Goal: Task Accomplishment & Management: Use online tool/utility

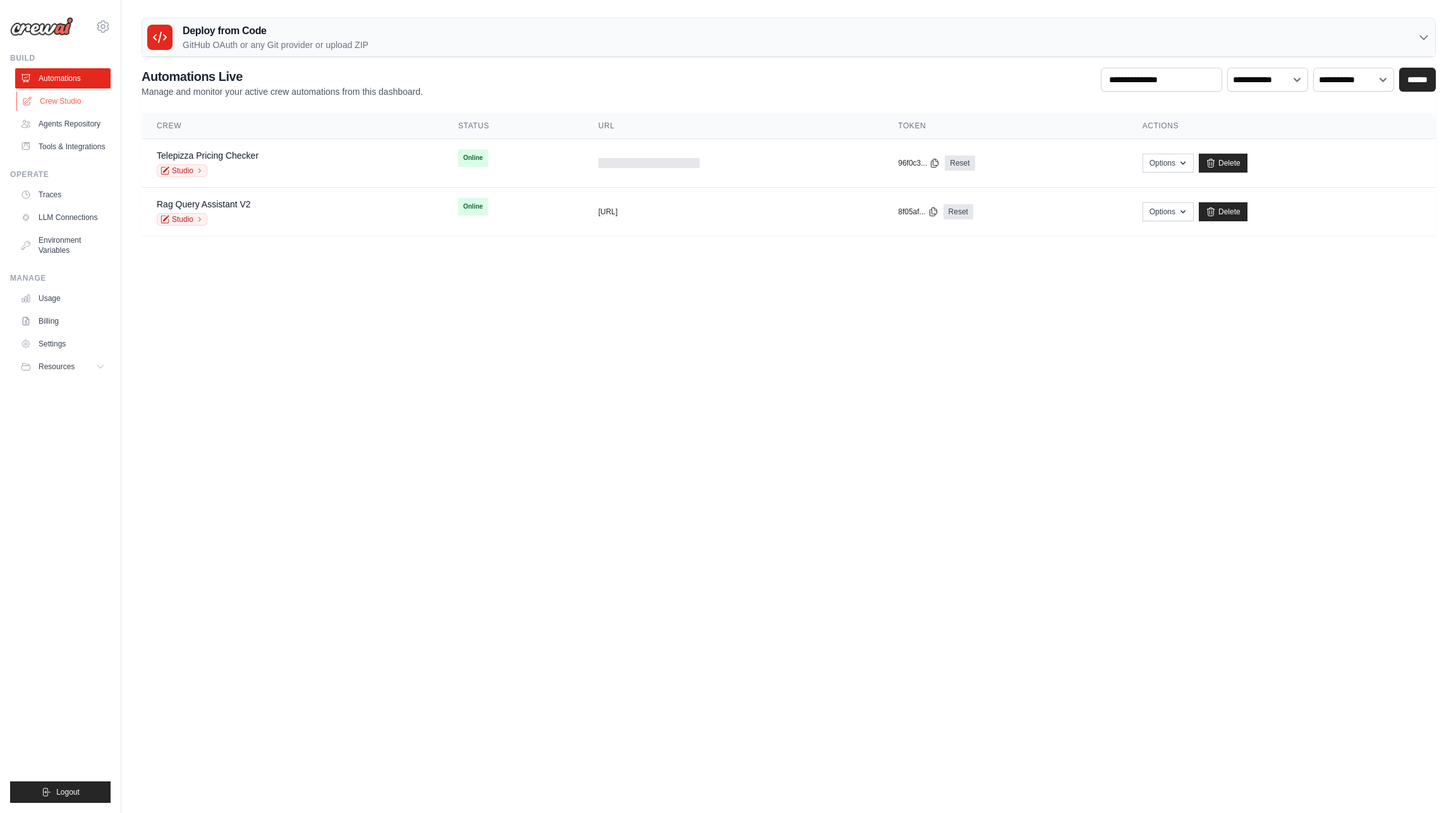
click at [61, 101] on link "Crew Studio" at bounding box center [64, 101] width 95 height 20
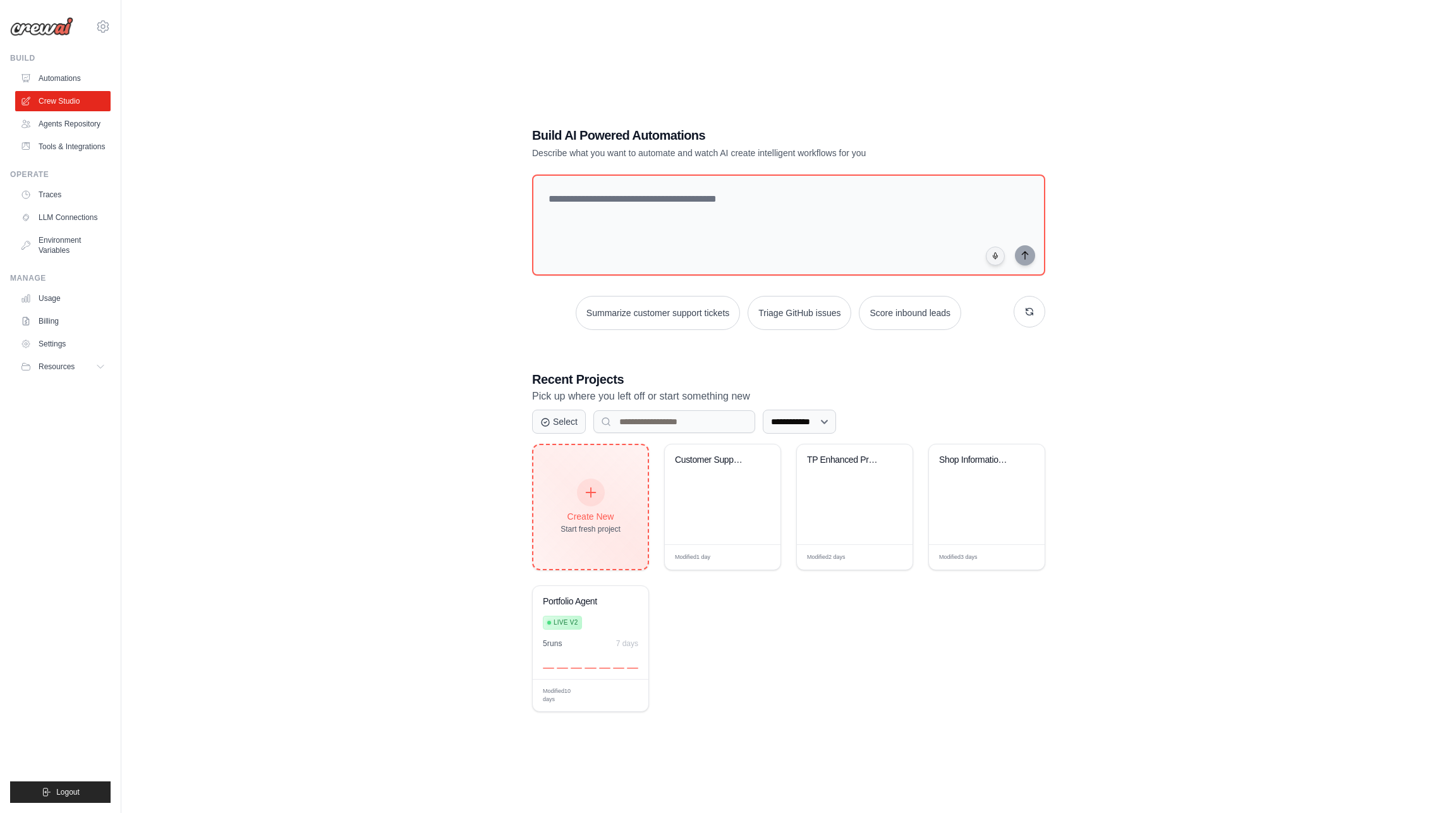
click at [588, 482] on div at bounding box center [591, 493] width 28 height 28
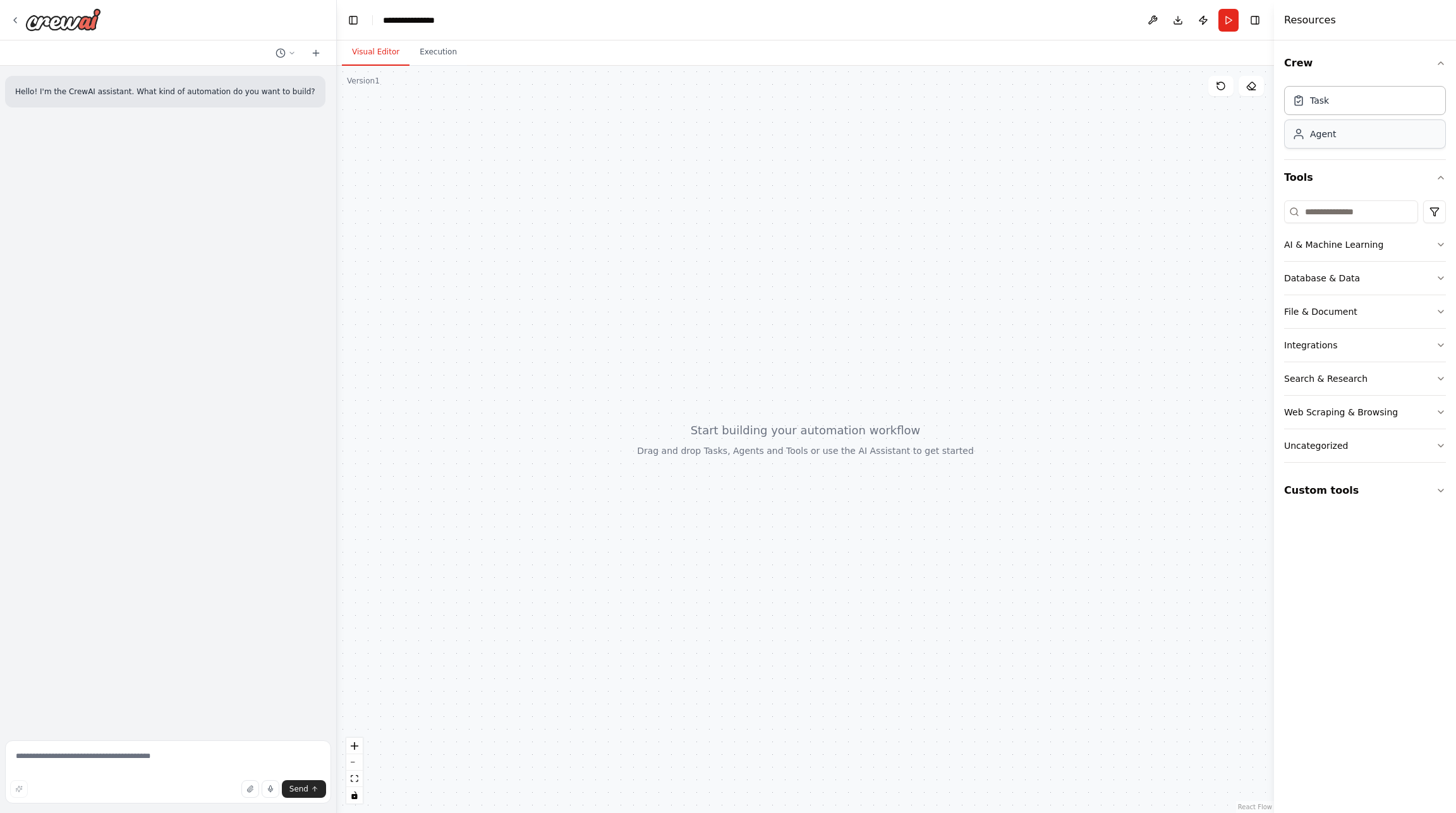
click at [1323, 143] on div "Agent" at bounding box center [1365, 133] width 162 height 29
click at [53, 757] on textarea at bounding box center [168, 771] width 326 height 63
type textarea "**********"
click at [253, 788] on icon "button" at bounding box center [250, 789] width 8 height 8
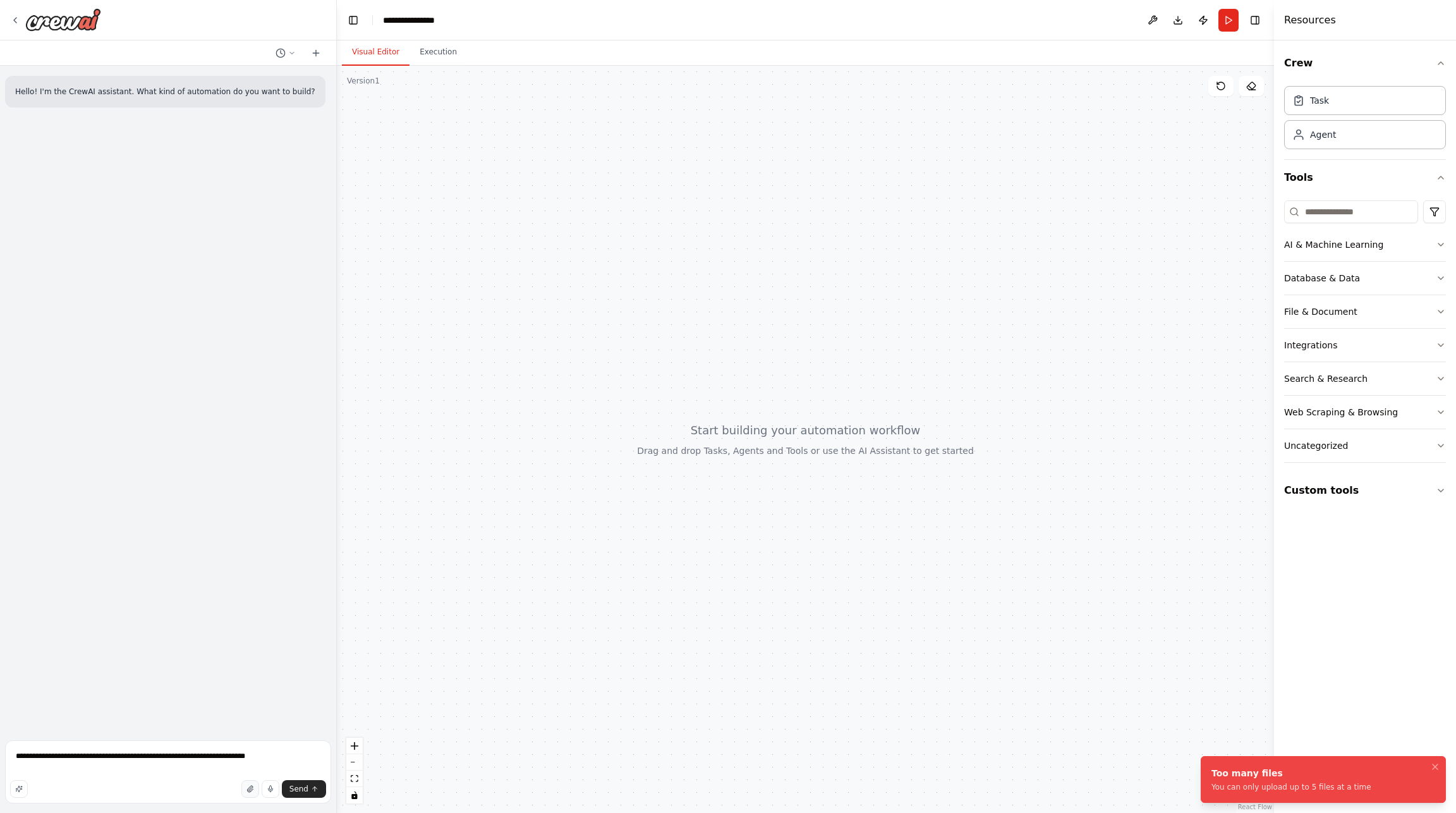
click at [252, 787] on icon "button" at bounding box center [250, 789] width 8 height 8
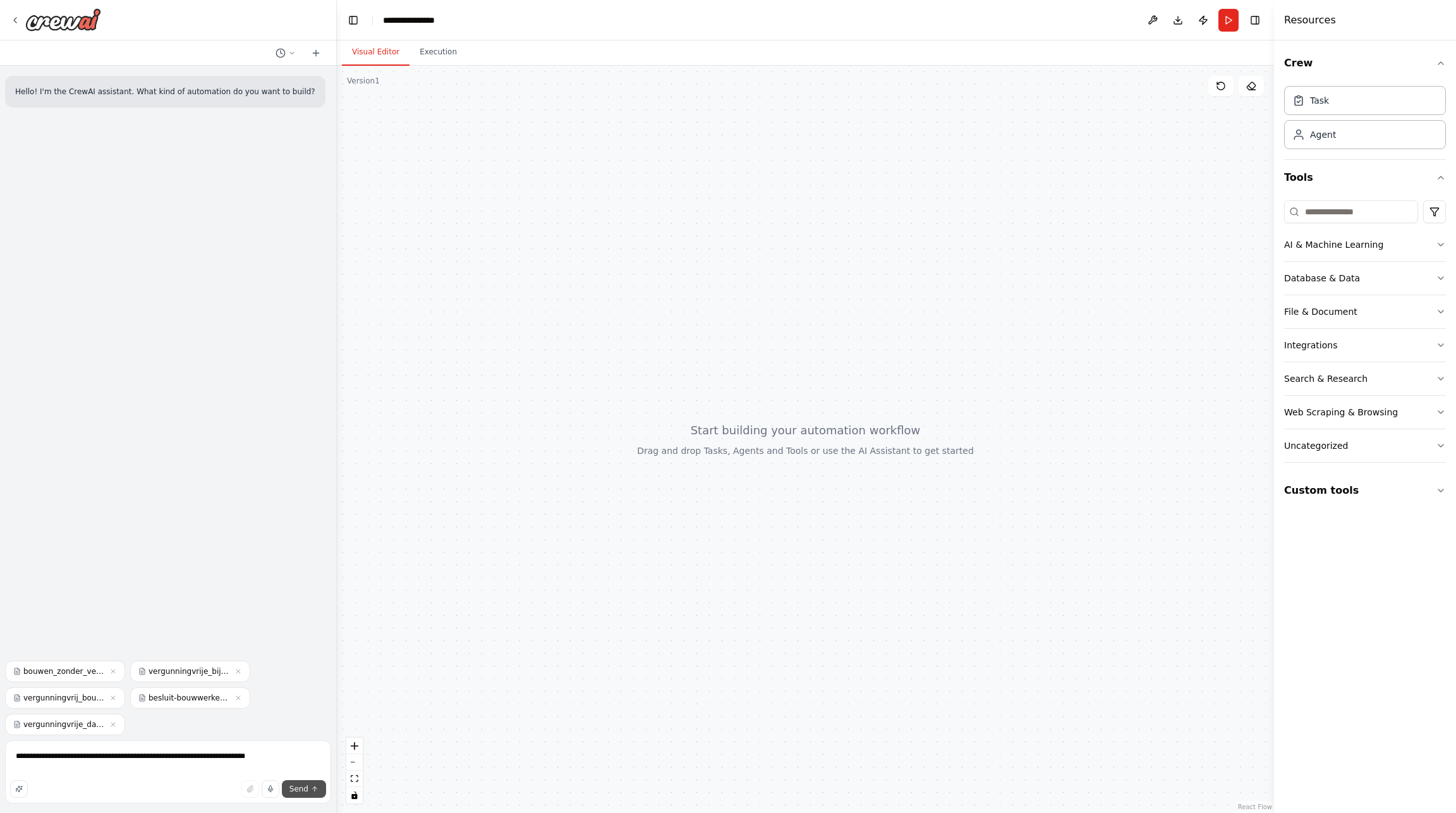
click at [298, 786] on span "Send" at bounding box center [299, 788] width 19 height 10
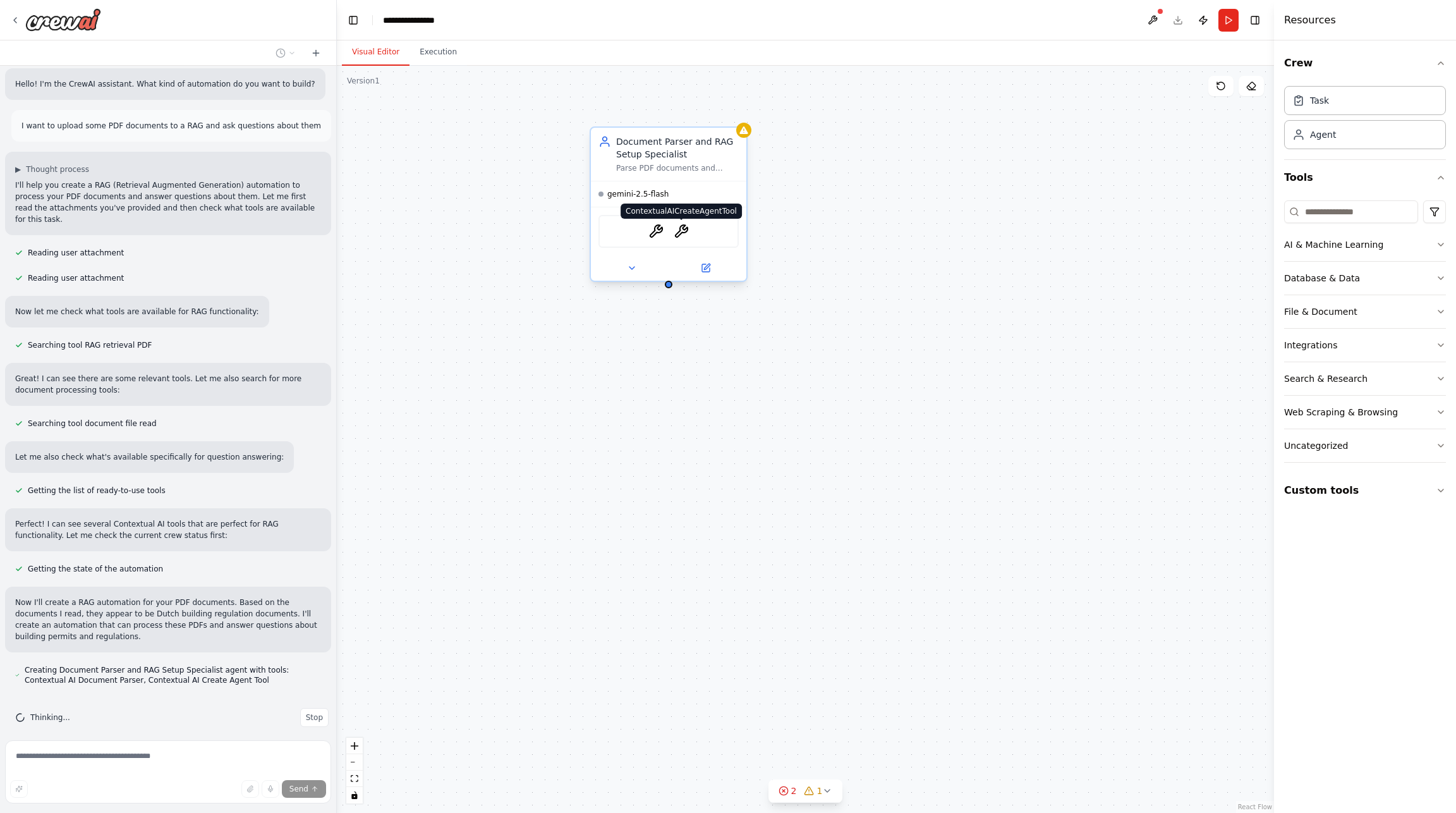
scroll to position [43, 0]
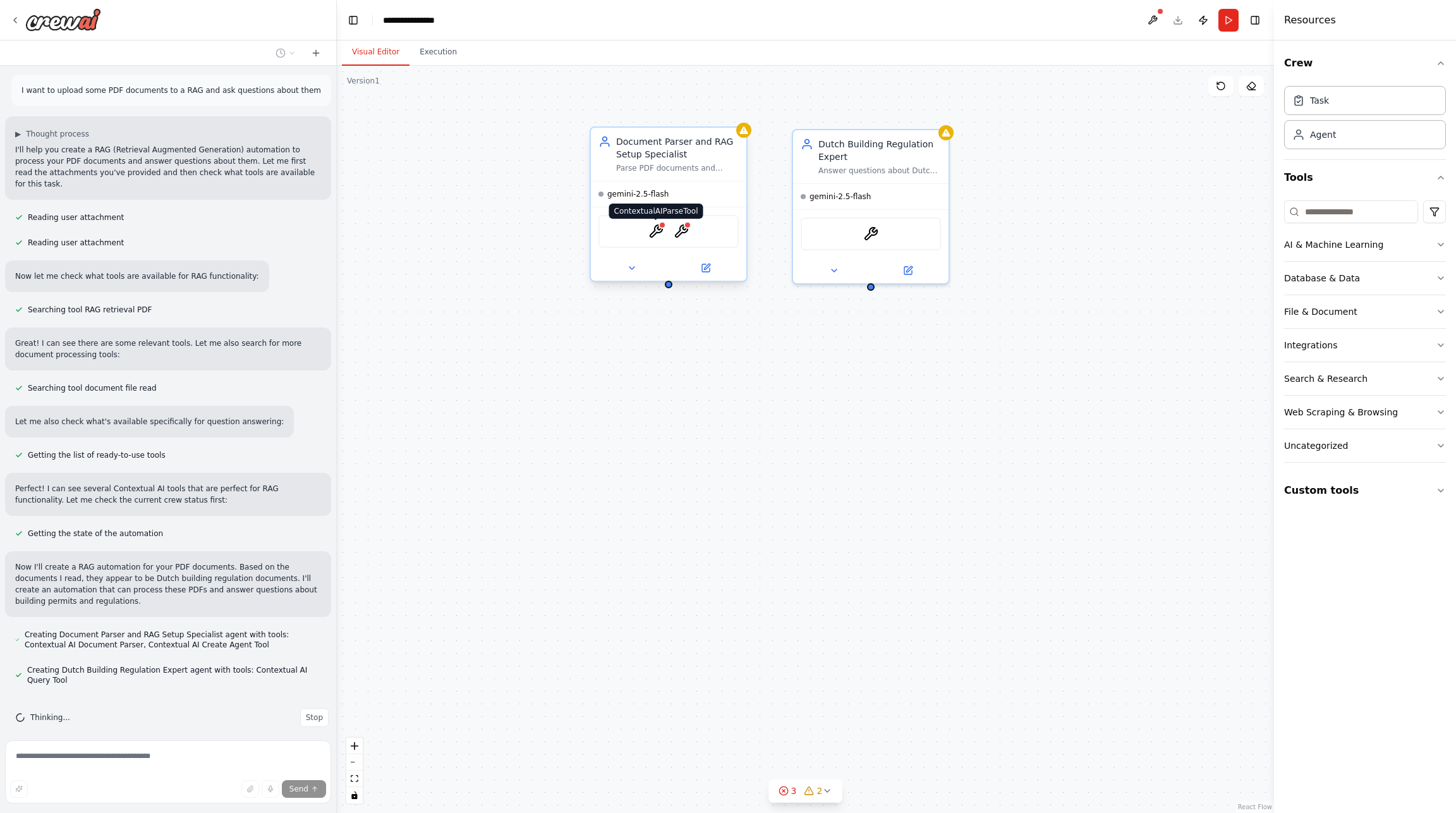
click at [656, 232] on img at bounding box center [656, 231] width 15 height 15
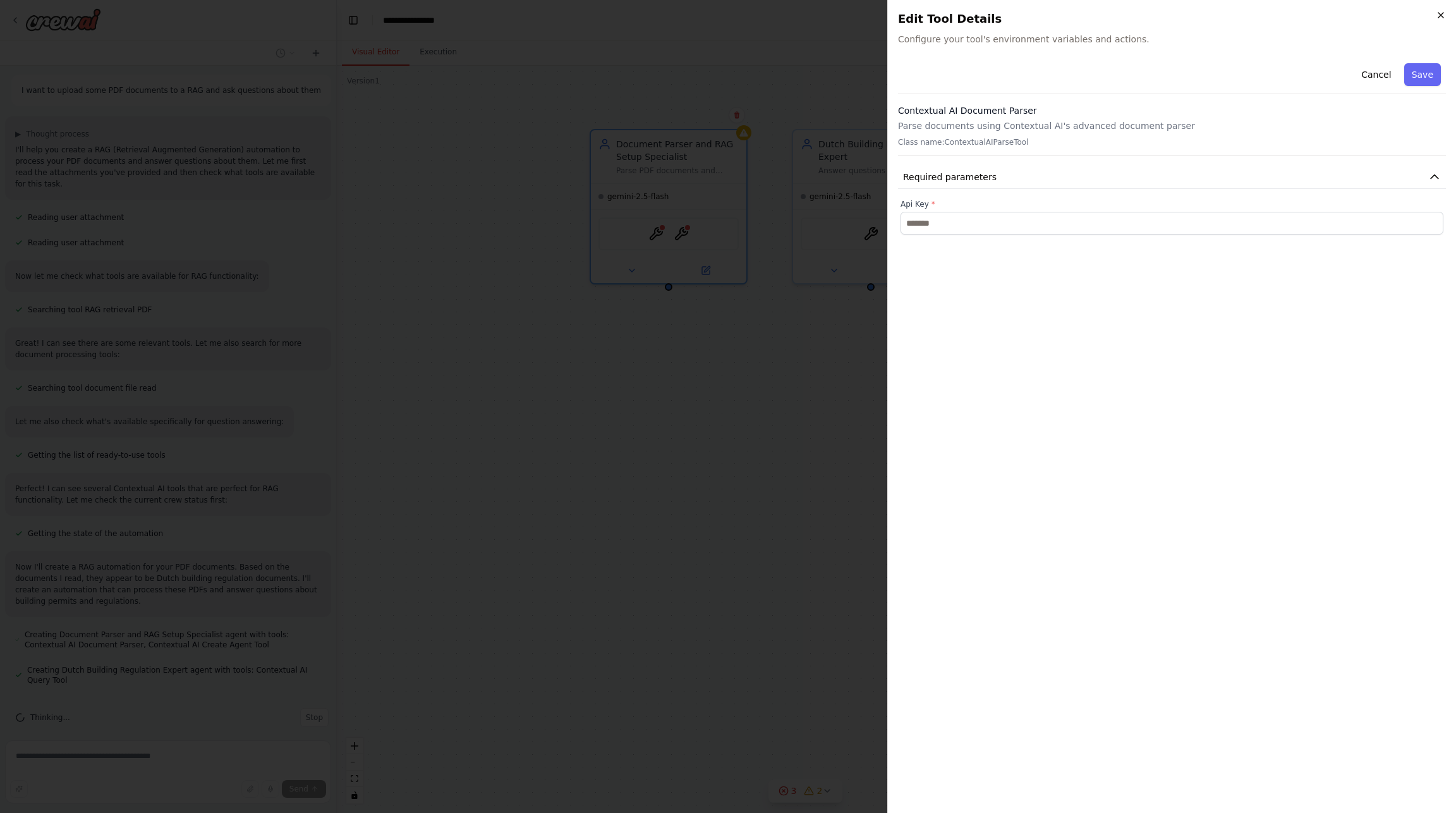
click at [1440, 19] on icon "button" at bounding box center [1440, 15] width 10 height 10
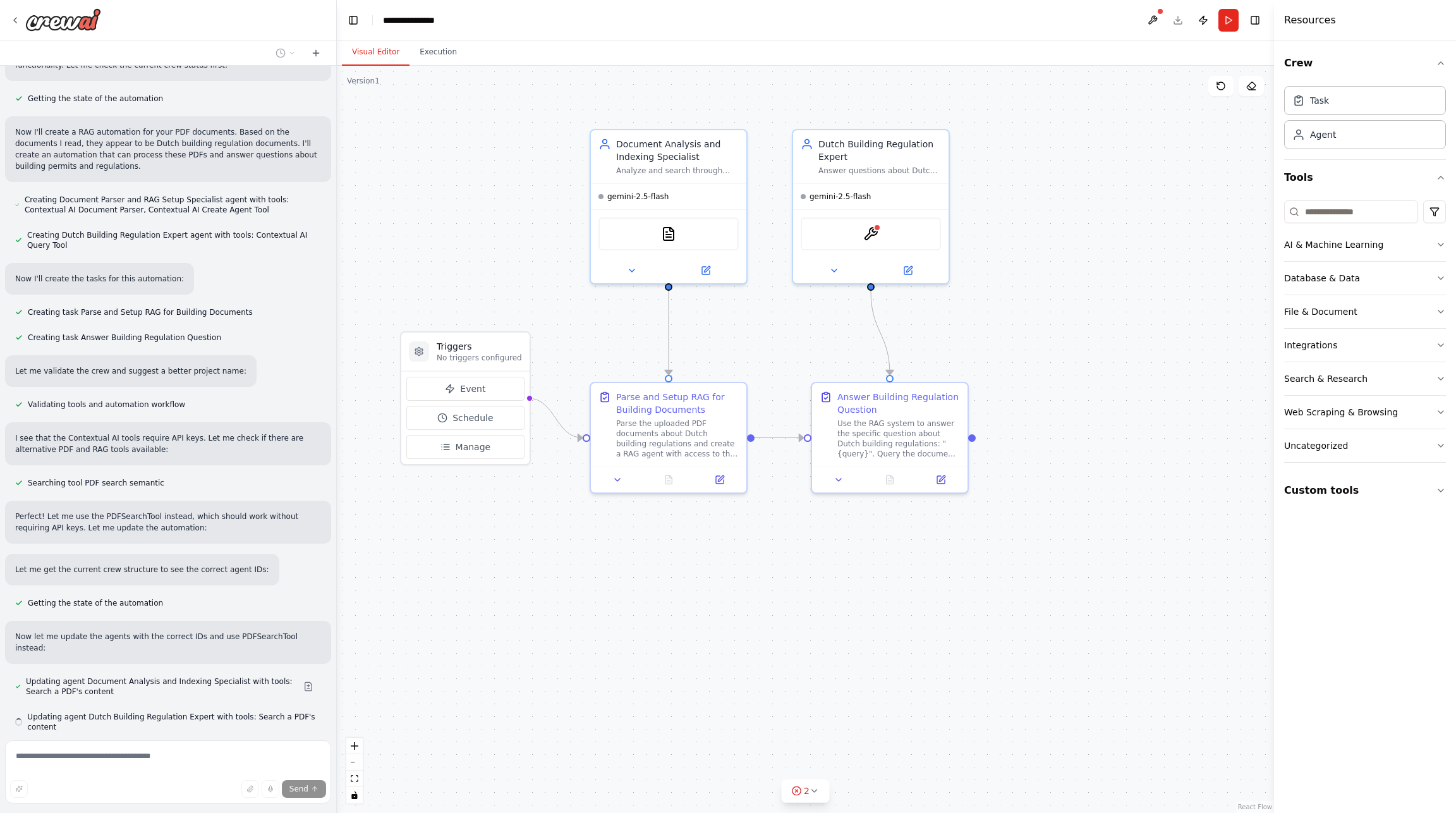
scroll to position [513, 0]
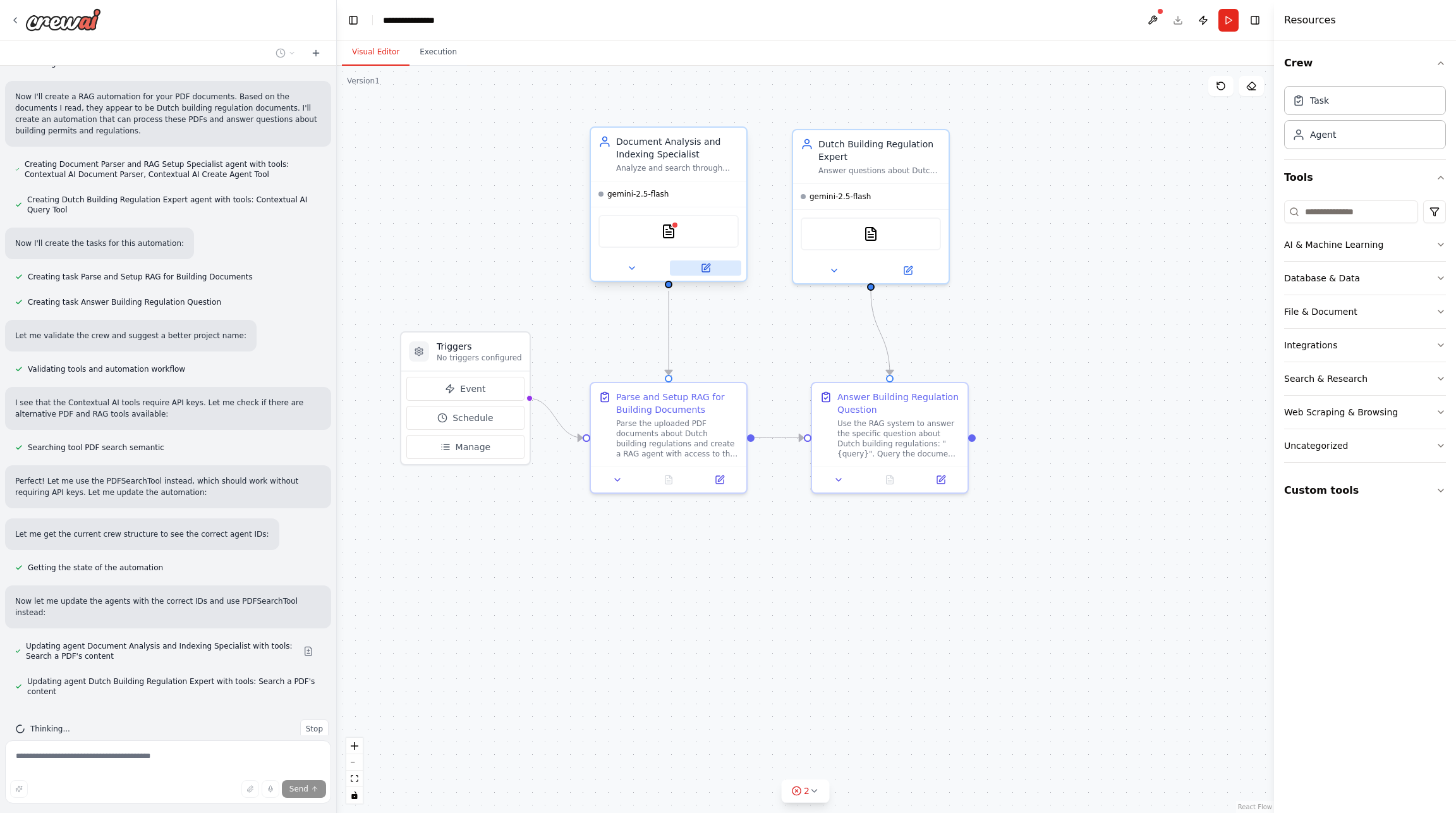
click at [702, 267] on icon at bounding box center [706, 268] width 8 height 8
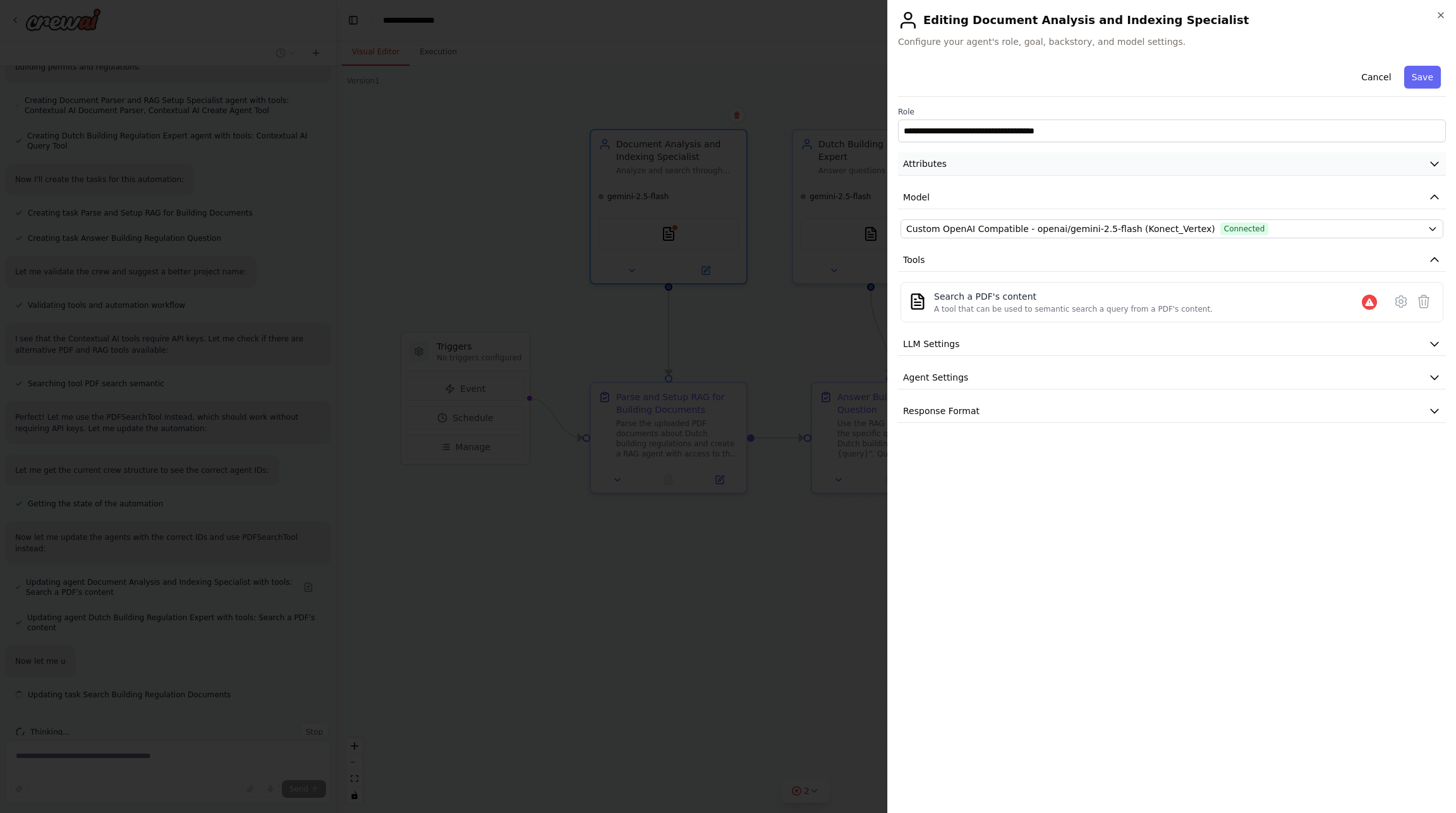
scroll to position [580, 0]
click at [1398, 305] on icon at bounding box center [1401, 301] width 11 height 12
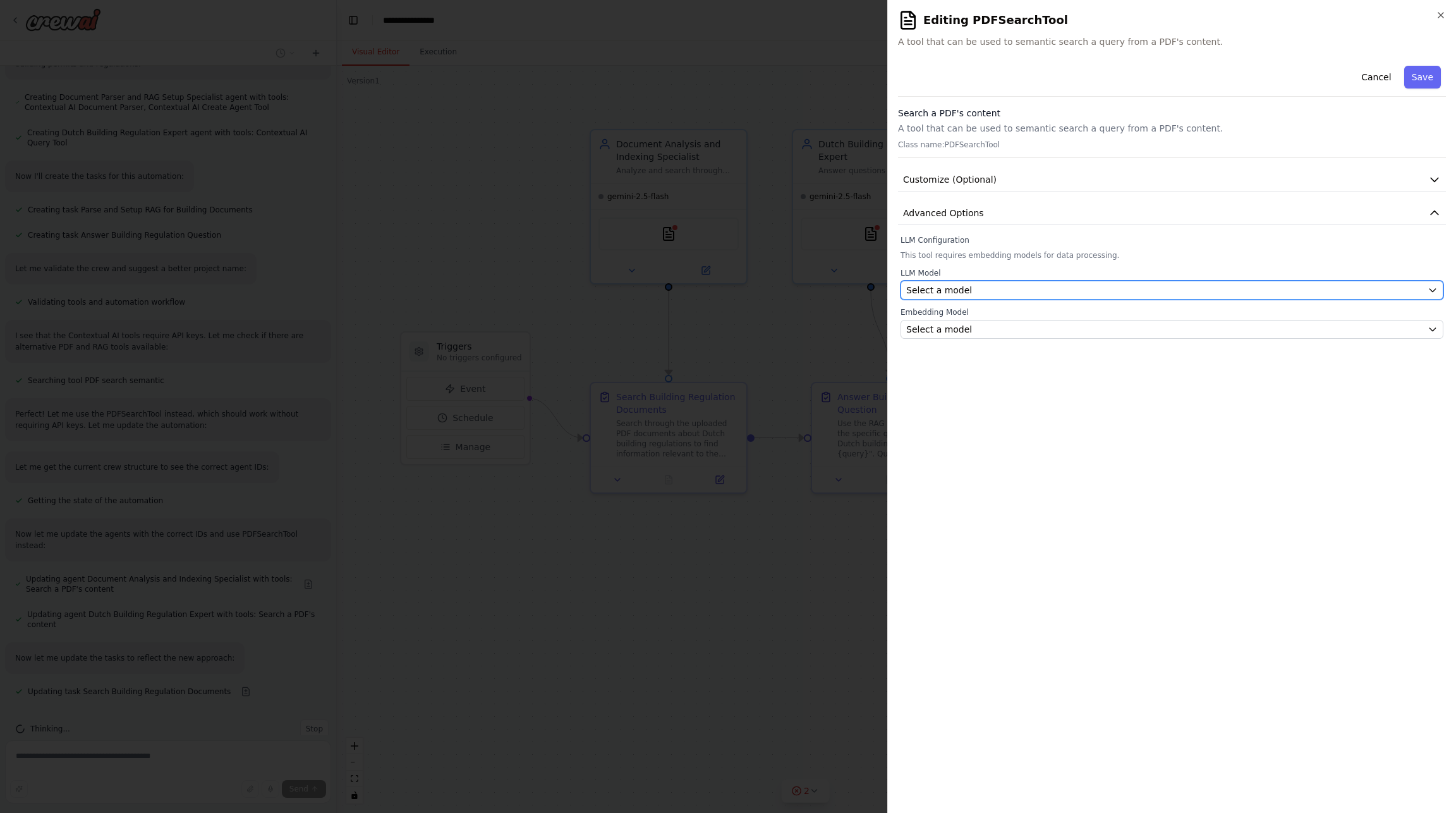
click at [1315, 289] on div "Select a model" at bounding box center [1164, 290] width 516 height 12
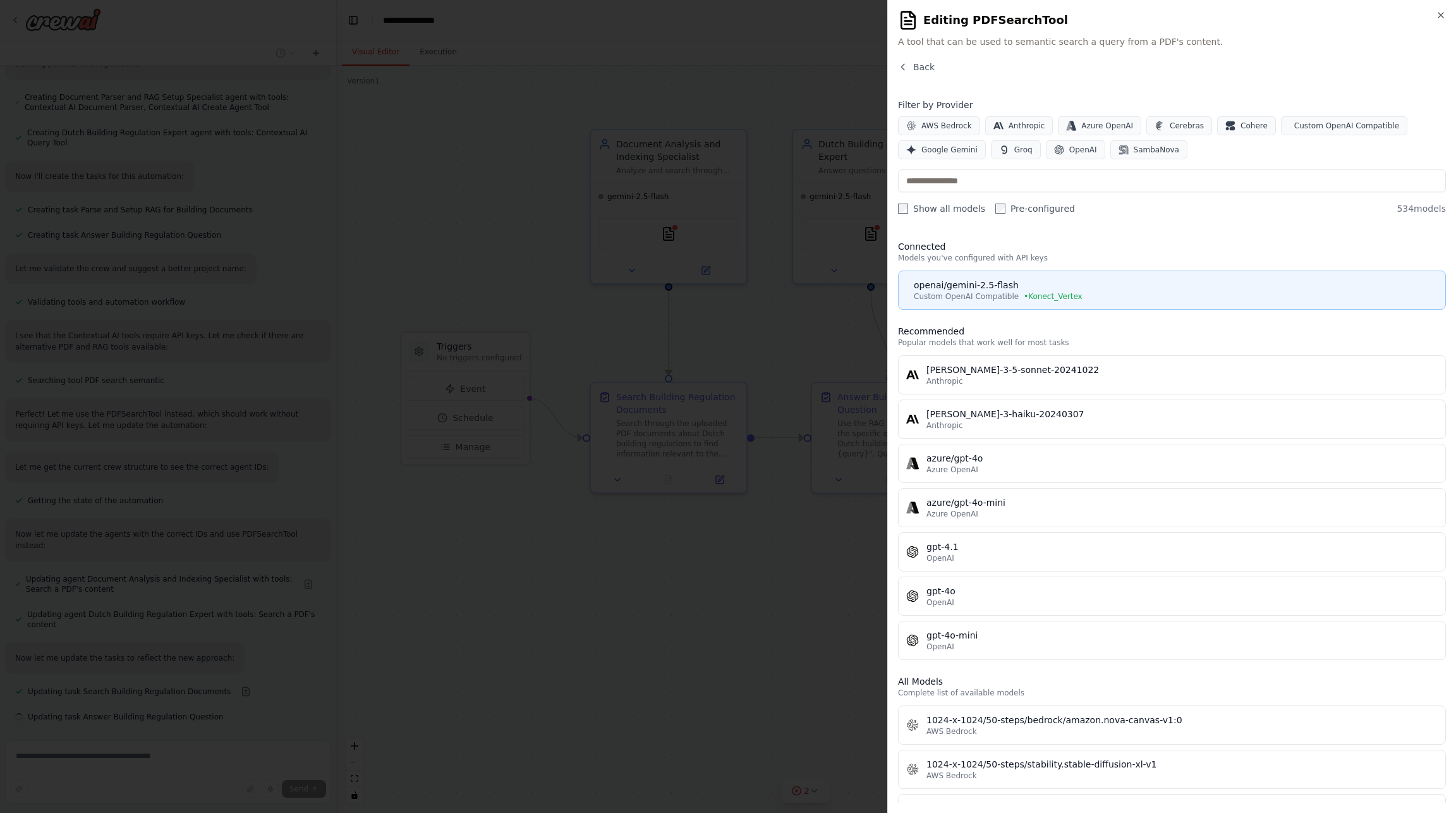
click at [1004, 292] on span "Custom OpenAI Compatible" at bounding box center [966, 296] width 105 height 10
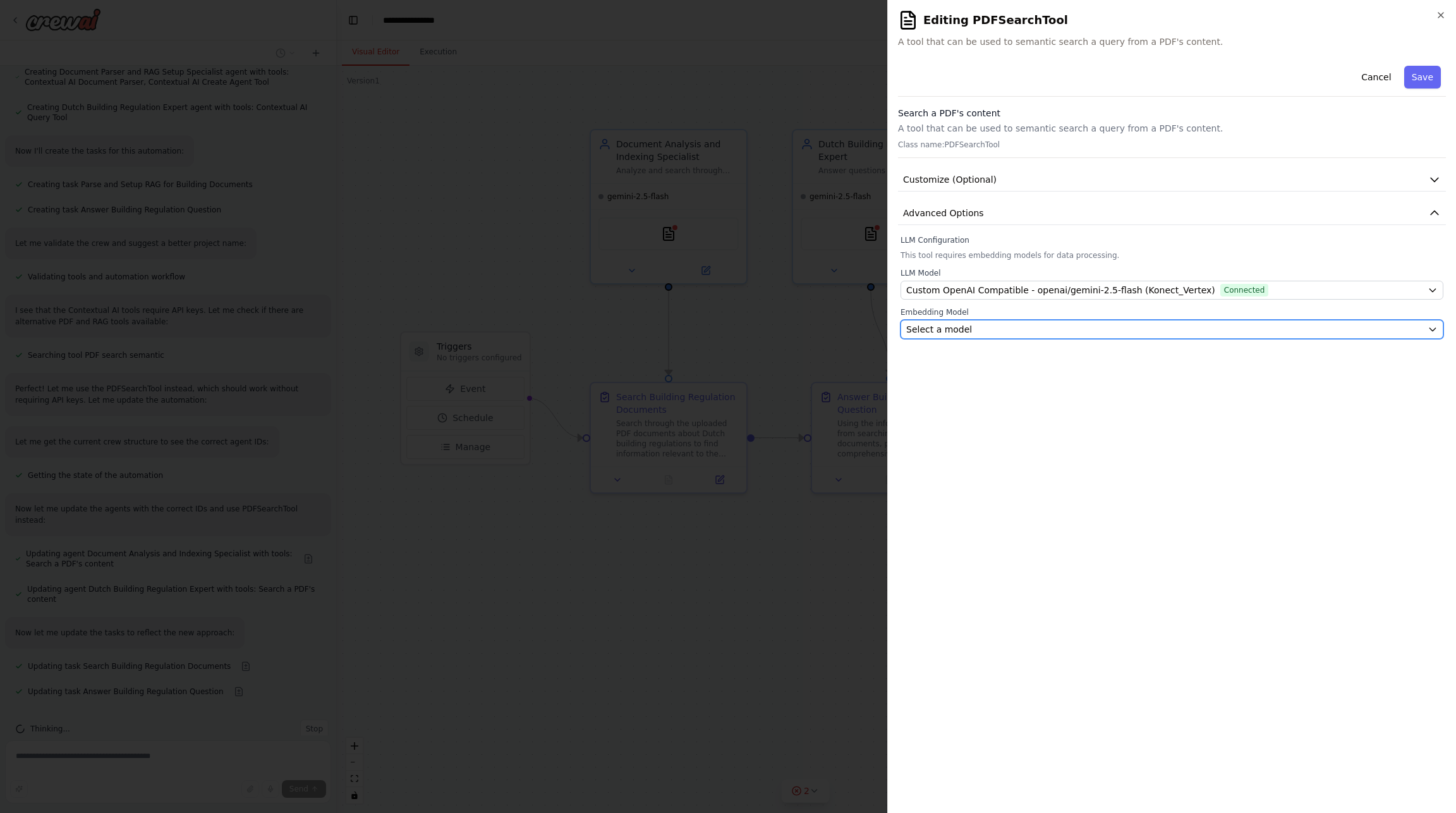
click at [995, 331] on div "Select a model" at bounding box center [1164, 329] width 516 height 12
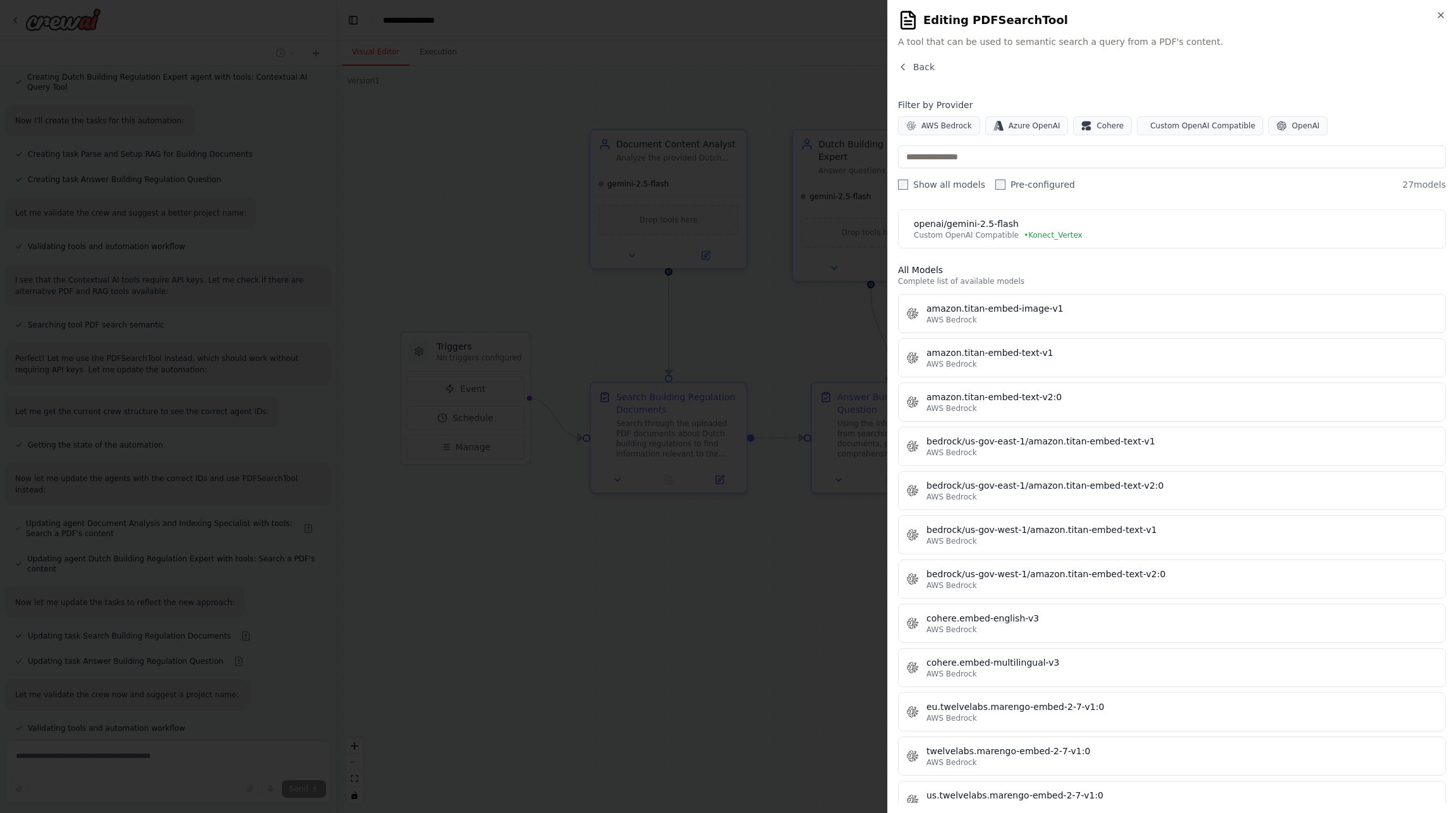
scroll to position [0, 0]
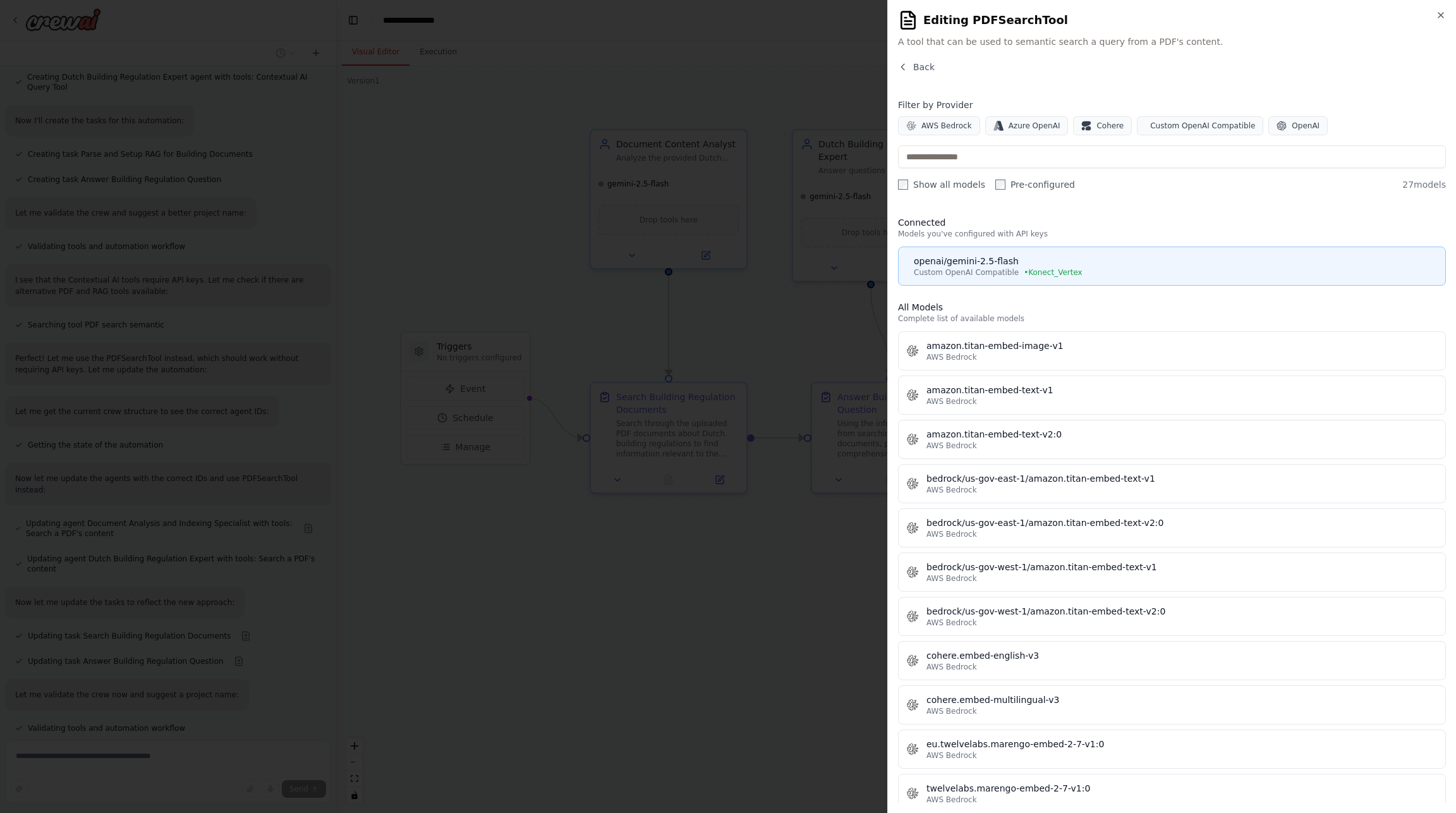
click at [1107, 265] on div "openai/gemini-2.5-flash" at bounding box center [1175, 261] width 524 height 12
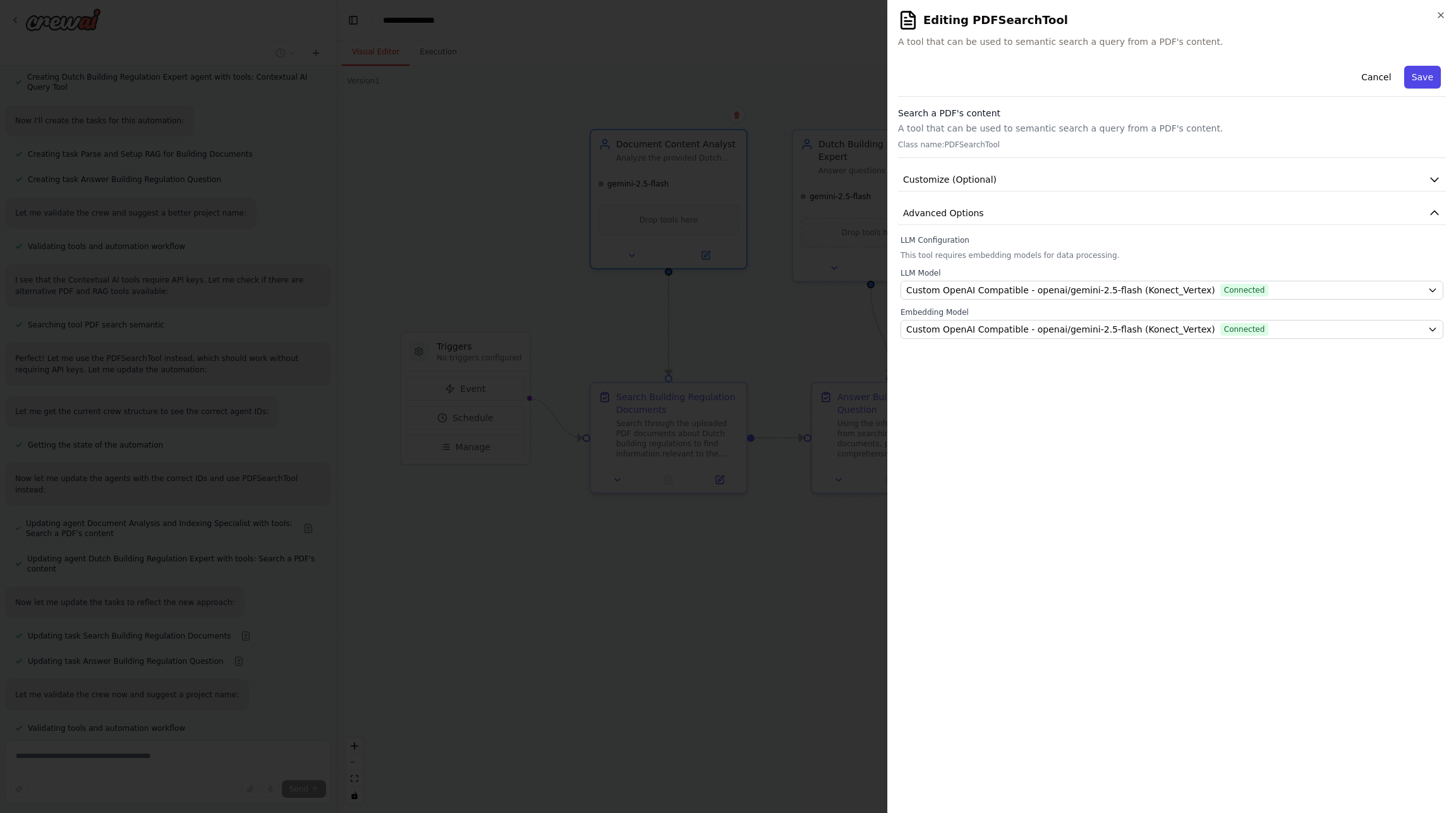
click at [1419, 73] on button "Save" at bounding box center [1422, 76] width 37 height 23
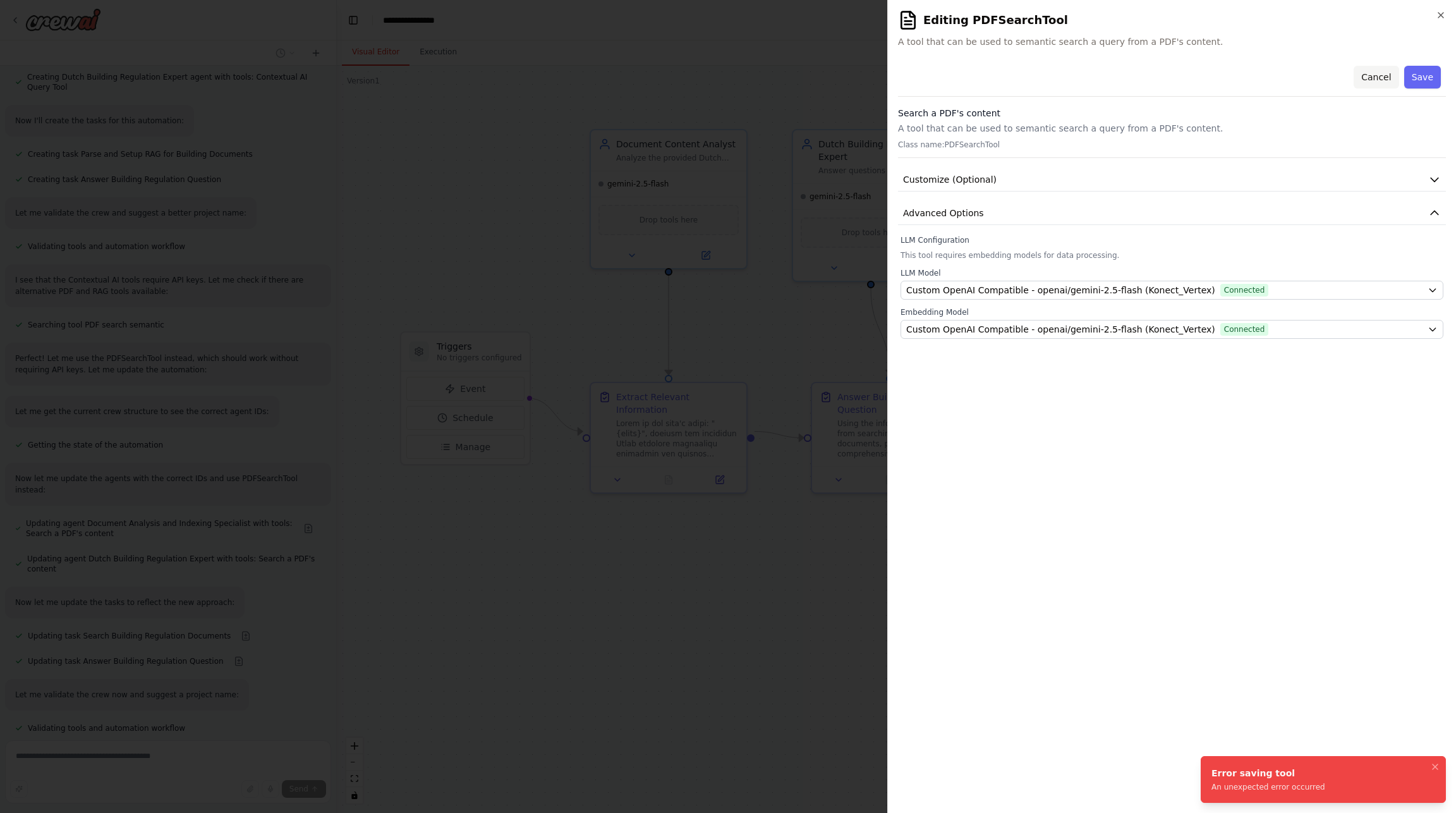
click at [1379, 70] on button "Cancel" at bounding box center [1376, 76] width 45 height 23
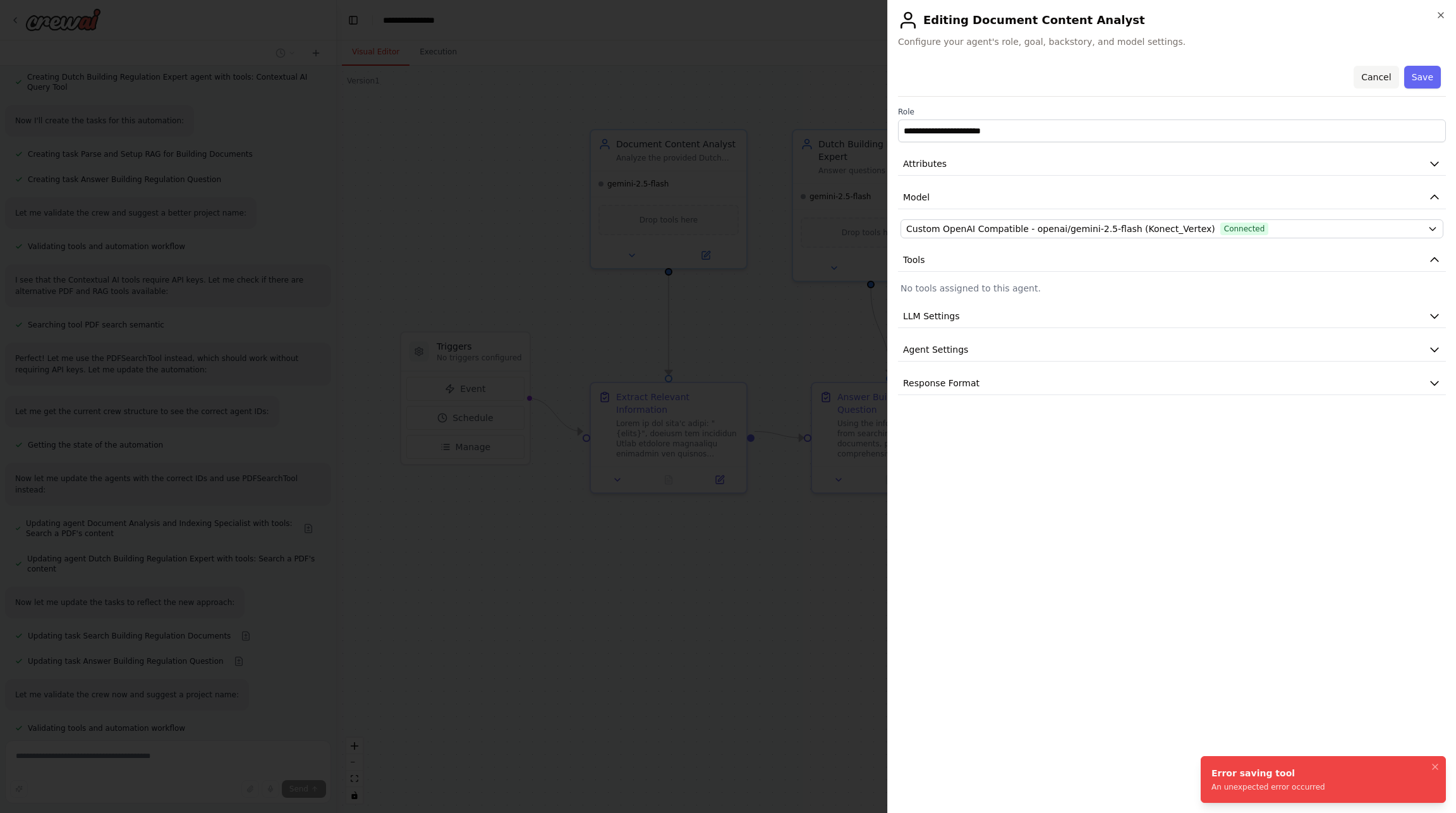
click at [1367, 85] on button "Cancel" at bounding box center [1376, 76] width 45 height 23
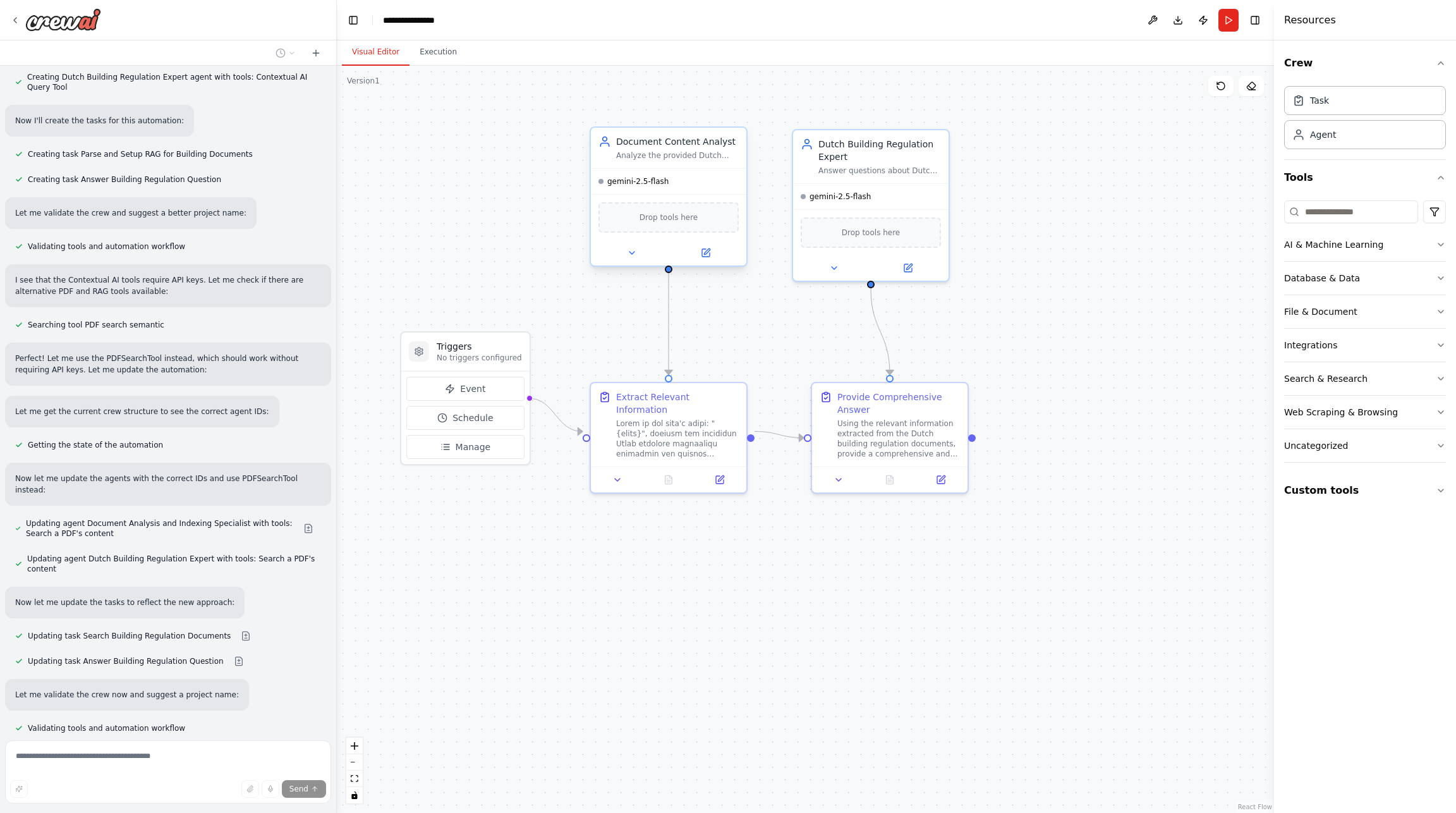
click at [662, 223] on span "Drop tools here" at bounding box center [668, 217] width 58 height 12
click at [1320, 489] on button "Custom tools" at bounding box center [1365, 490] width 162 height 35
click at [679, 221] on span "Drop tools here" at bounding box center [668, 217] width 58 height 12
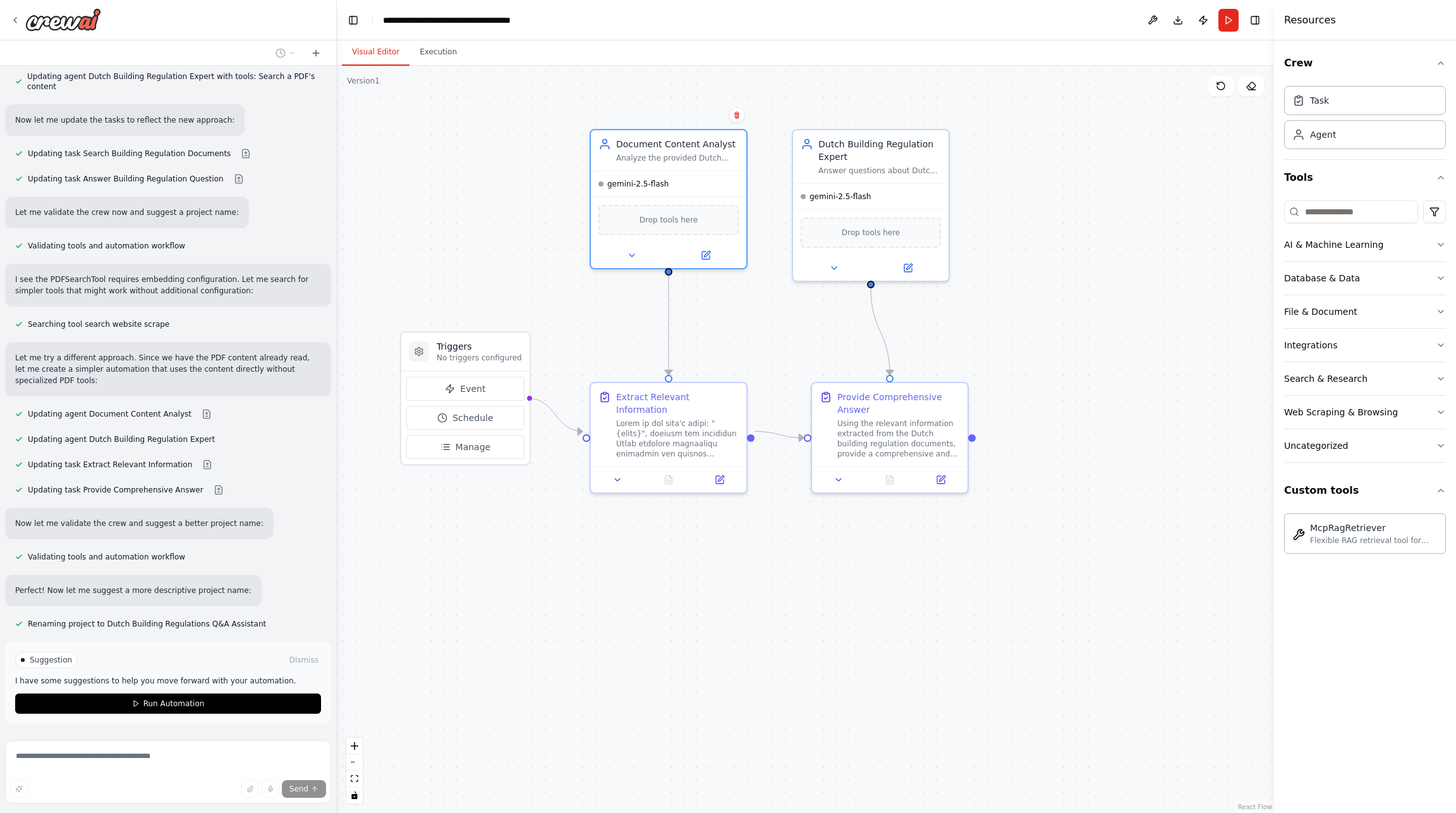
scroll to position [1143, 0]
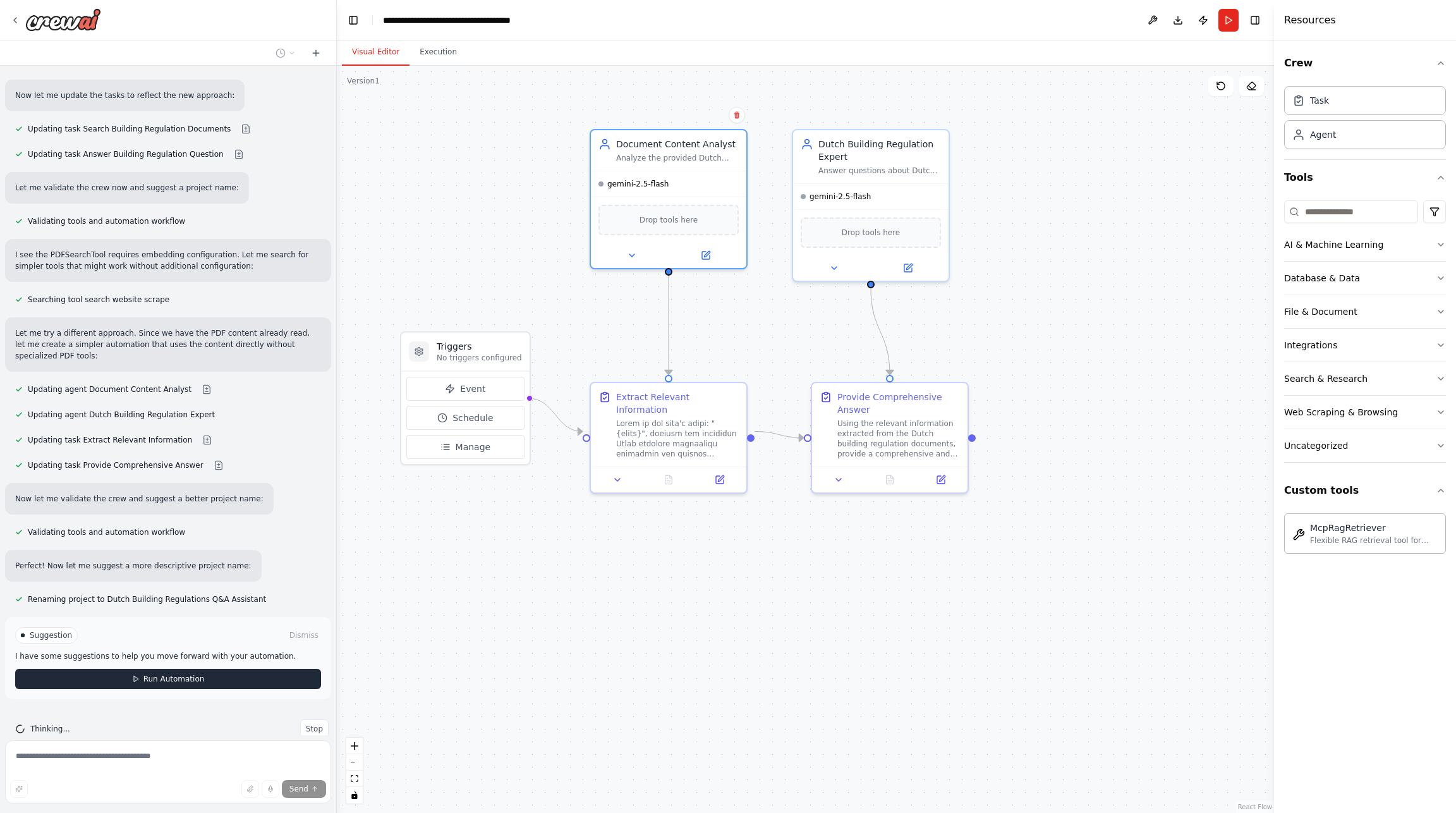
click at [154, 673] on span "Run Automation" at bounding box center [174, 678] width 62 height 10
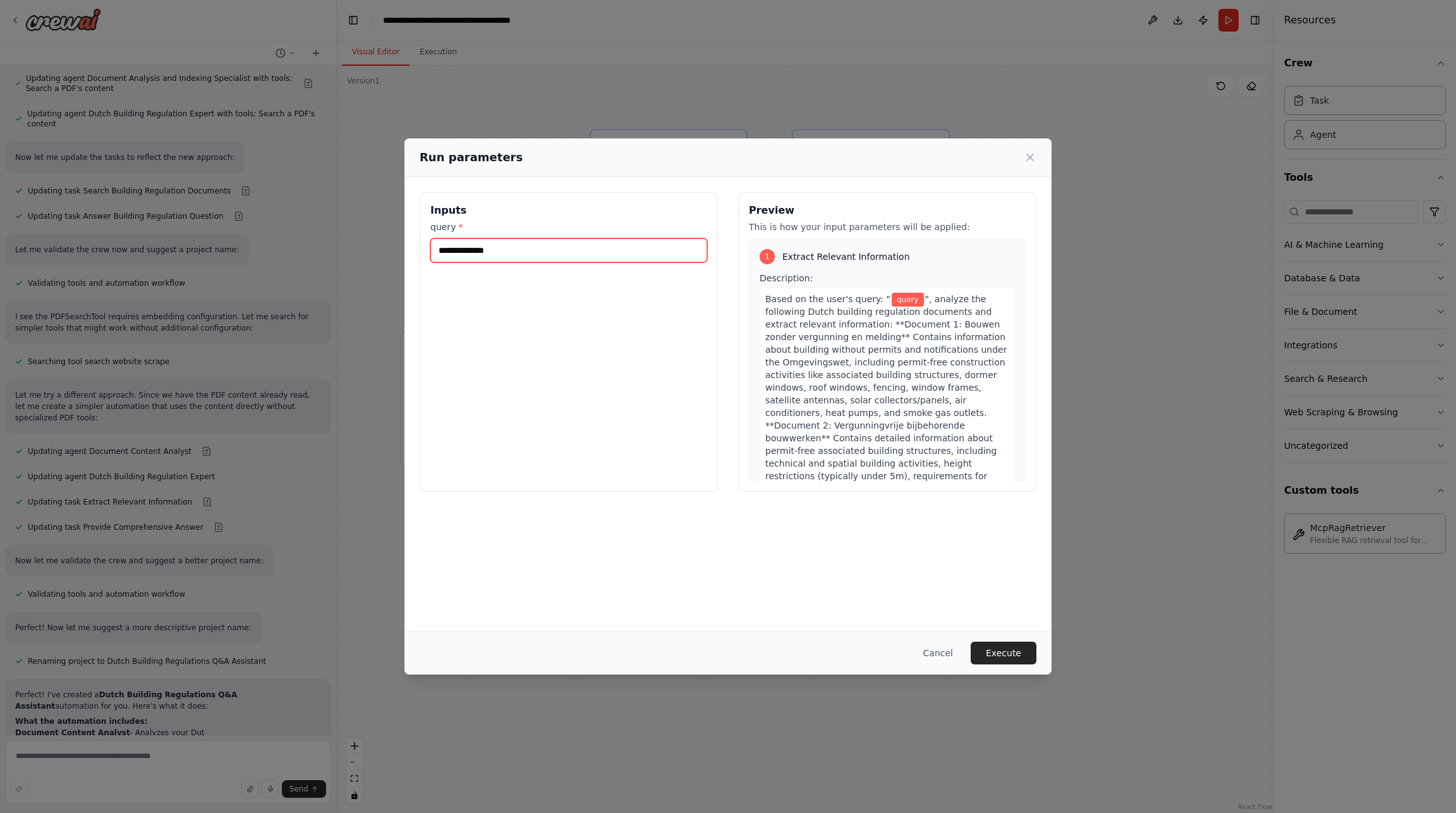
click at [495, 246] on input "query *" at bounding box center [568, 250] width 277 height 24
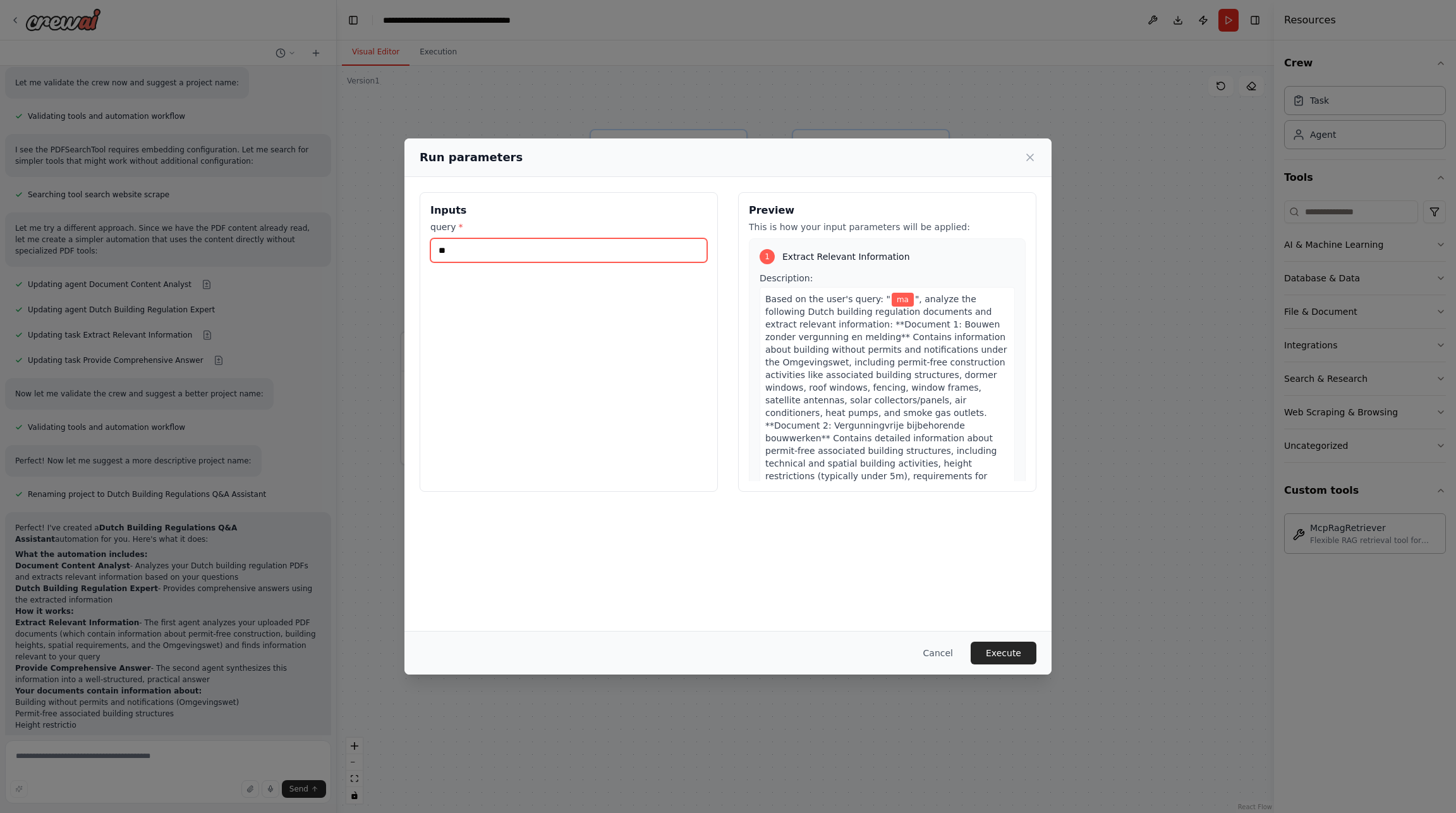
type input "*"
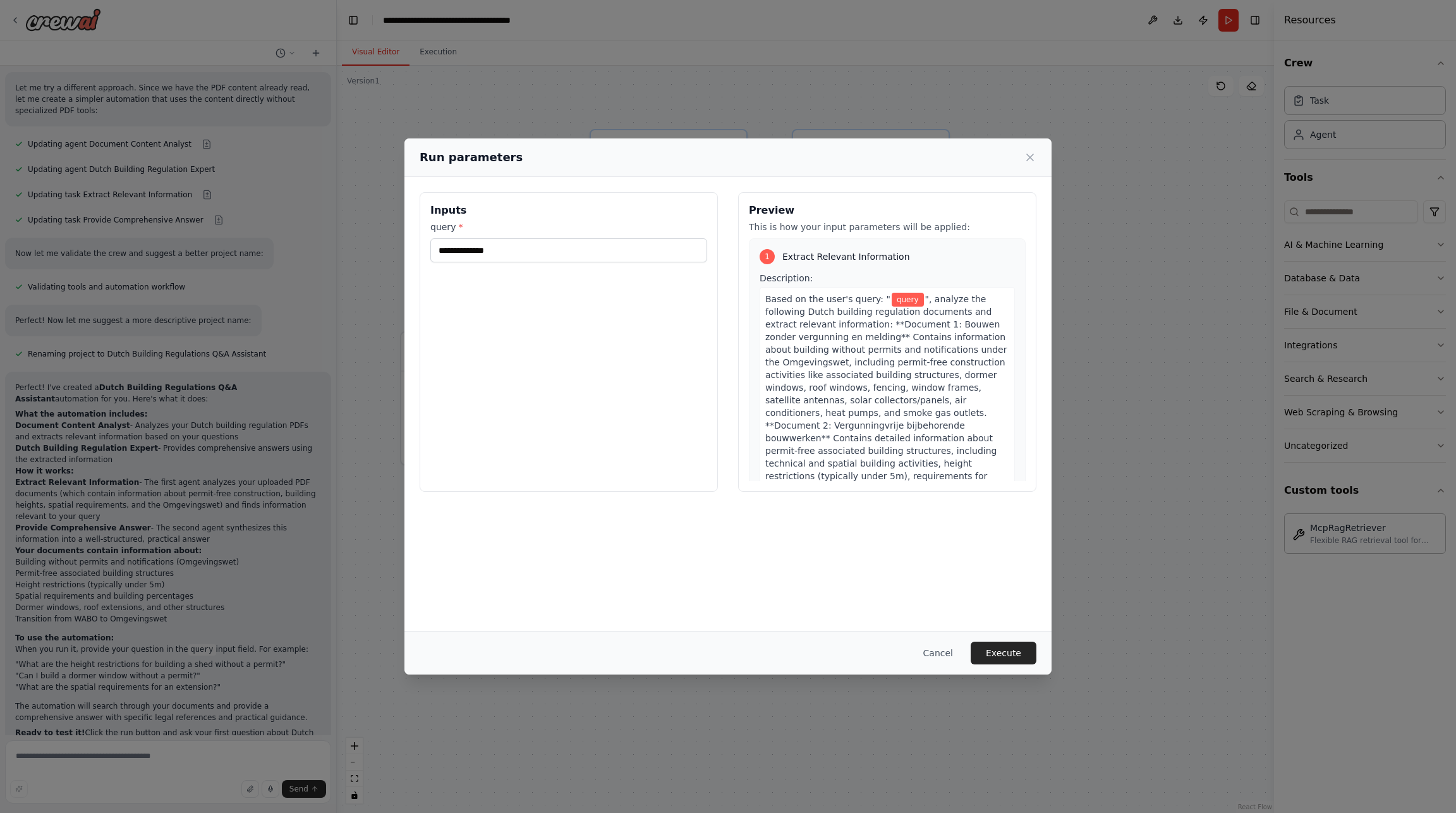
scroll to position [1399, 0]
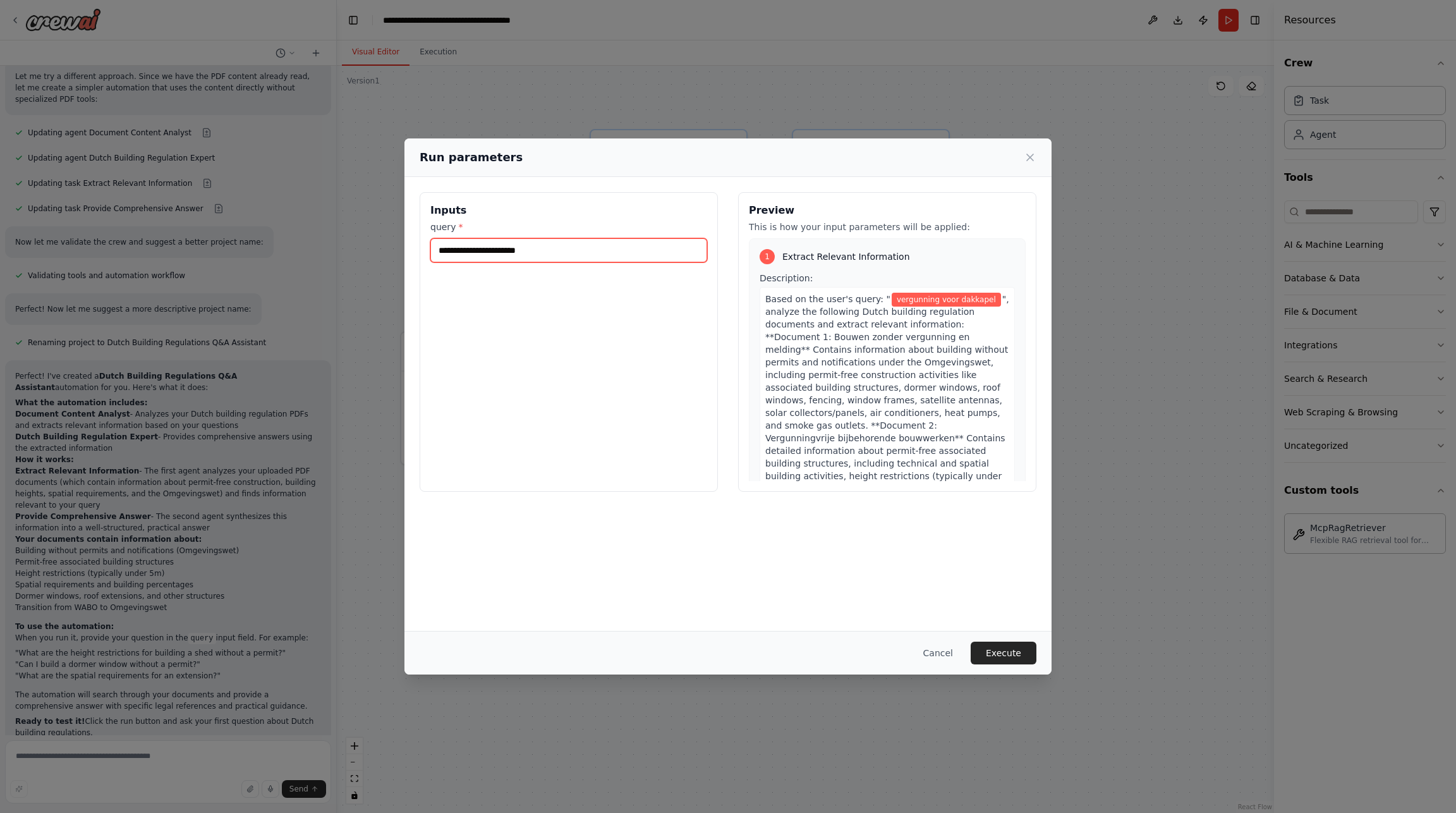
type input "**********"
click at [993, 656] on button "Execute" at bounding box center [1003, 652] width 65 height 23
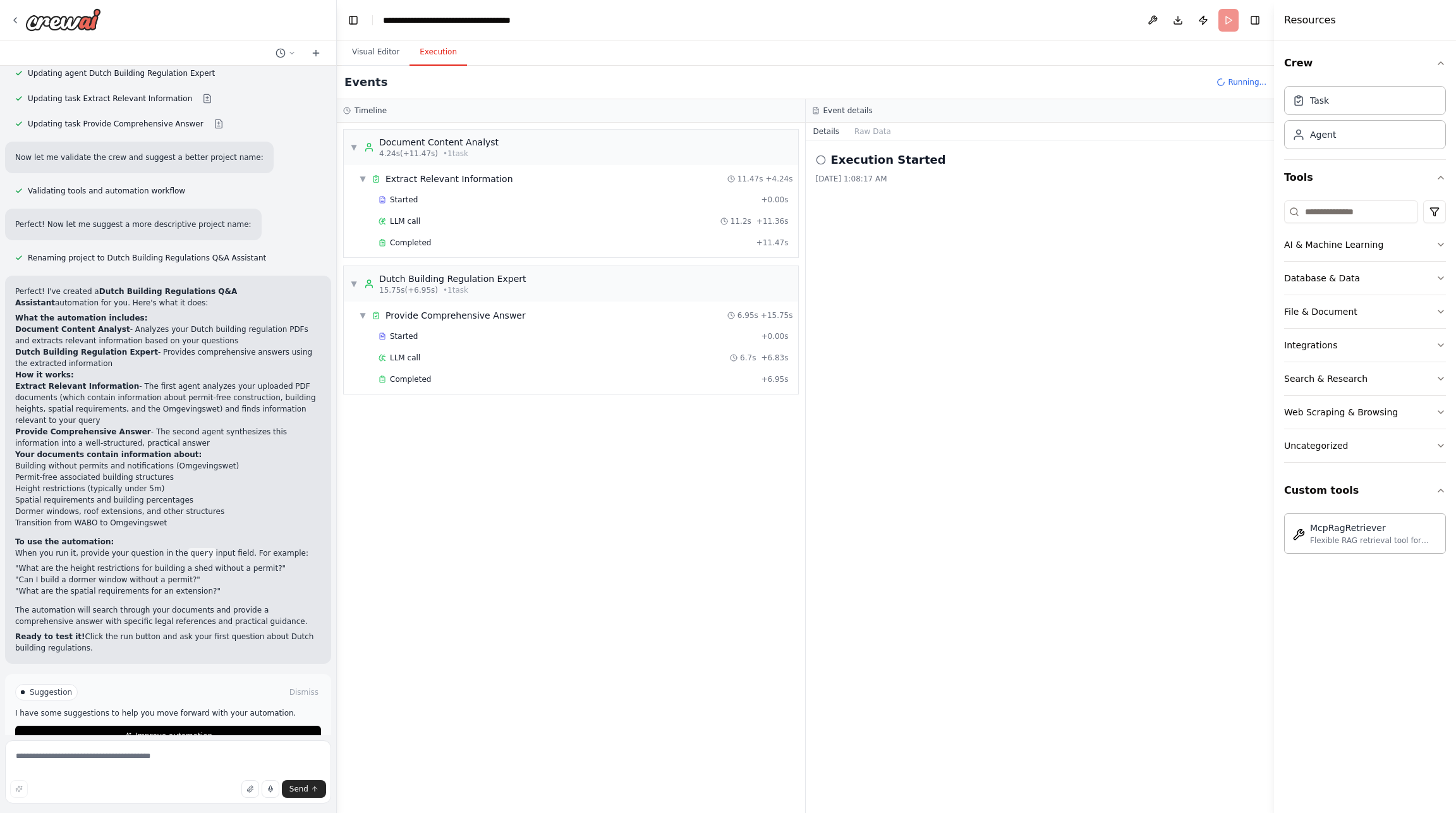
scroll to position [1491, 0]
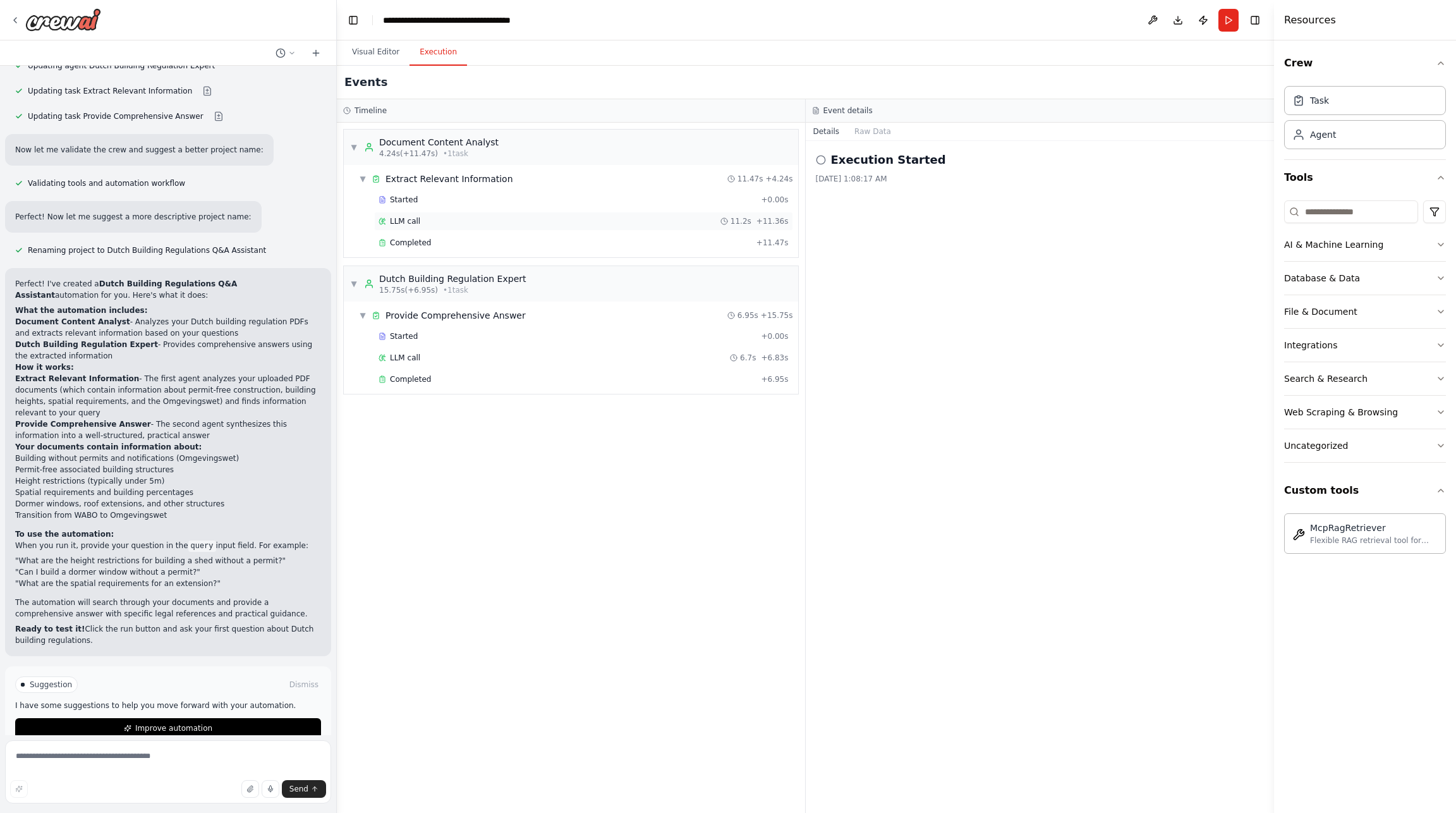
click at [409, 224] on span "LLM call" at bounding box center [405, 221] width 30 height 10
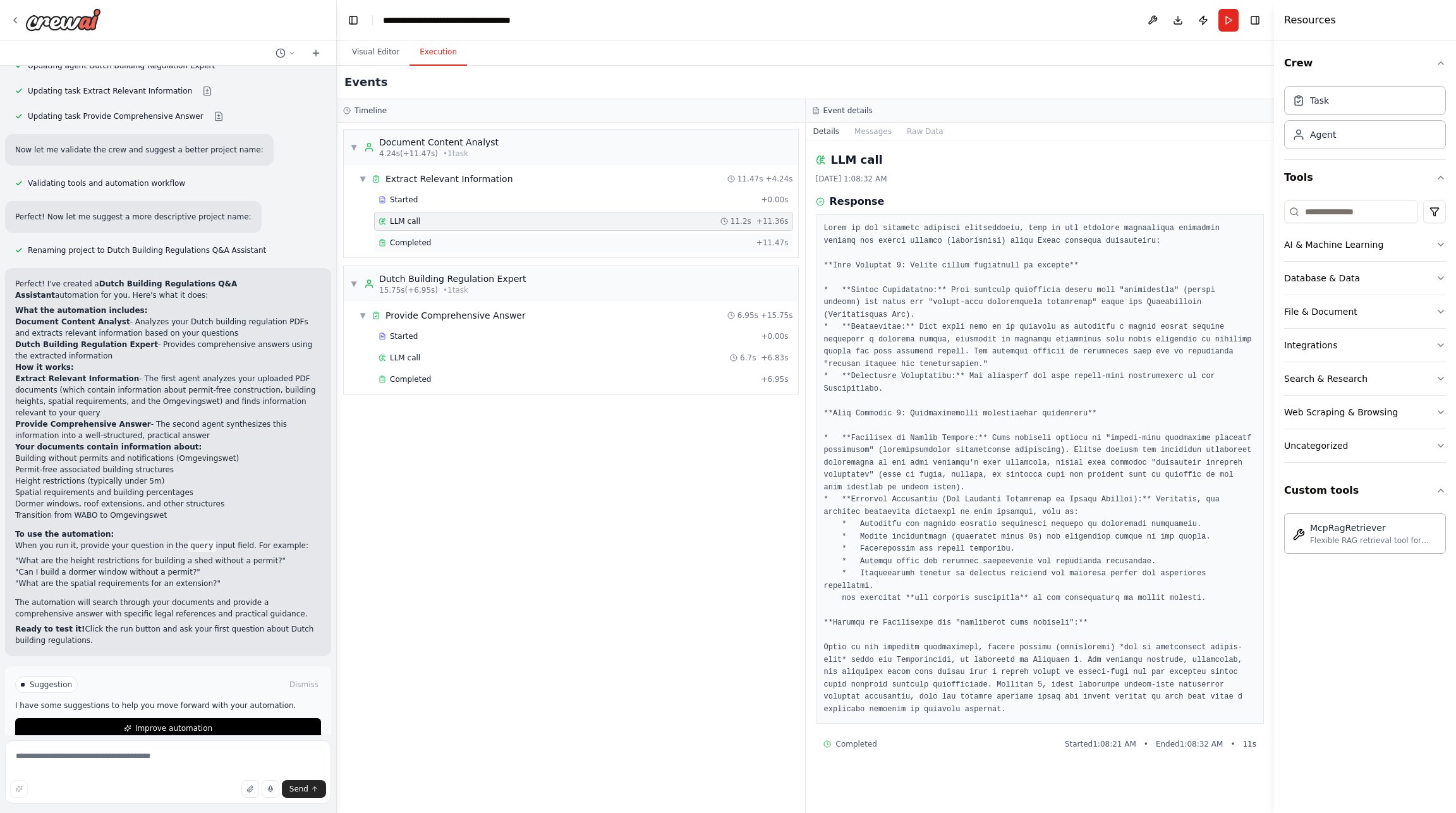
click at [406, 243] on span "Completed" at bounding box center [410, 242] width 41 height 10
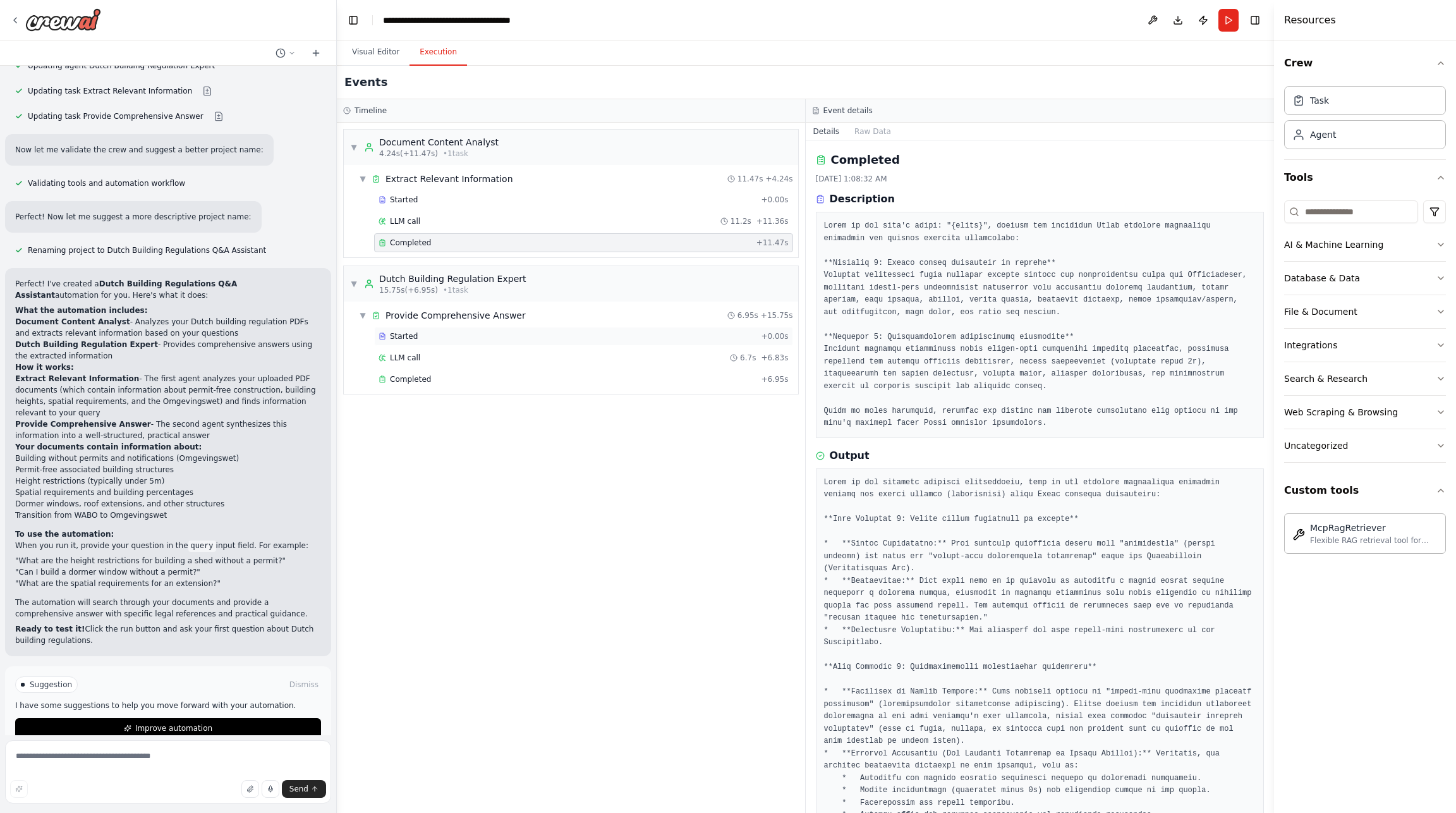
click at [401, 338] on span "Started" at bounding box center [404, 336] width 28 height 10
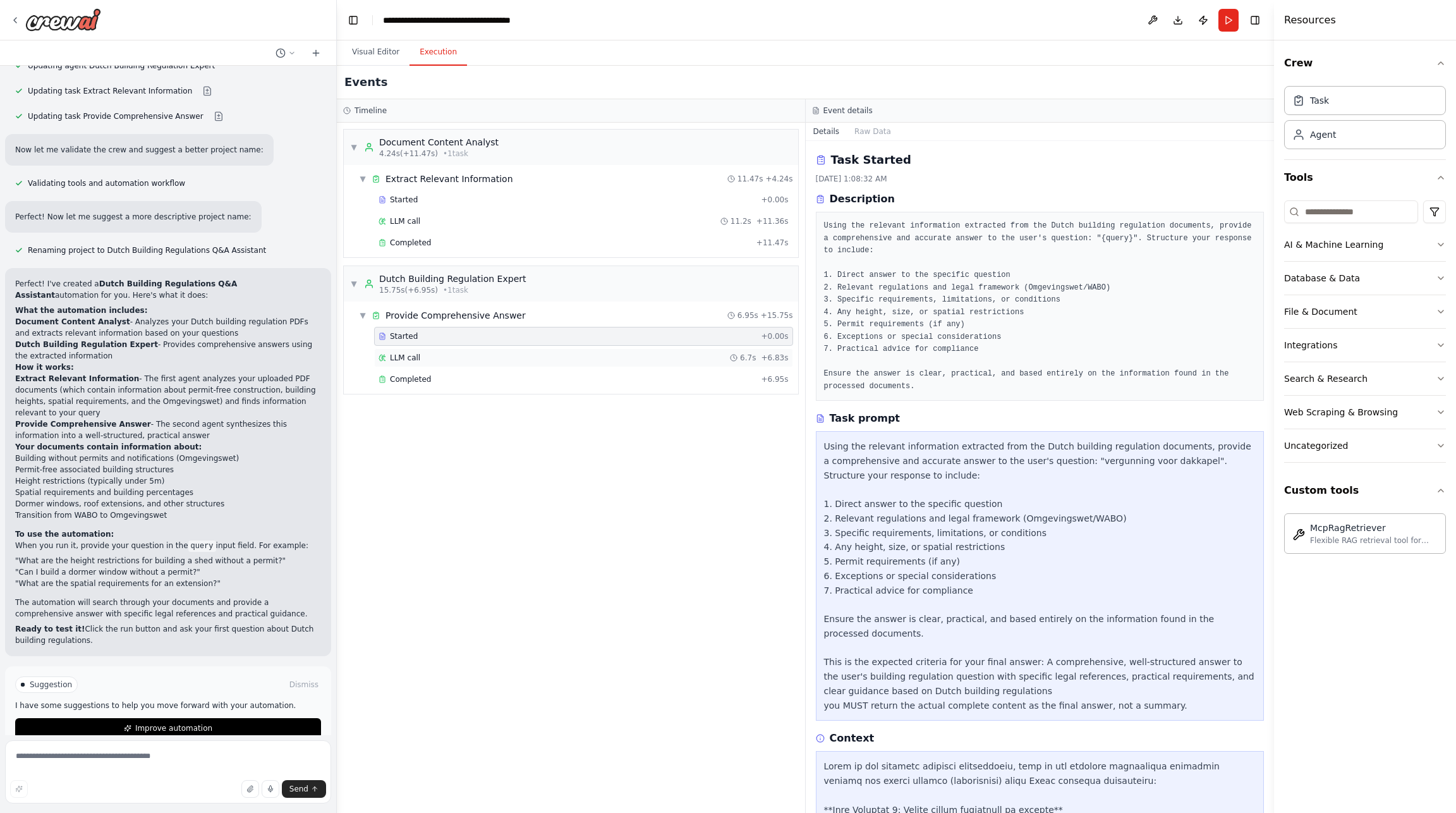
click at [400, 359] on span "LLM call" at bounding box center [405, 357] width 30 height 10
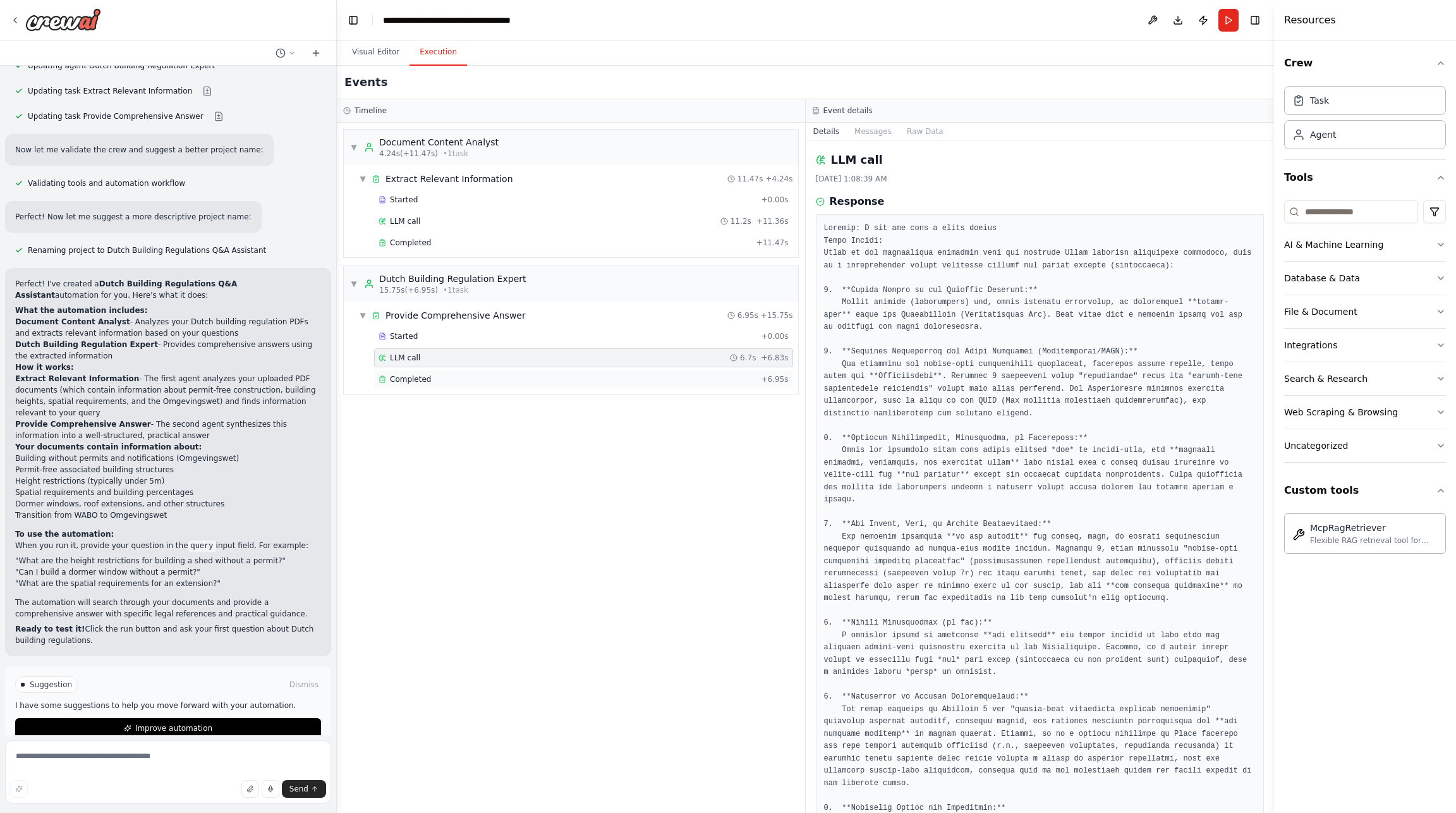
click at [401, 386] on div "Completed + 6.95s" at bounding box center [583, 379] width 419 height 19
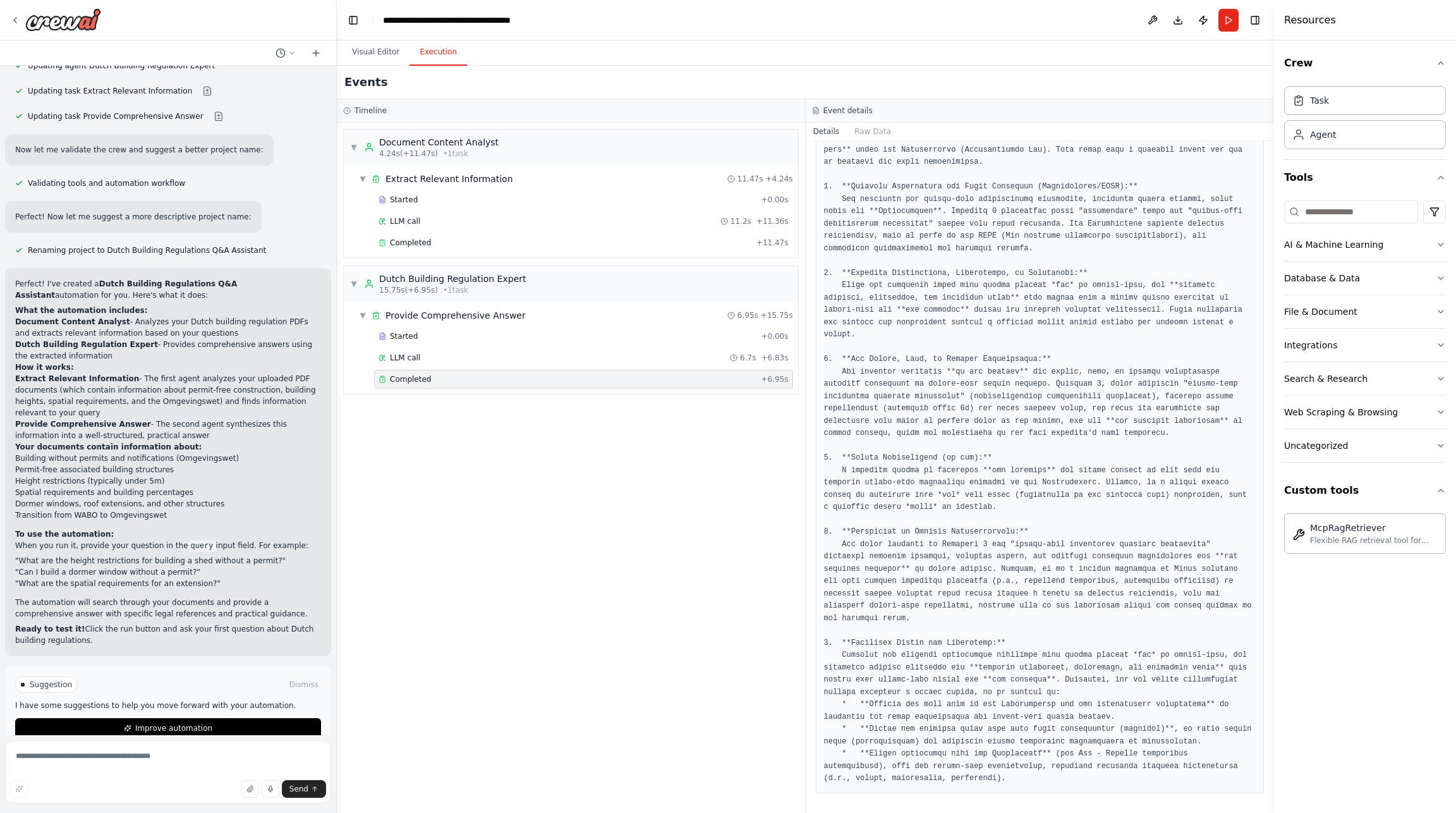
scroll to position [0, 0]
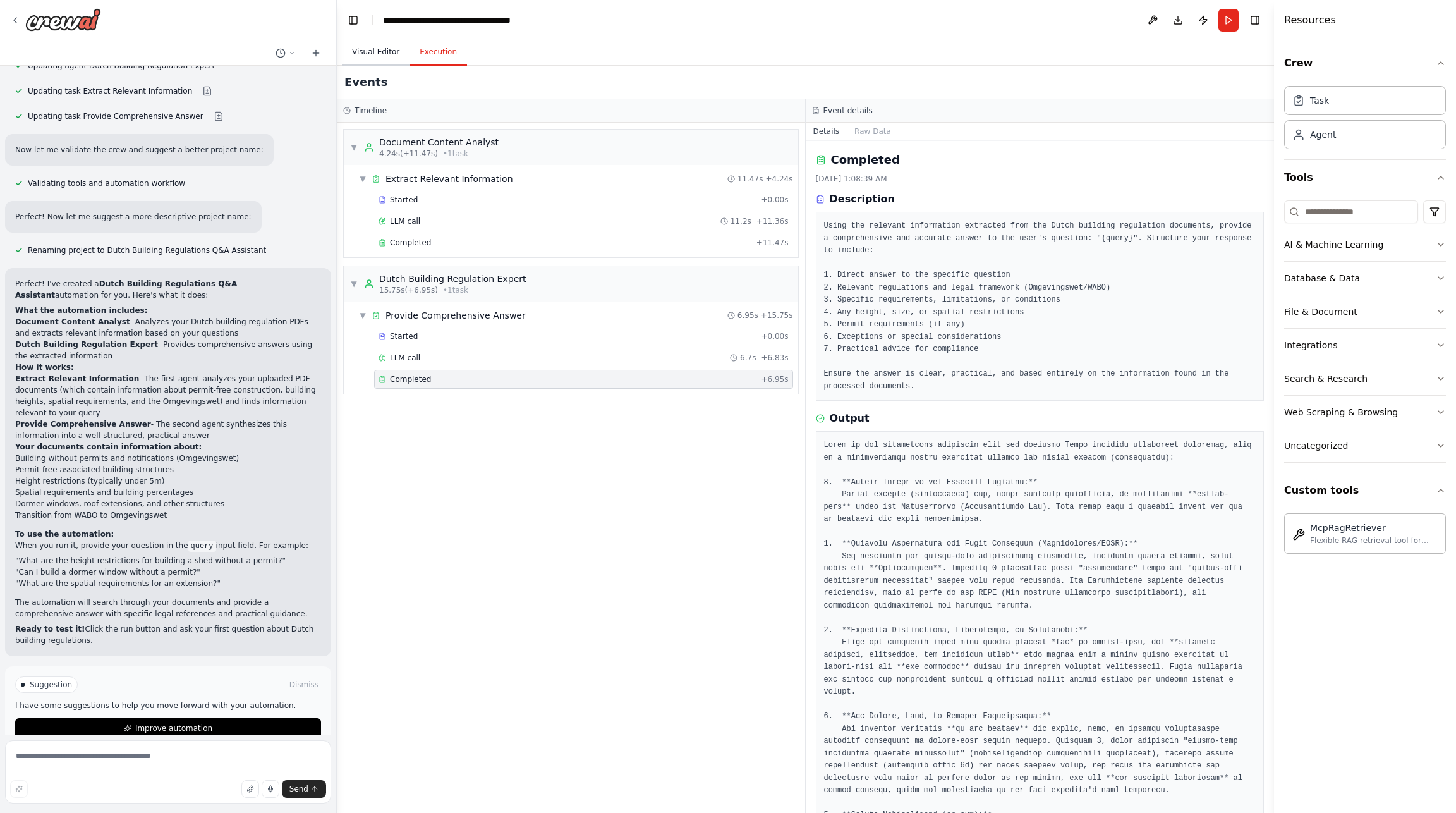
click at [380, 53] on button "Visual Editor" at bounding box center [376, 52] width 68 height 27
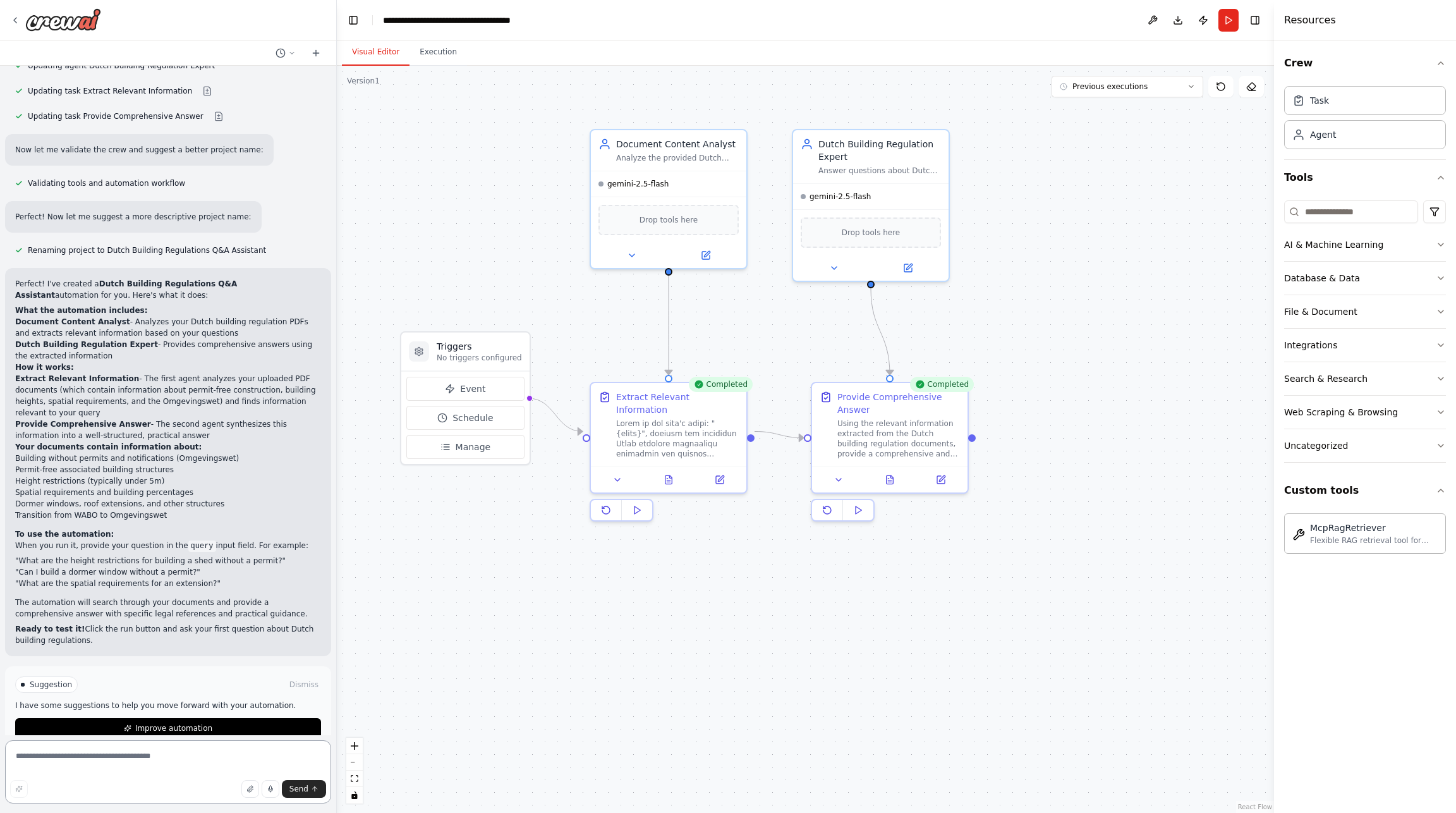
click at [96, 761] on textarea at bounding box center [168, 771] width 326 height 63
paste textarea "**********"
type textarea "**********"
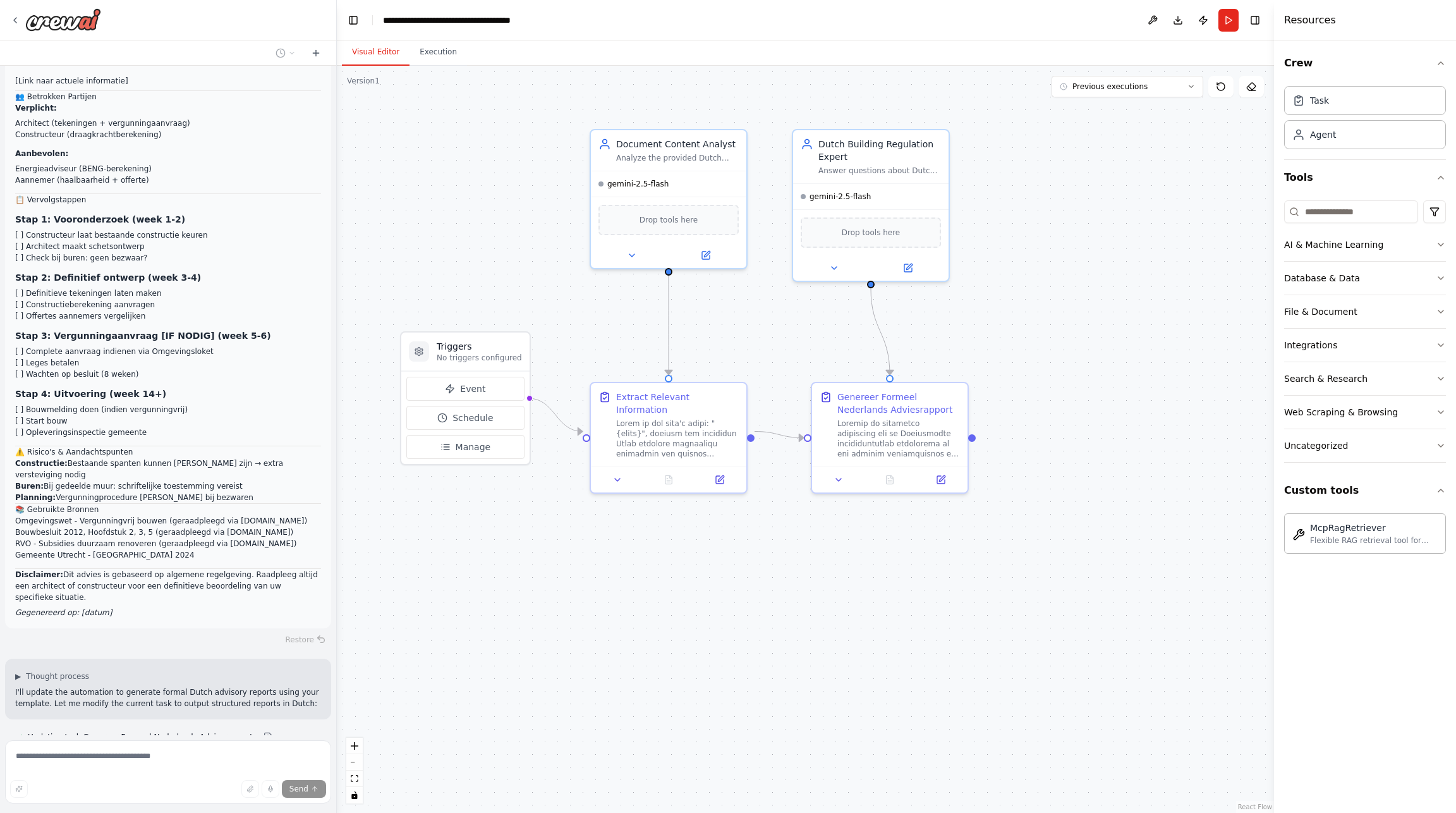
scroll to position [2853, 0]
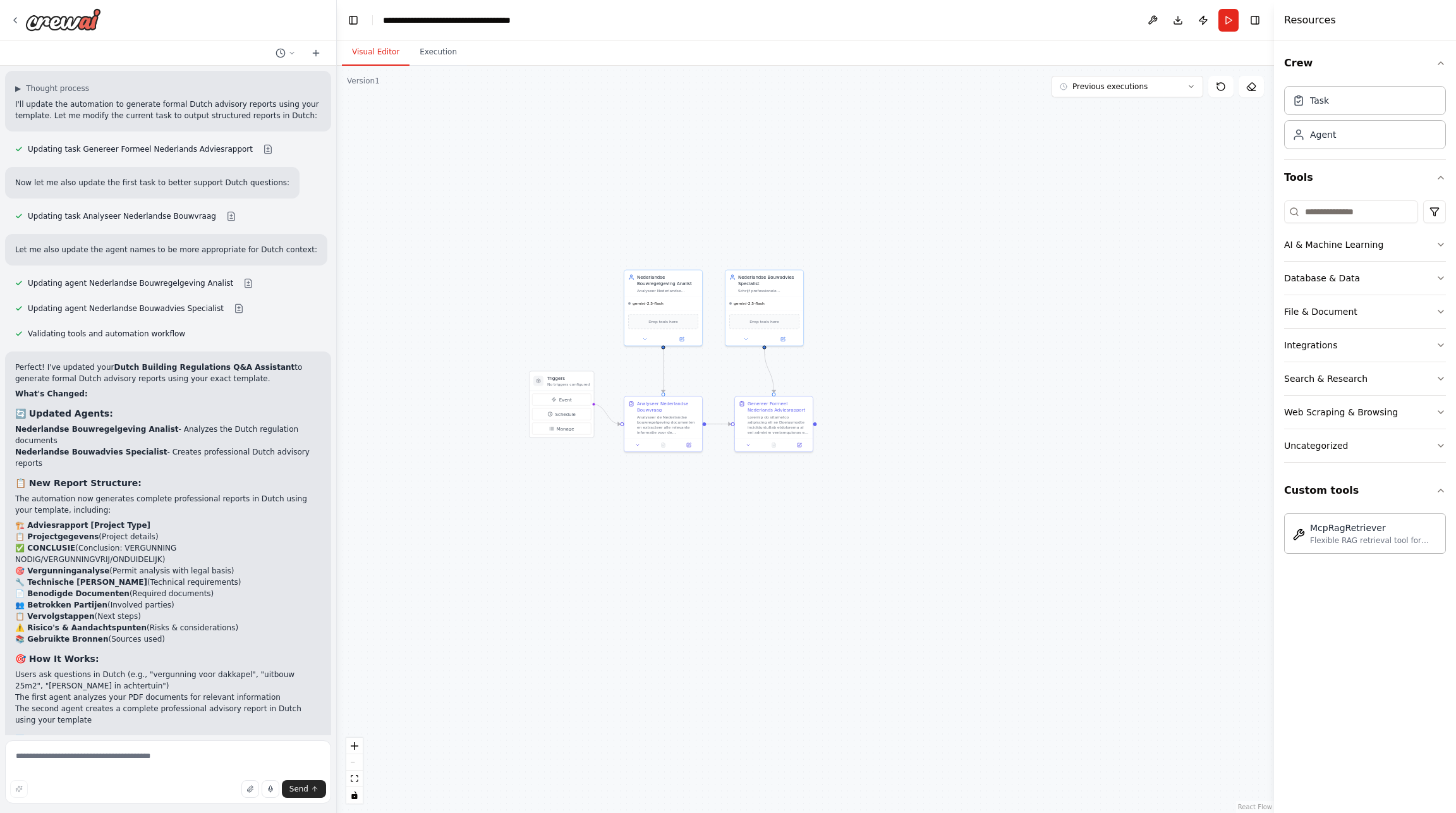
drag, startPoint x: 611, startPoint y: 413, endPoint x: 715, endPoint y: 362, distance: 115.8
click at [715, 362] on div ".deletable-edge-delete-btn { width: 20px; height: 20px; border: 0px solid #ffff…" at bounding box center [805, 439] width 937 height 747
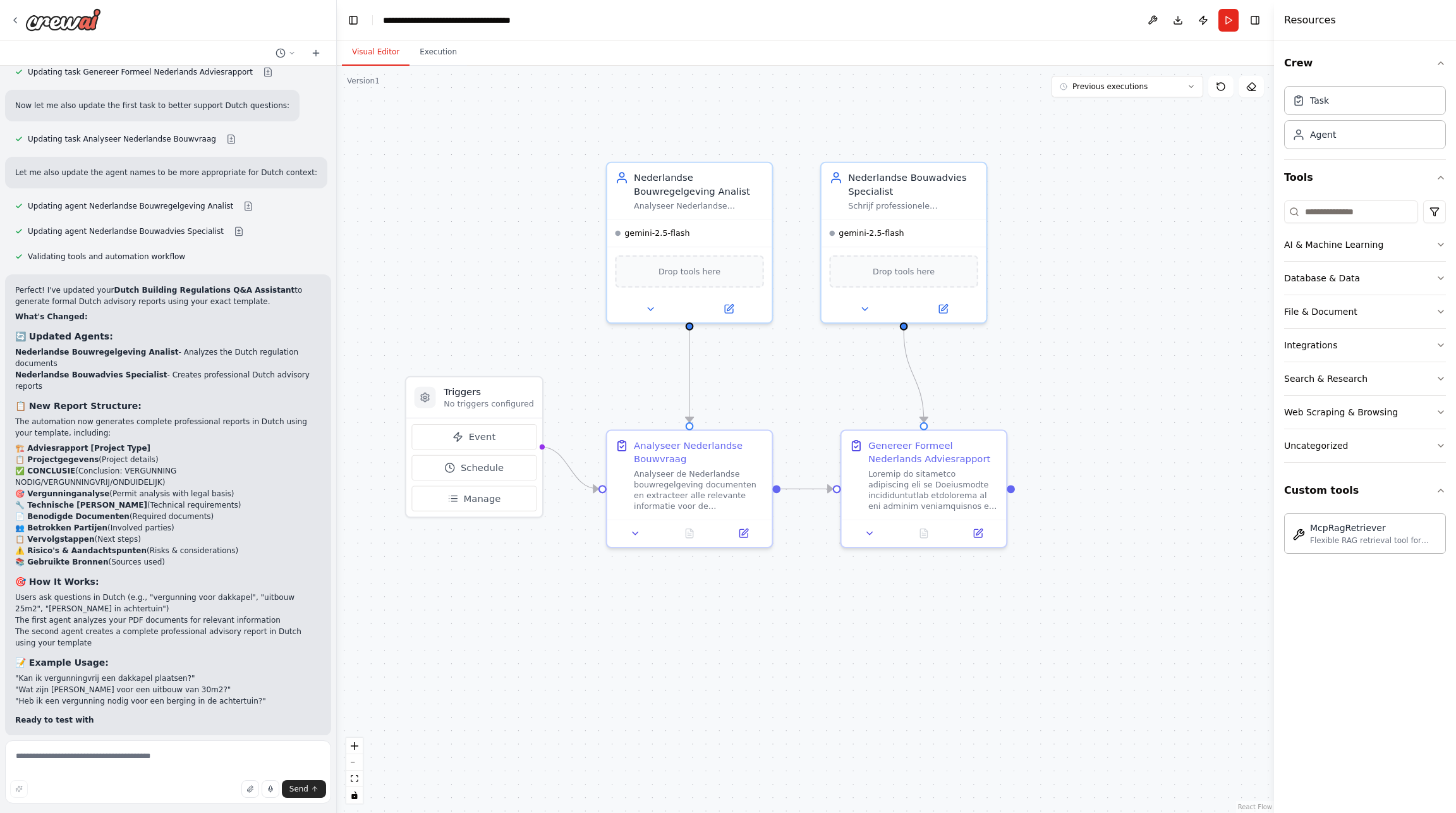
drag, startPoint x: 698, startPoint y: 394, endPoint x: 785, endPoint y: 389, distance: 87.1
click at [785, 389] on div ".deletable-edge-delete-btn { width: 20px; height: 20px; border: 0px solid #ffff…" at bounding box center [805, 439] width 937 height 747
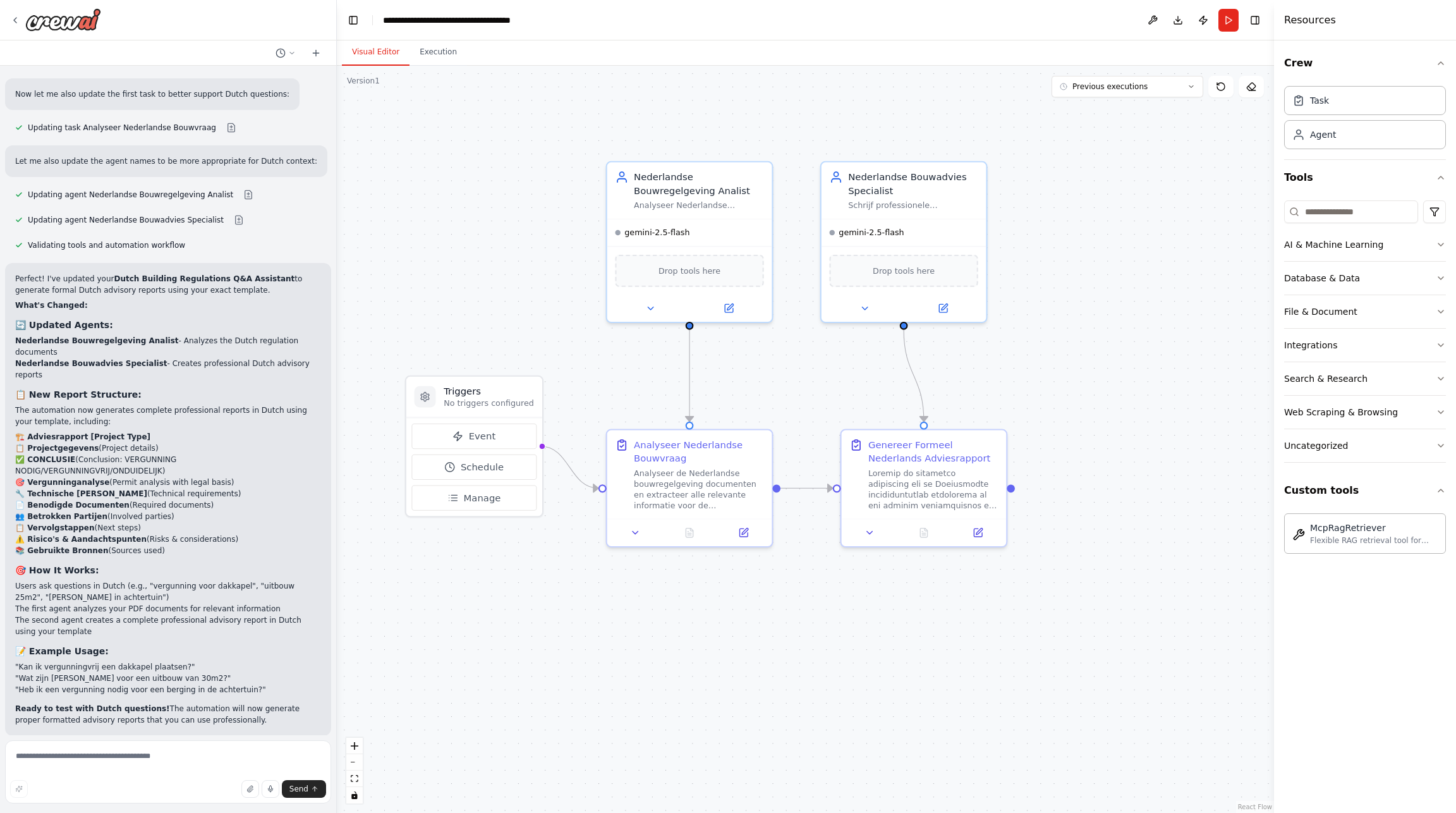
click at [144, 803] on span "Run Automation" at bounding box center [174, 808] width 62 height 10
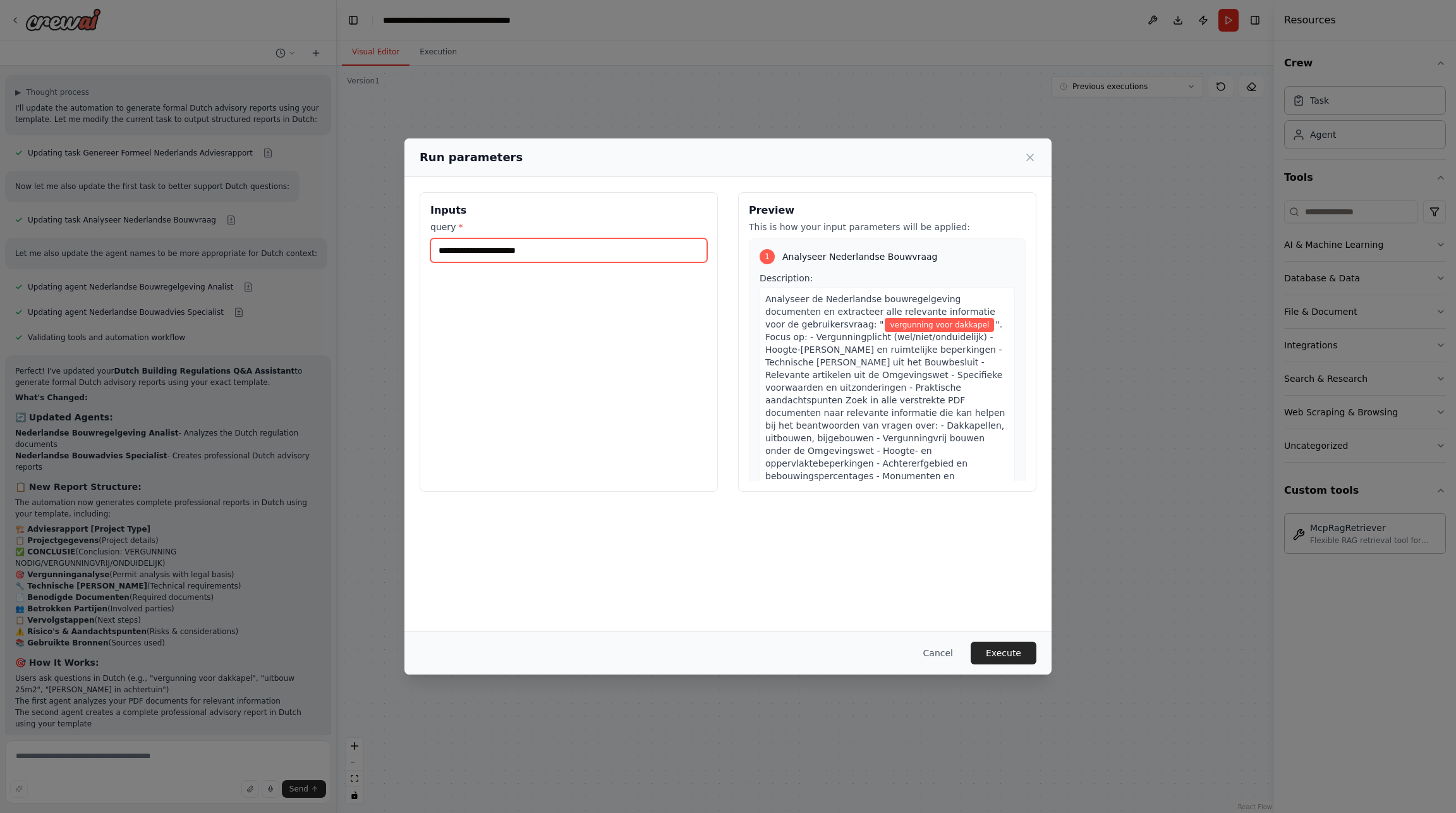
drag, startPoint x: 550, startPoint y: 252, endPoint x: 399, endPoint y: 230, distance: 152.6
click at [399, 230] on div "**********" at bounding box center [728, 406] width 1456 height 813
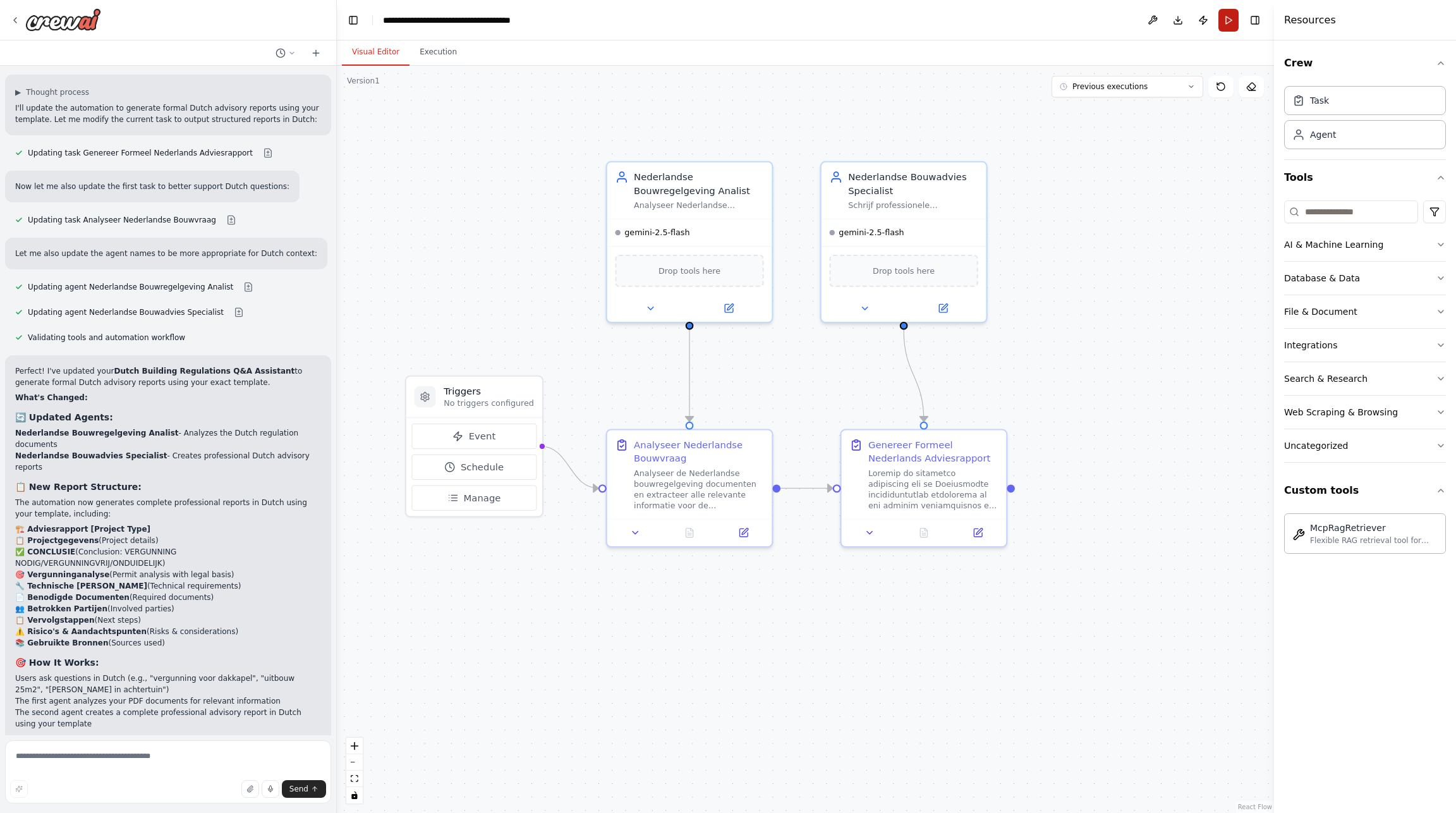
click at [1227, 16] on button "Run" at bounding box center [1228, 19] width 20 height 23
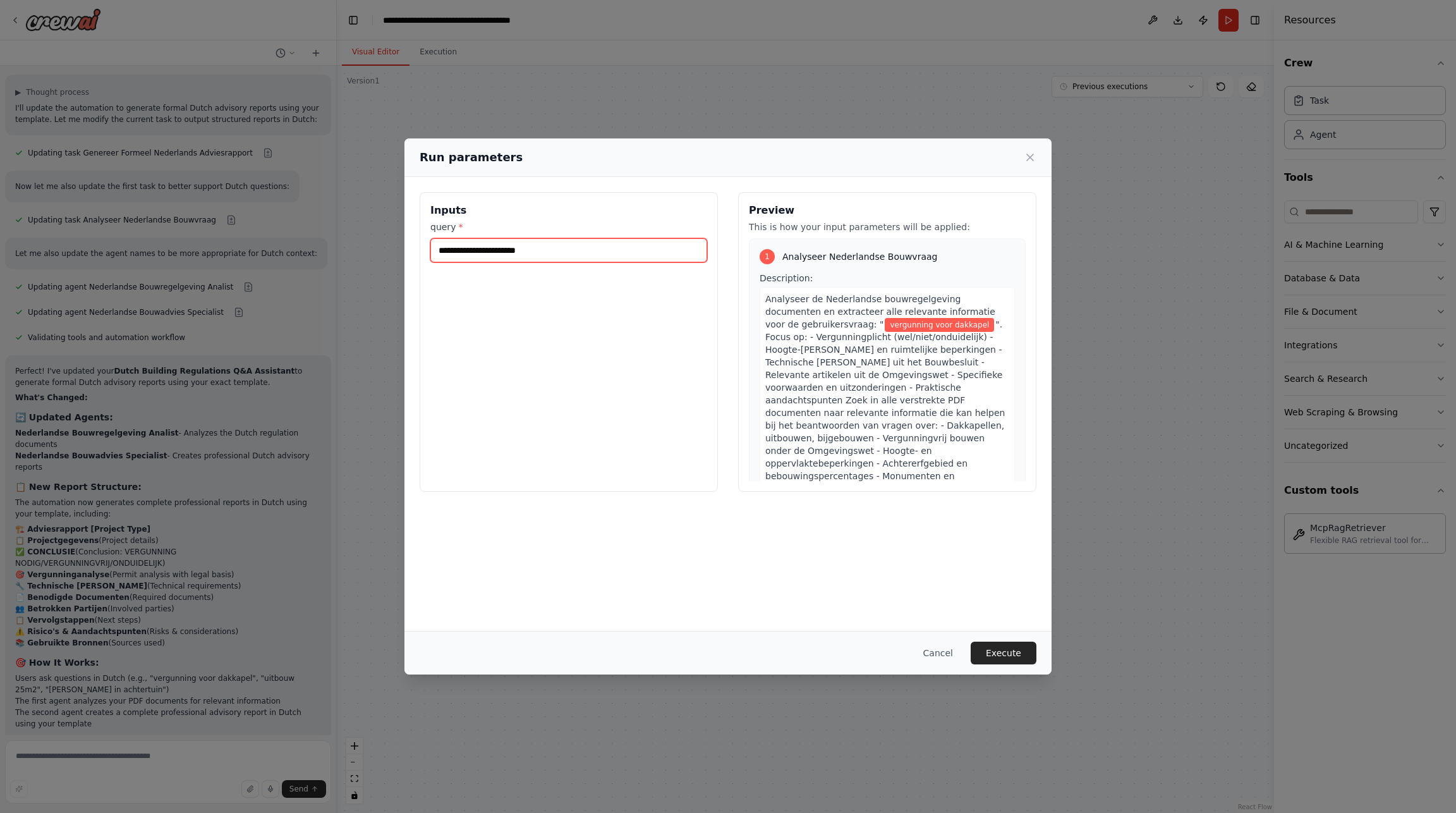
drag, startPoint x: 570, startPoint y: 249, endPoint x: 414, endPoint y: 242, distance: 156.2
click at [414, 242] on div "**********" at bounding box center [728, 341] width 647 height 330
paste input "**********"
type input "**********"
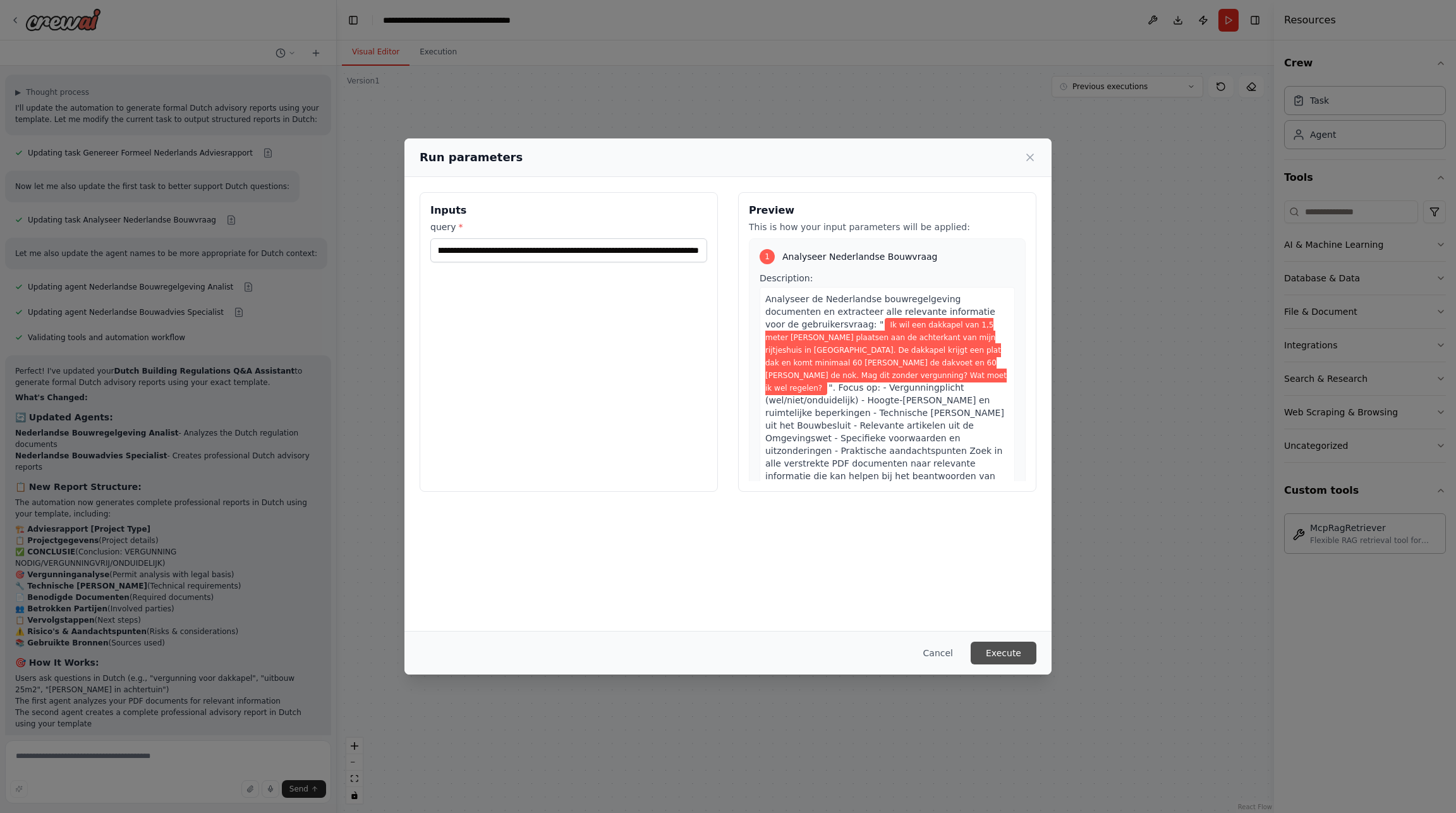
click at [999, 653] on button "Execute" at bounding box center [1003, 652] width 65 height 23
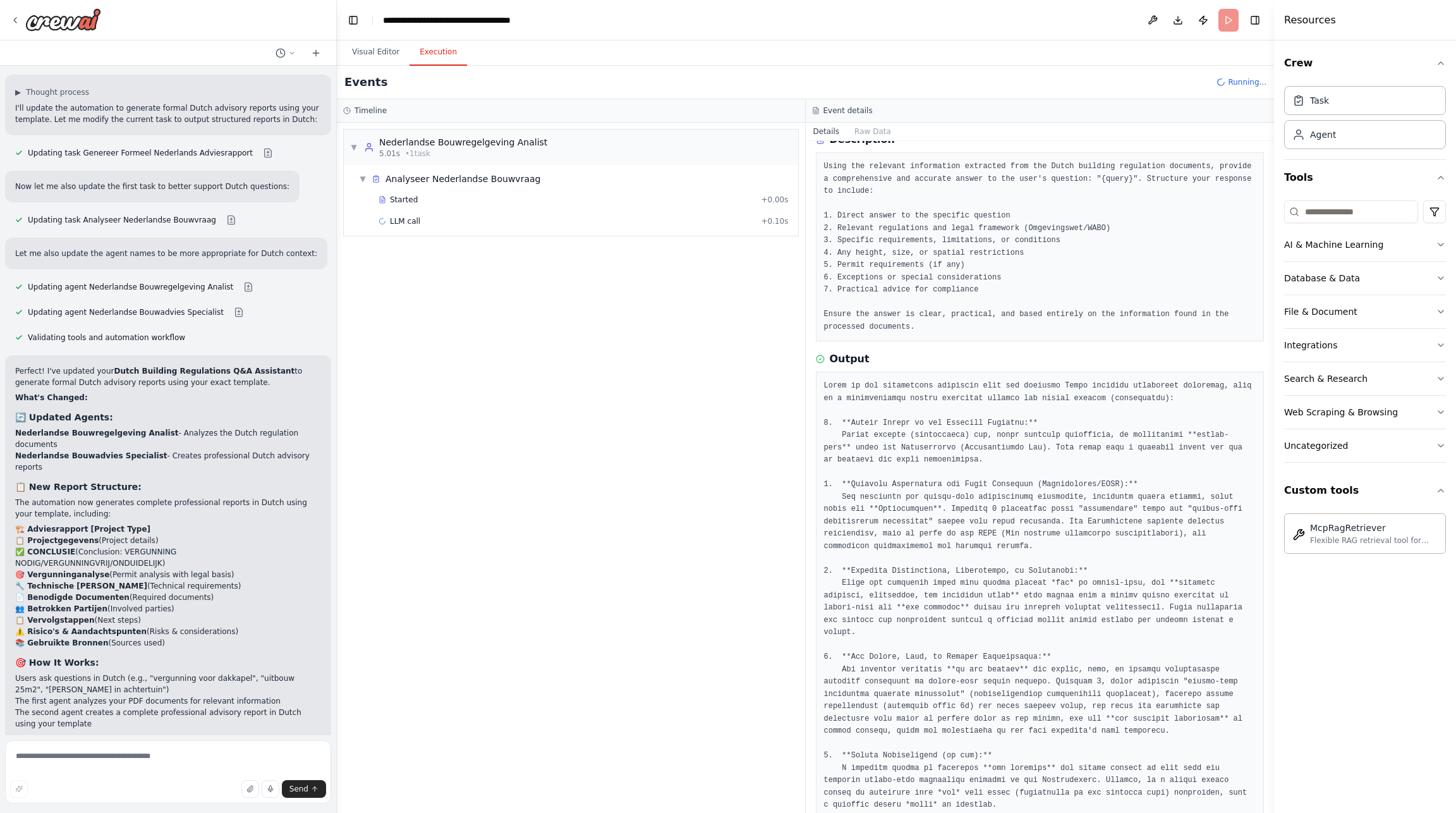
scroll to position [0, 0]
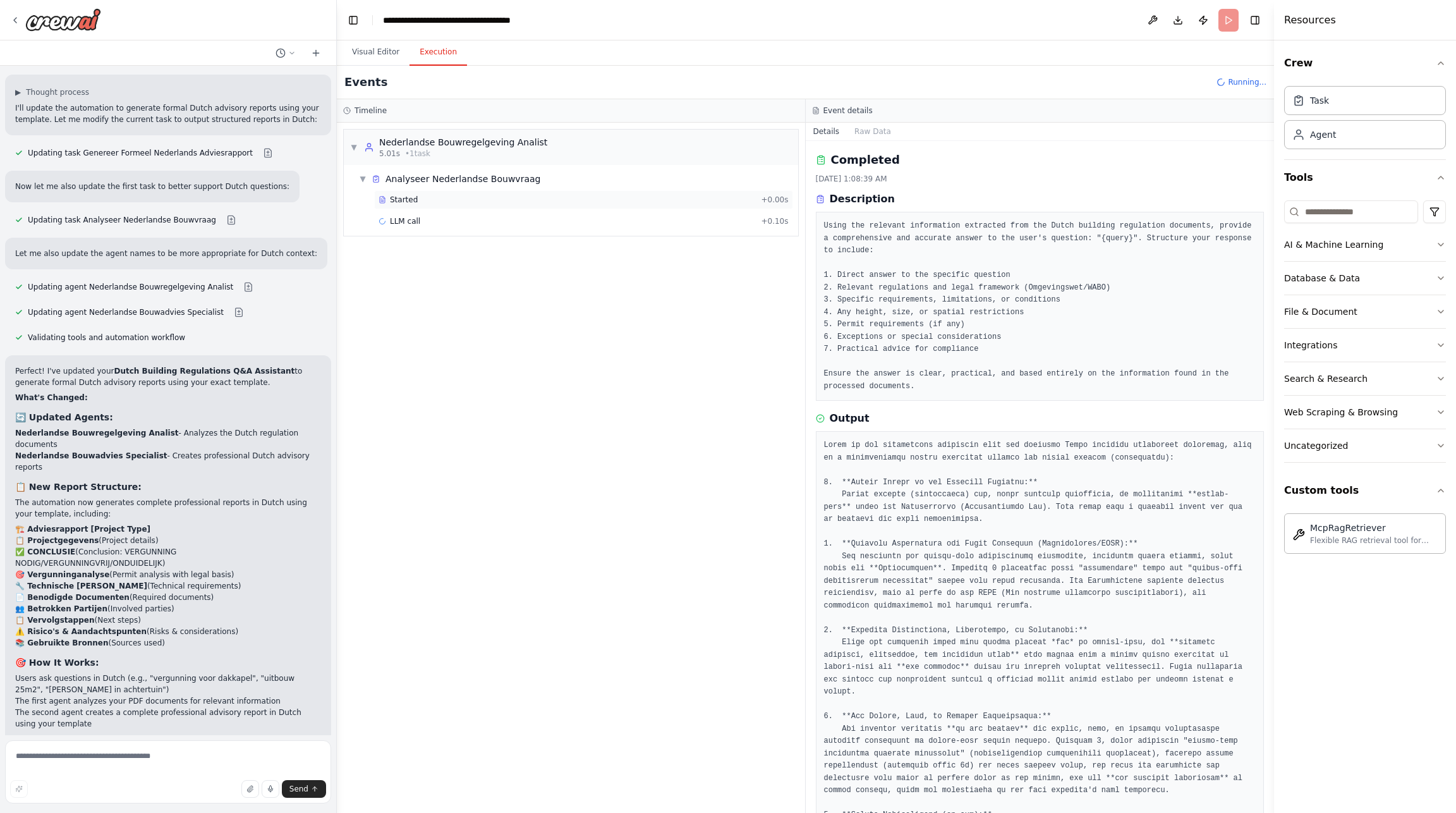
click at [394, 192] on div "Started + 0.00s" at bounding box center [583, 200] width 419 height 19
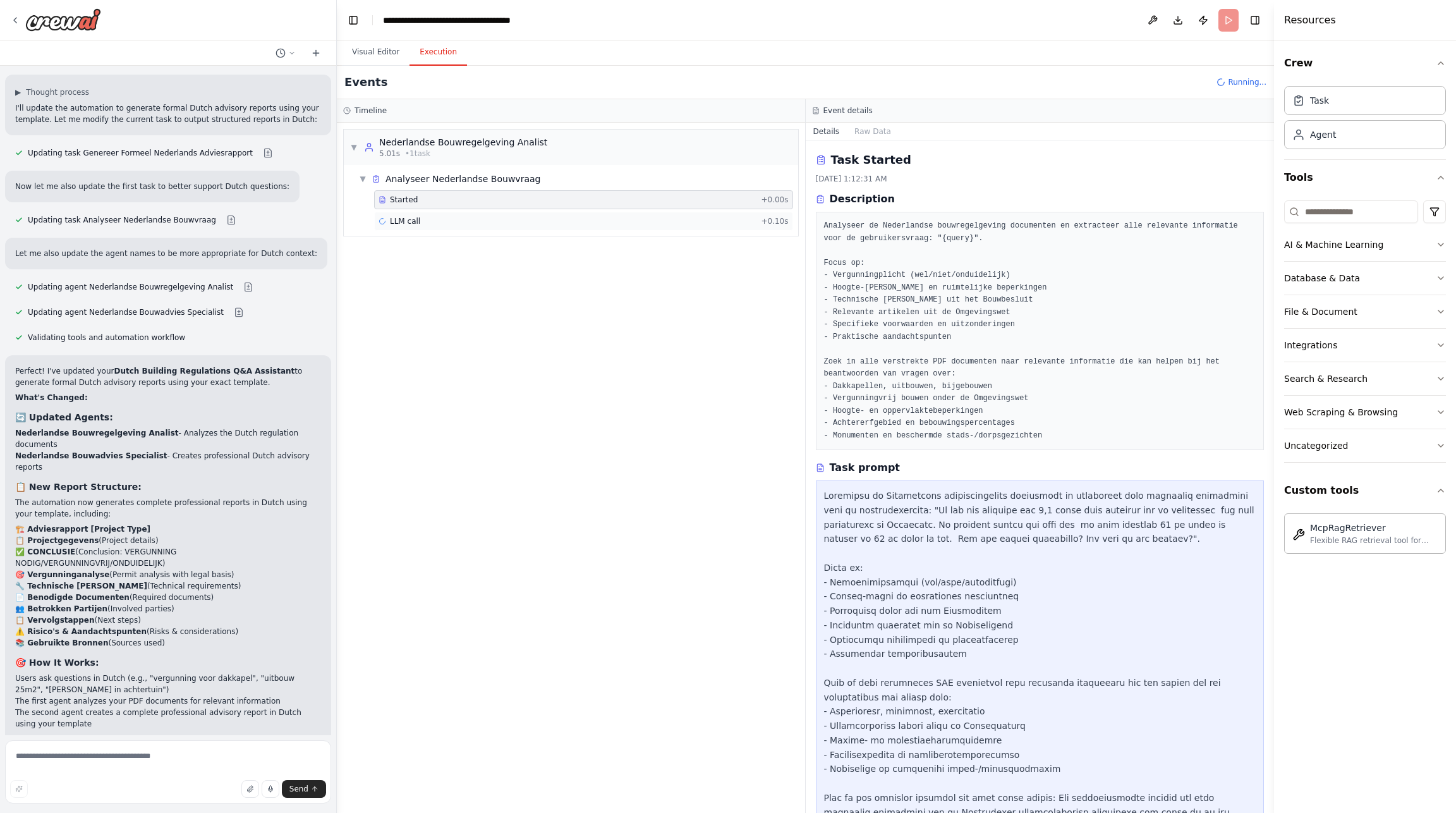
click at [405, 219] on span "LLM call" at bounding box center [405, 221] width 30 height 10
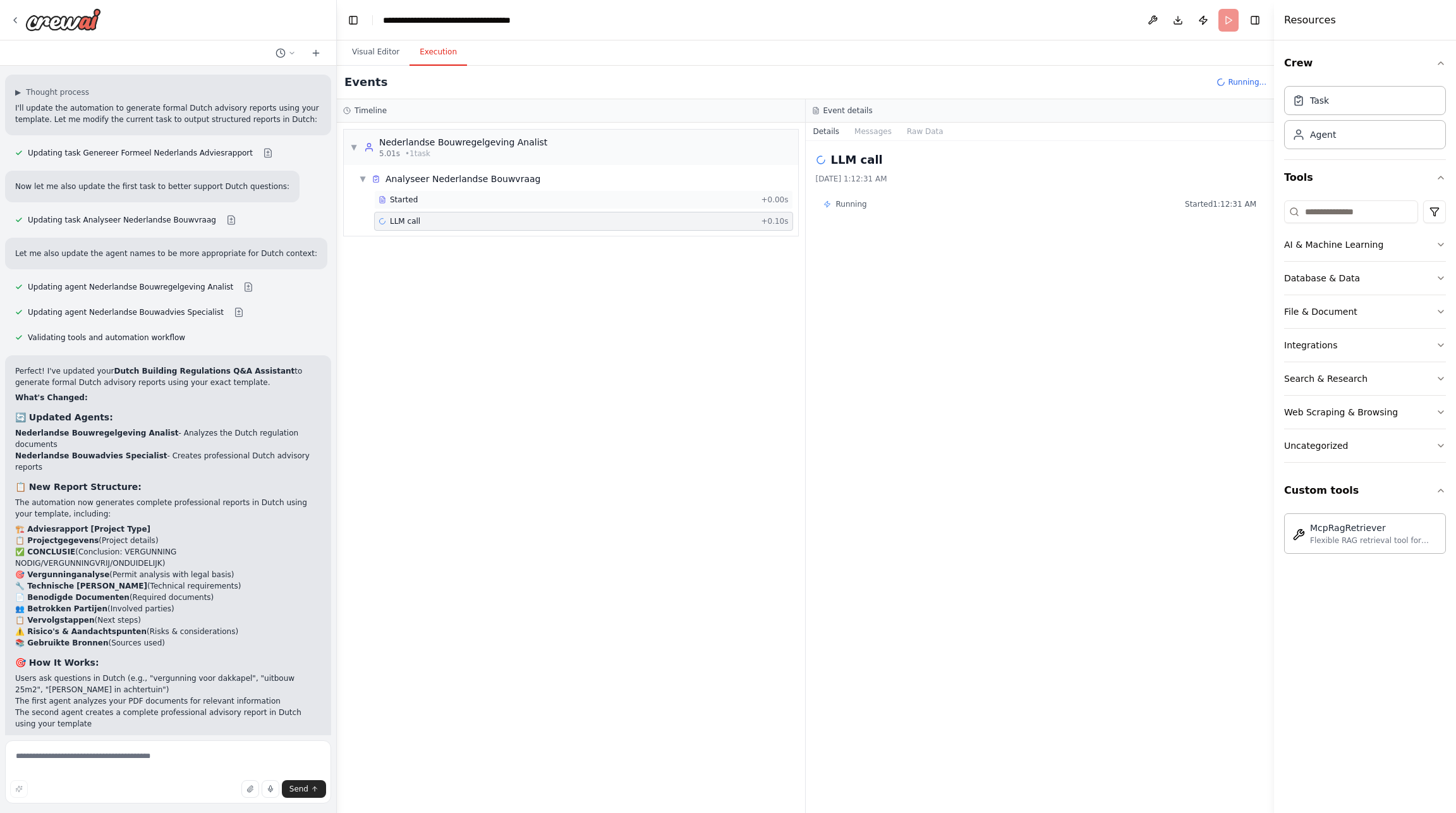
click at [414, 198] on span "Started" at bounding box center [404, 200] width 28 height 10
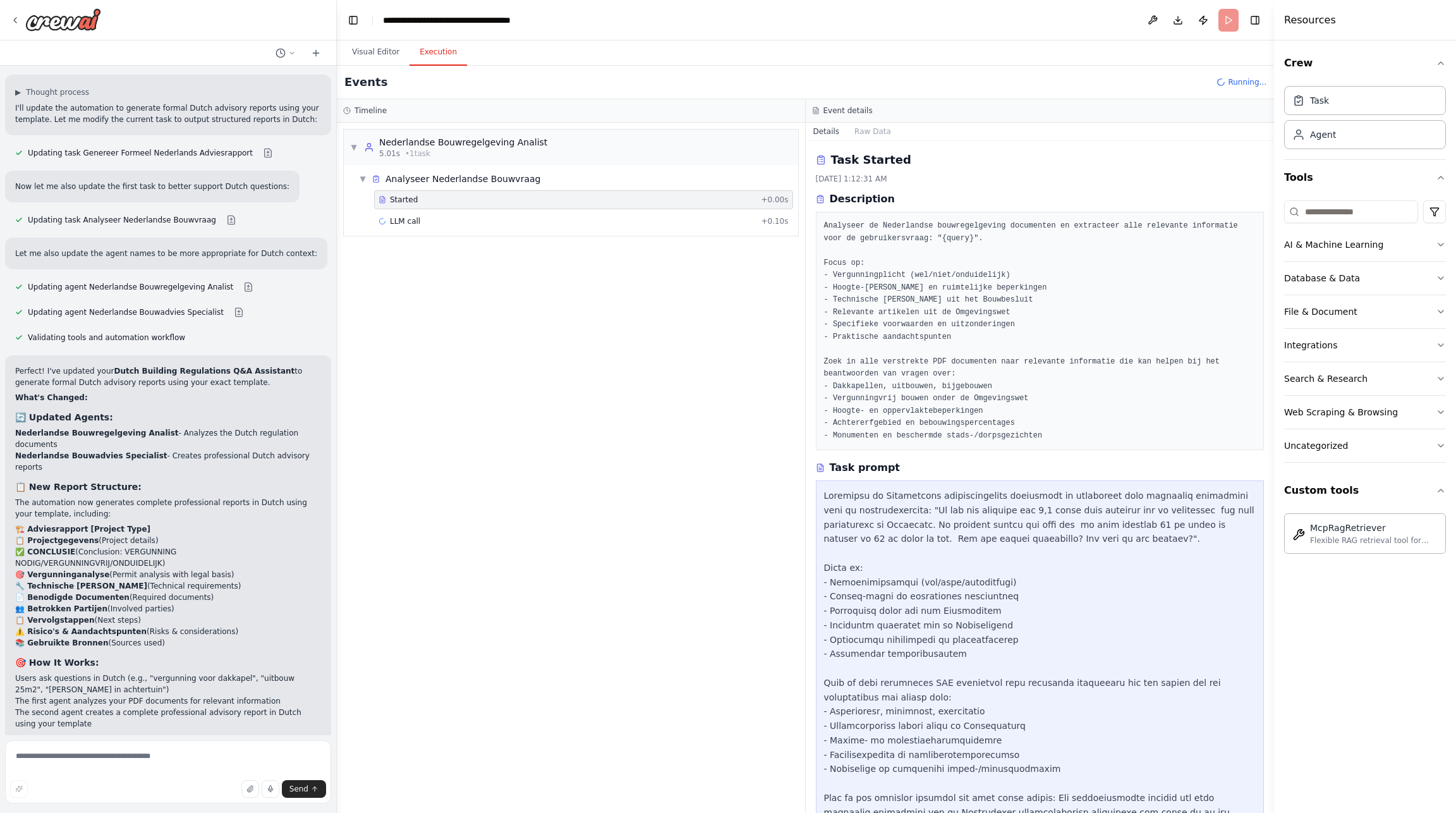
scroll to position [64, 0]
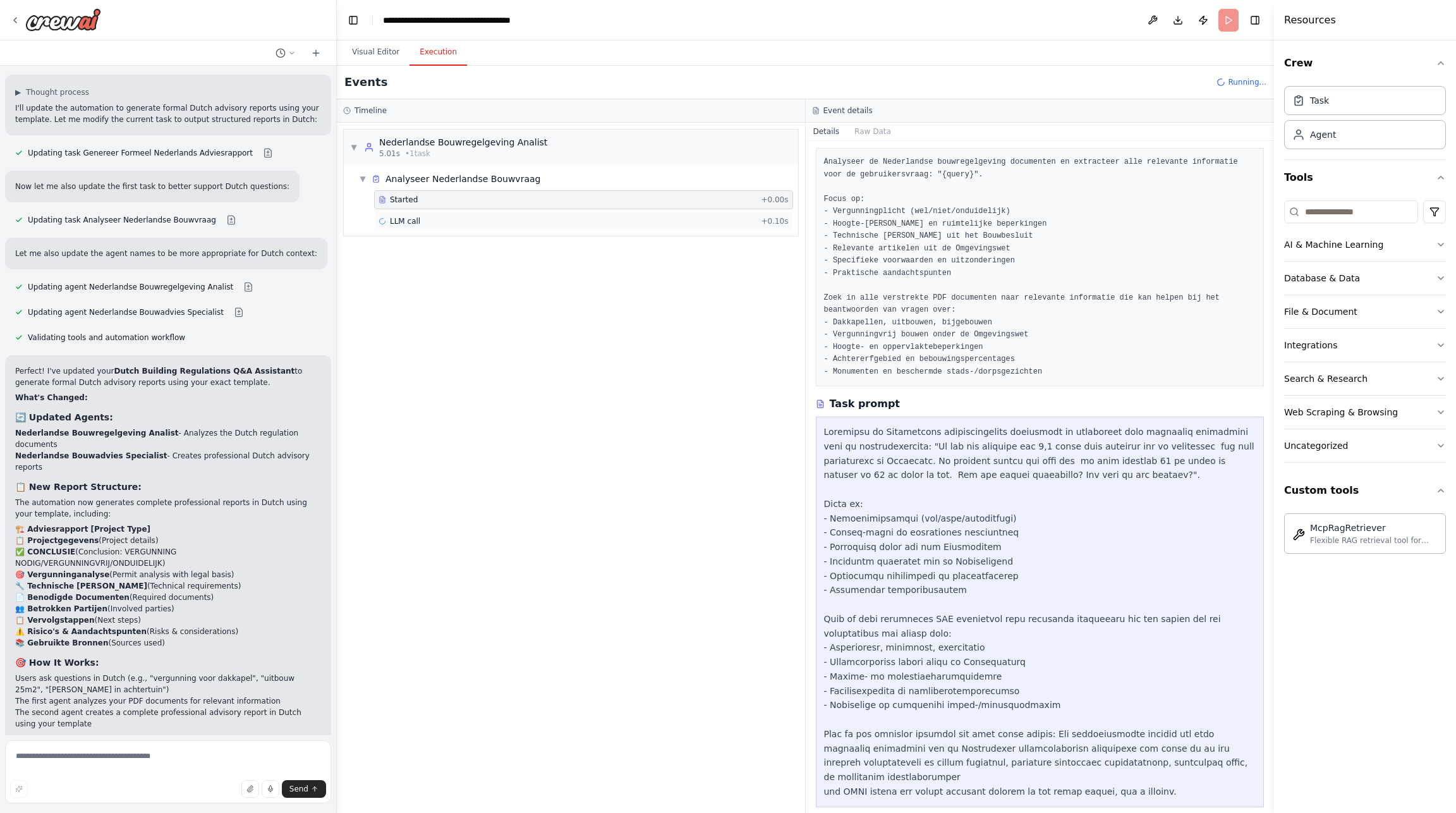
click at [400, 222] on span "LLM call" at bounding box center [405, 221] width 30 height 10
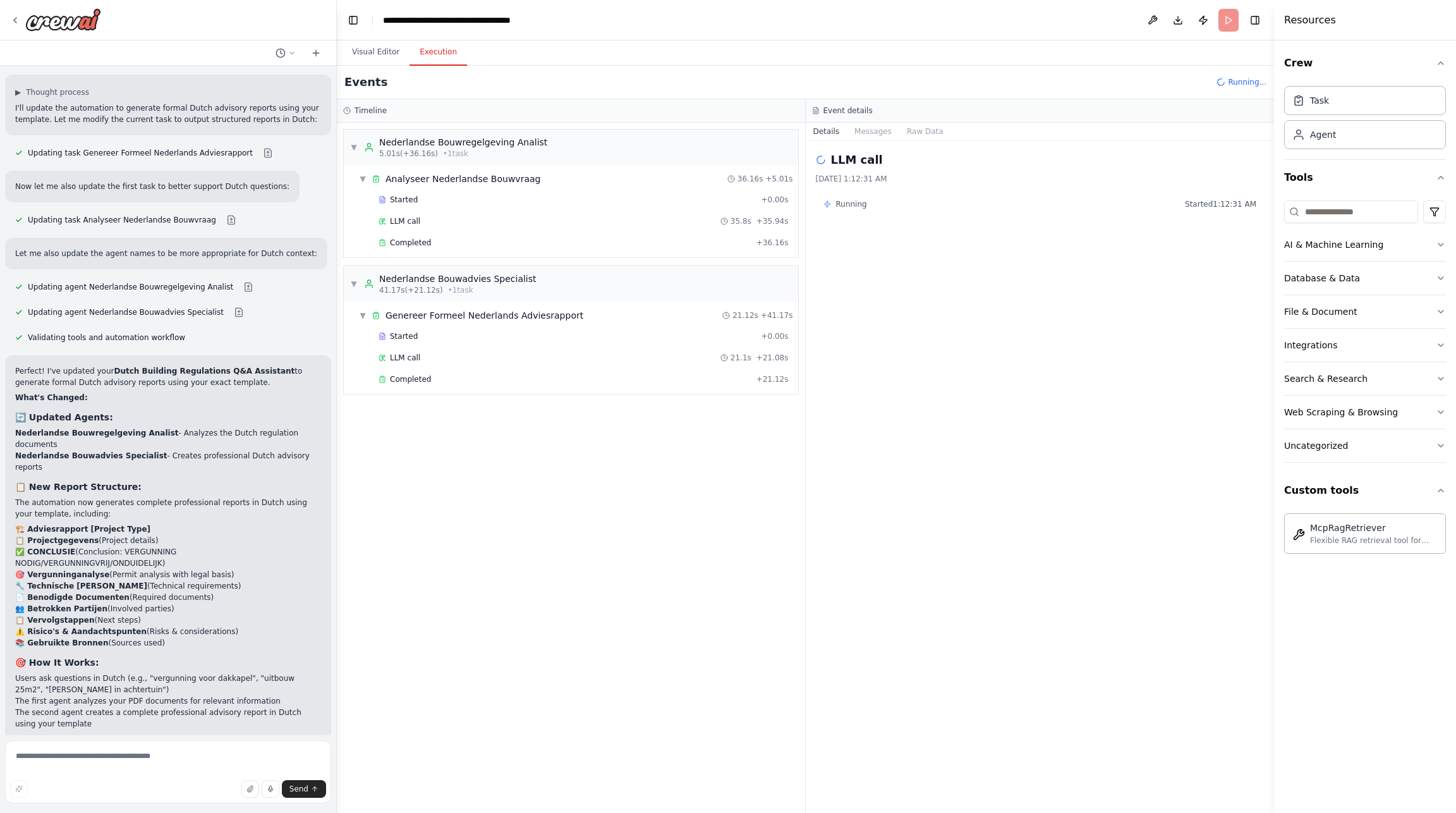
scroll to position [3498, 0]
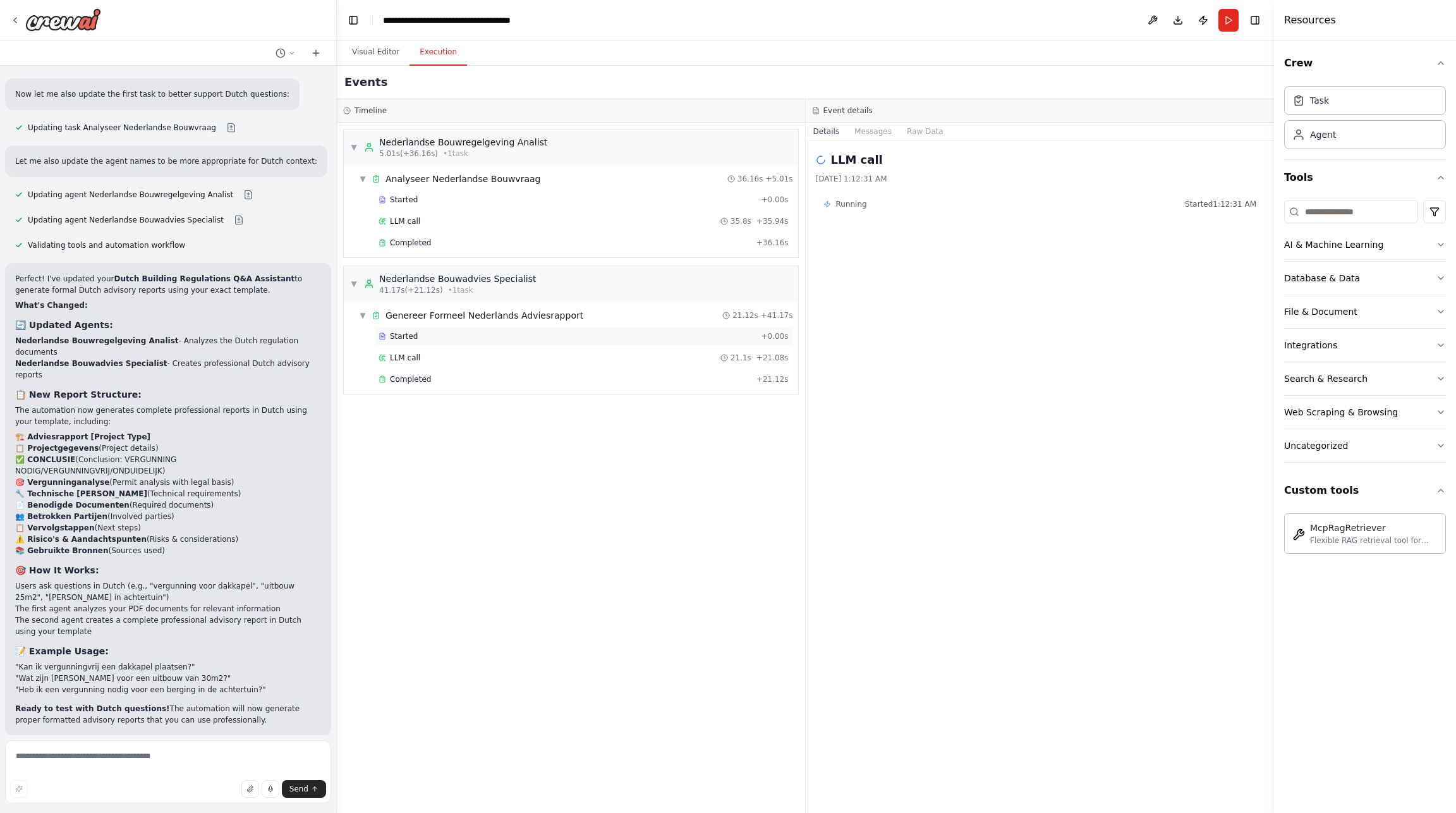
click at [404, 335] on span "Started" at bounding box center [404, 336] width 28 height 10
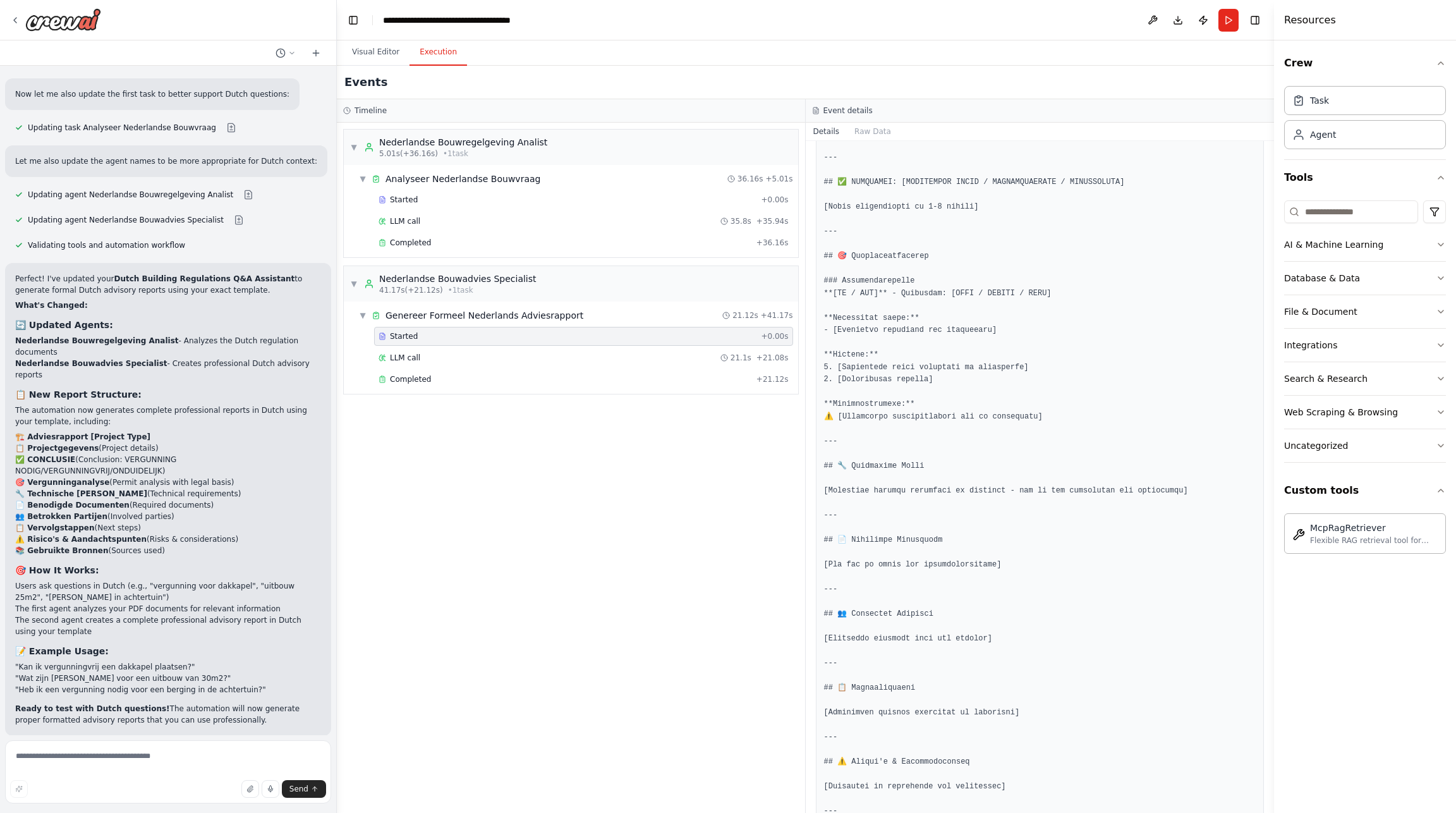
scroll to position [288, 0]
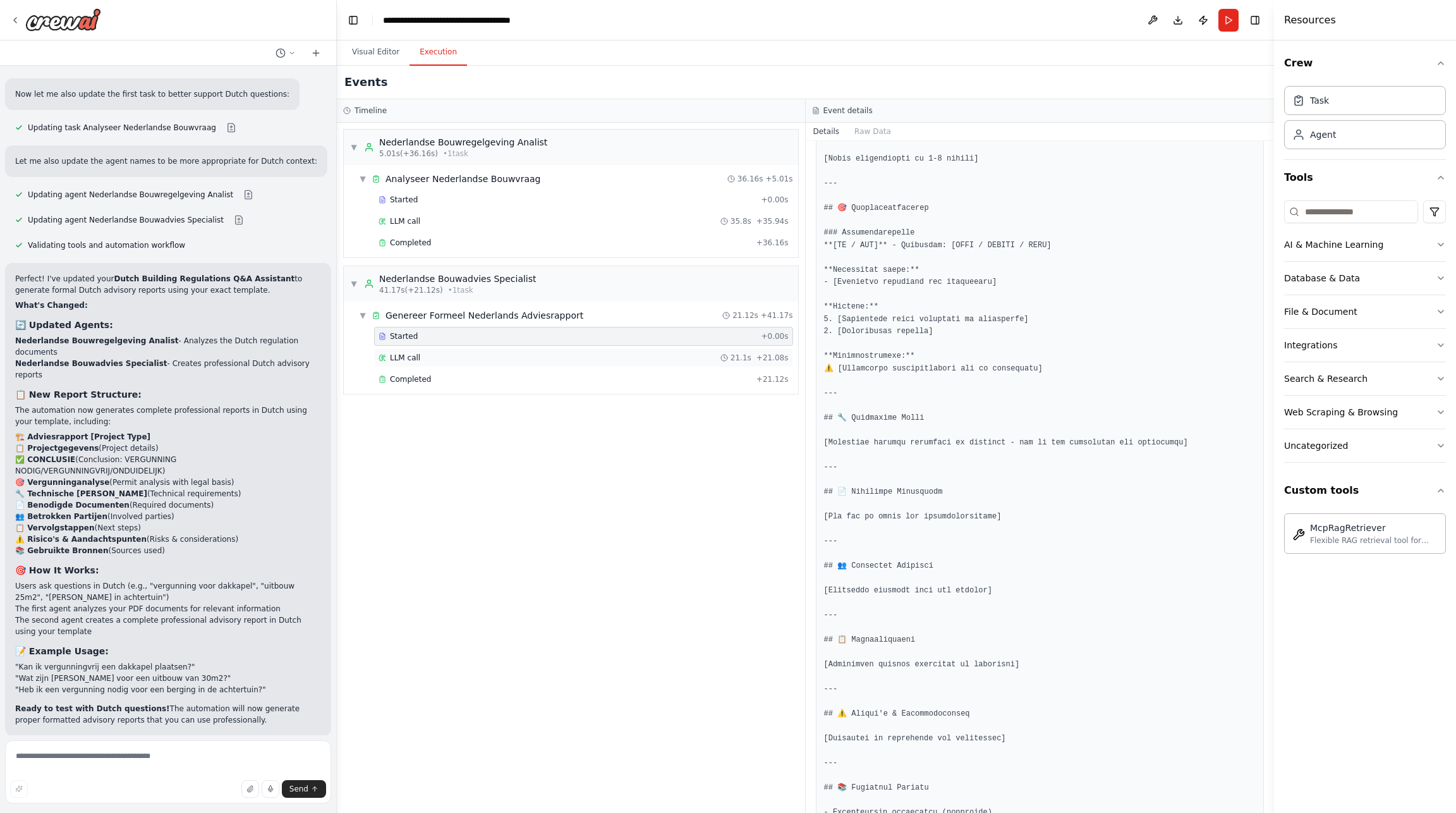
click at [404, 357] on span "LLM call" at bounding box center [405, 357] width 30 height 10
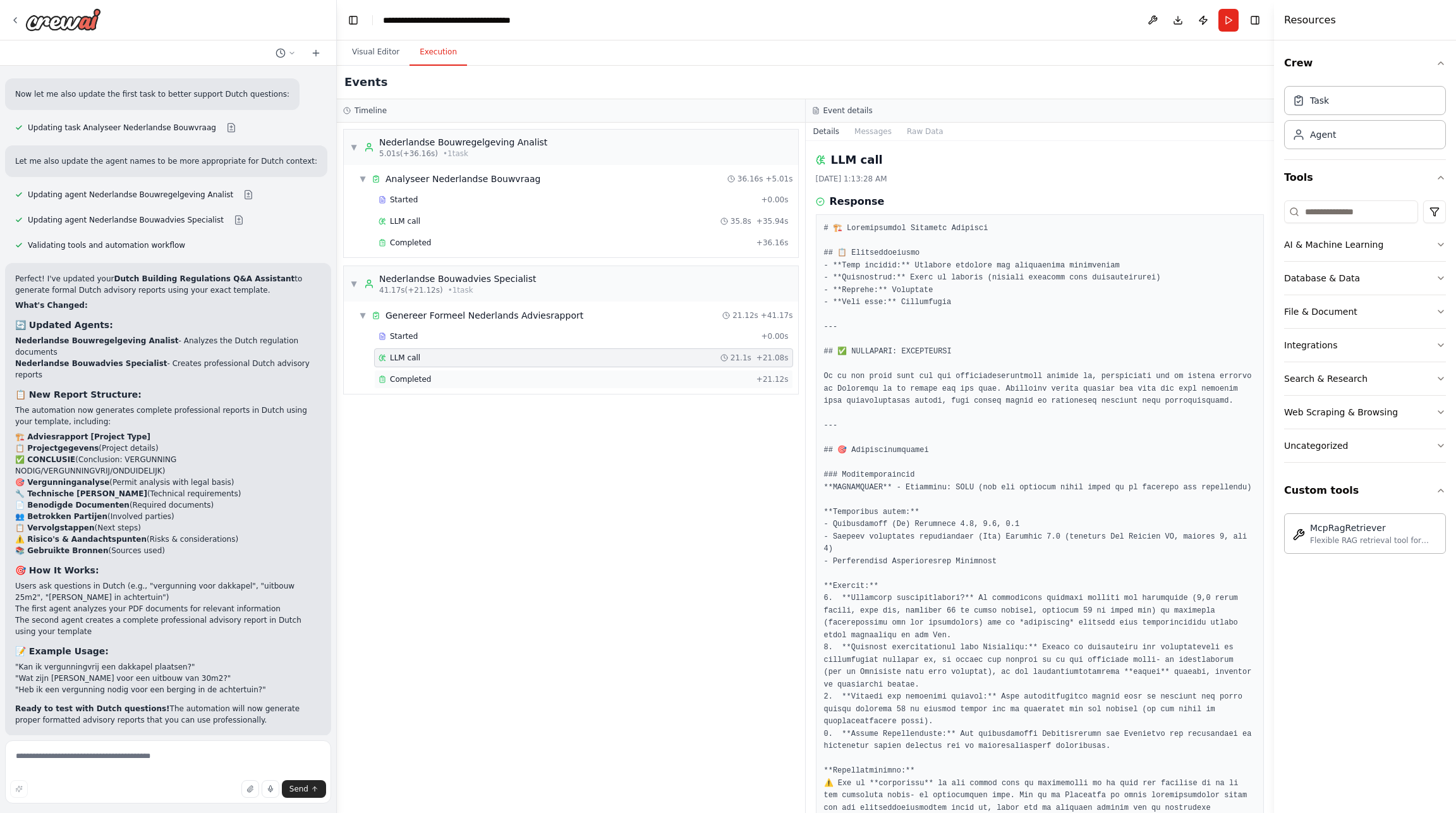
click at [405, 379] on span "Completed" at bounding box center [410, 379] width 41 height 10
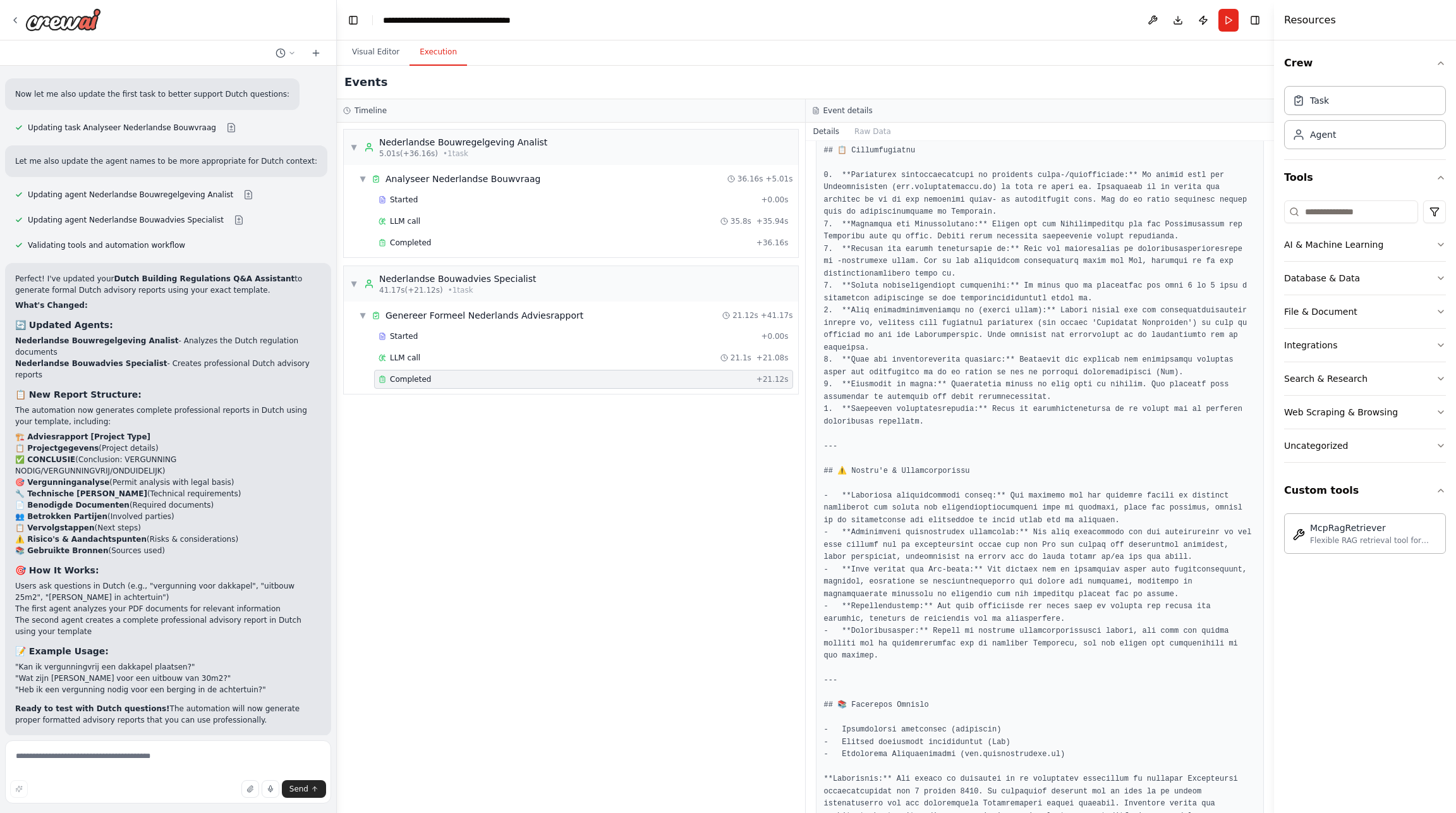
scroll to position [2526, 0]
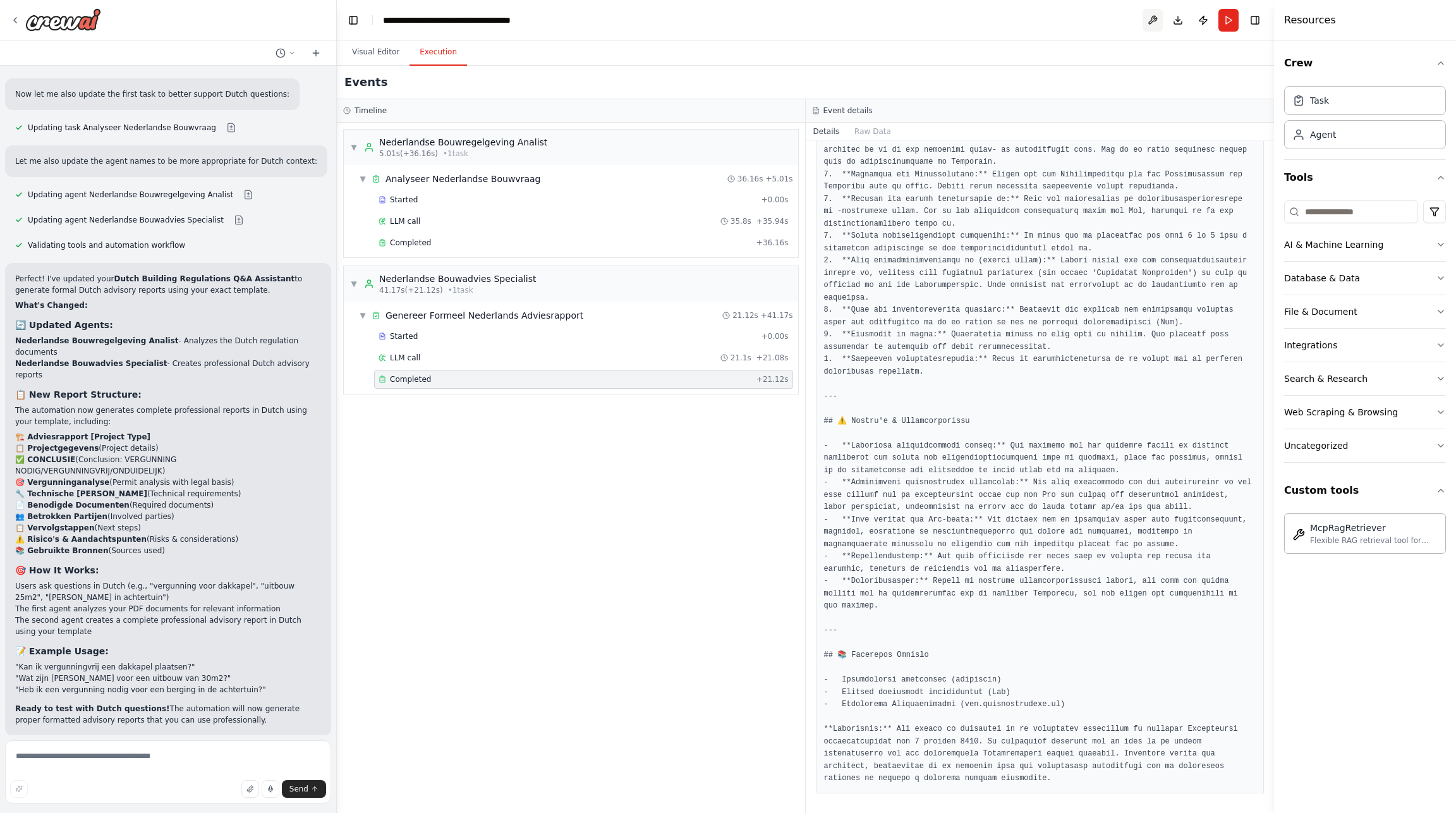
click at [1152, 21] on button at bounding box center [1153, 19] width 20 height 23
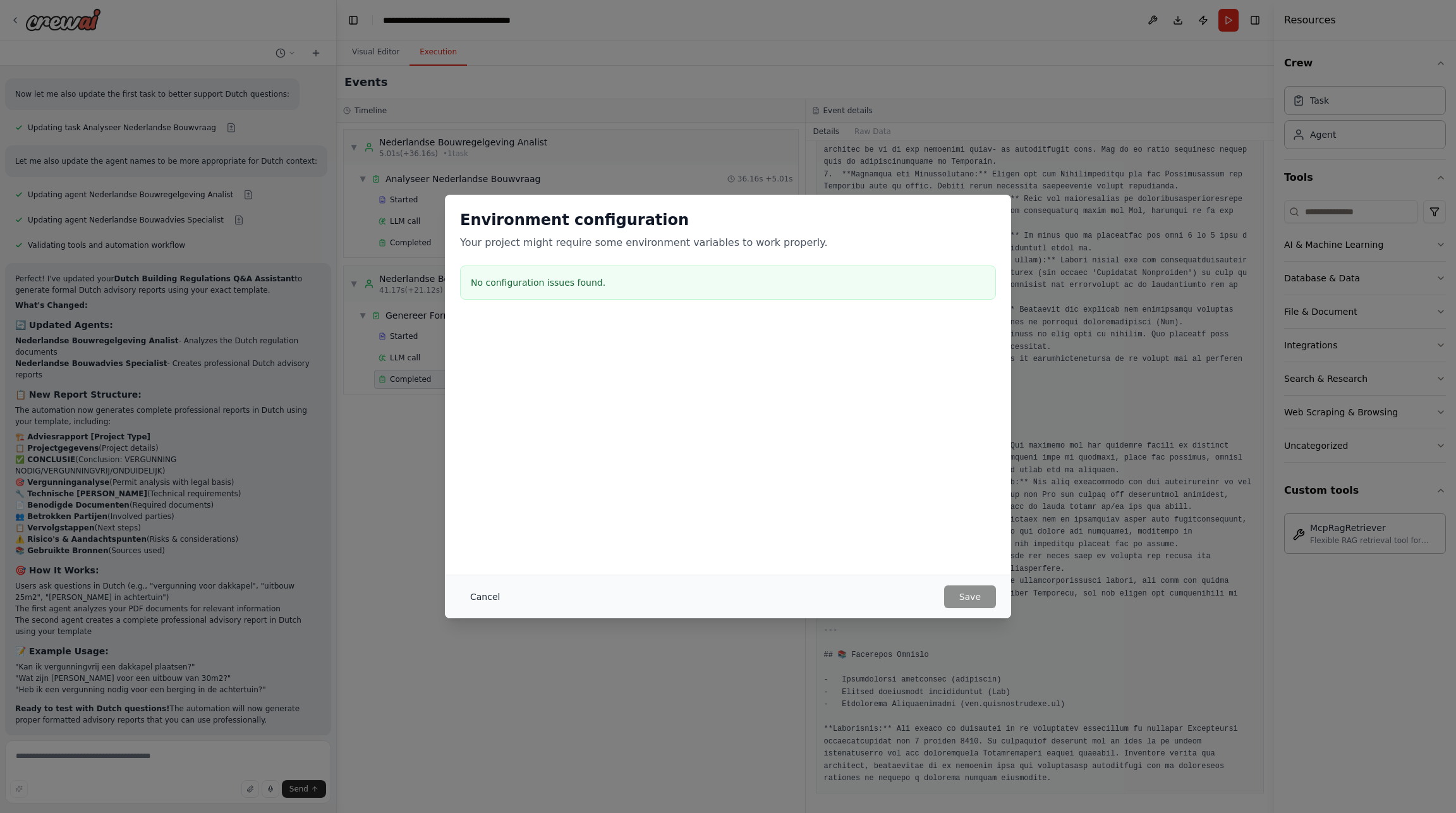
click at [468, 593] on button "Cancel" at bounding box center [485, 596] width 50 height 23
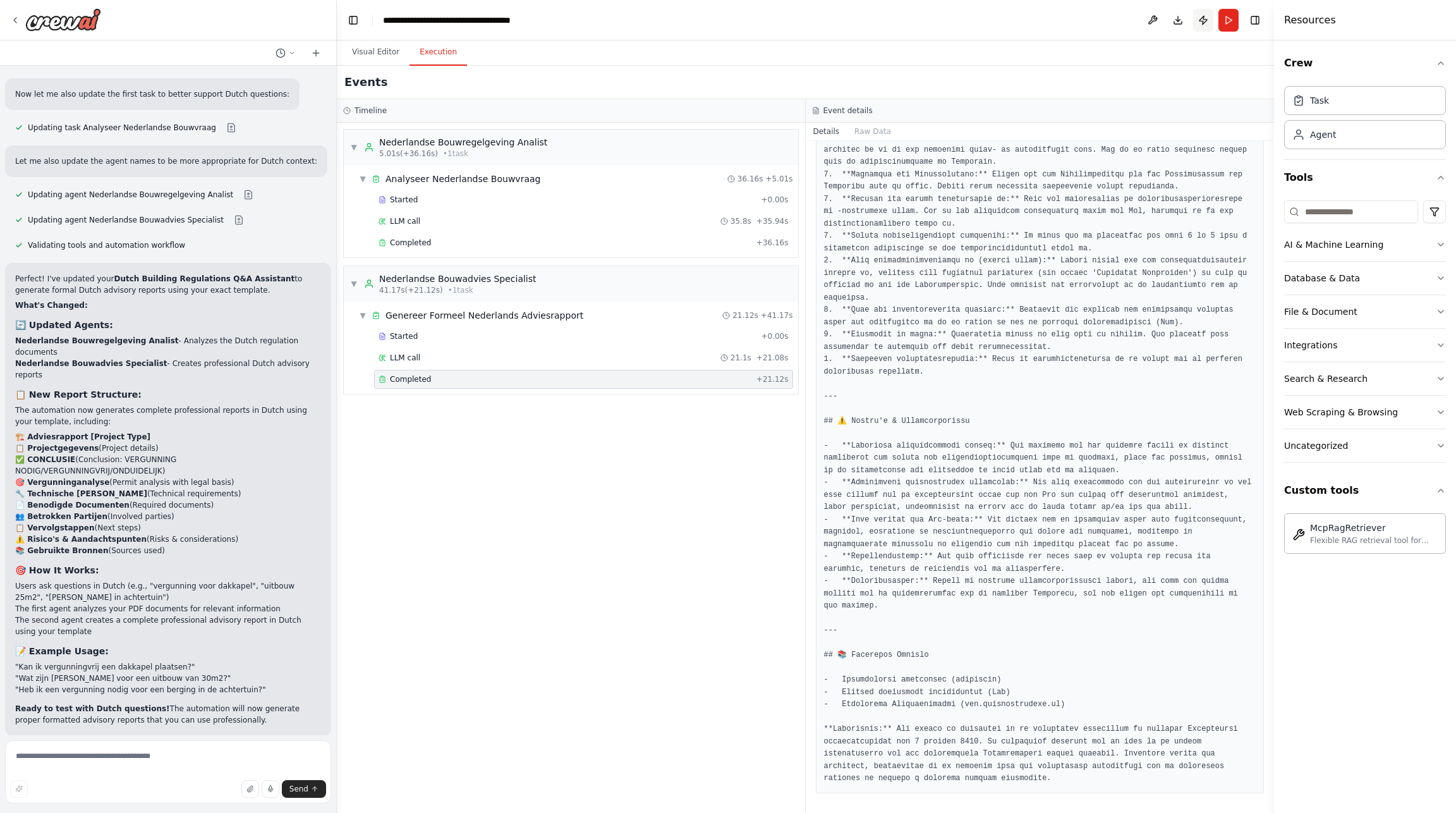
click at [1200, 19] on button "Publish" at bounding box center [1203, 19] width 20 height 23
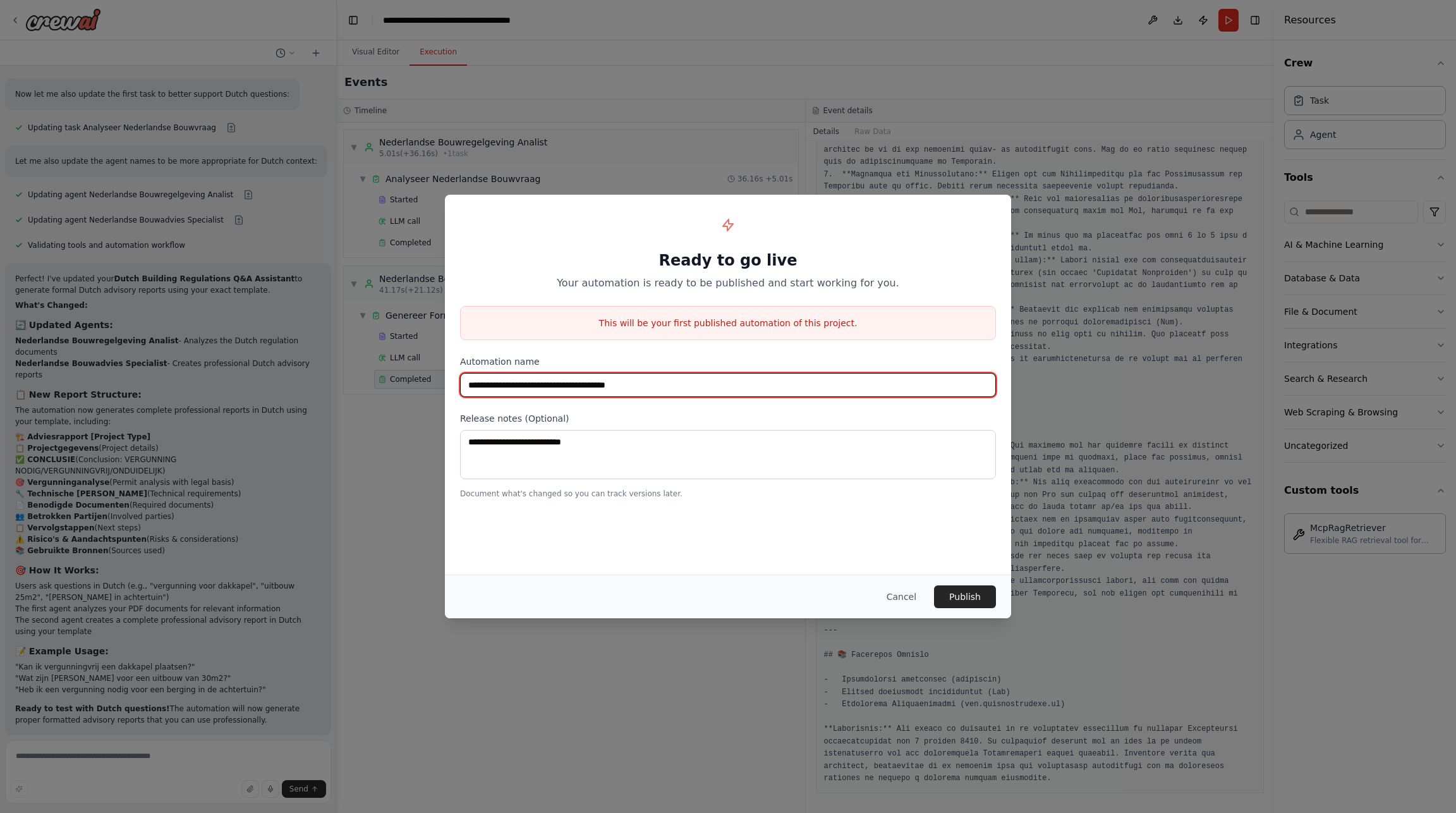
drag, startPoint x: 669, startPoint y: 387, endPoint x: 335, endPoint y: 369, distance: 334.5
click at [335, 369] on div "**********" at bounding box center [728, 406] width 1456 height 813
type input "**********"
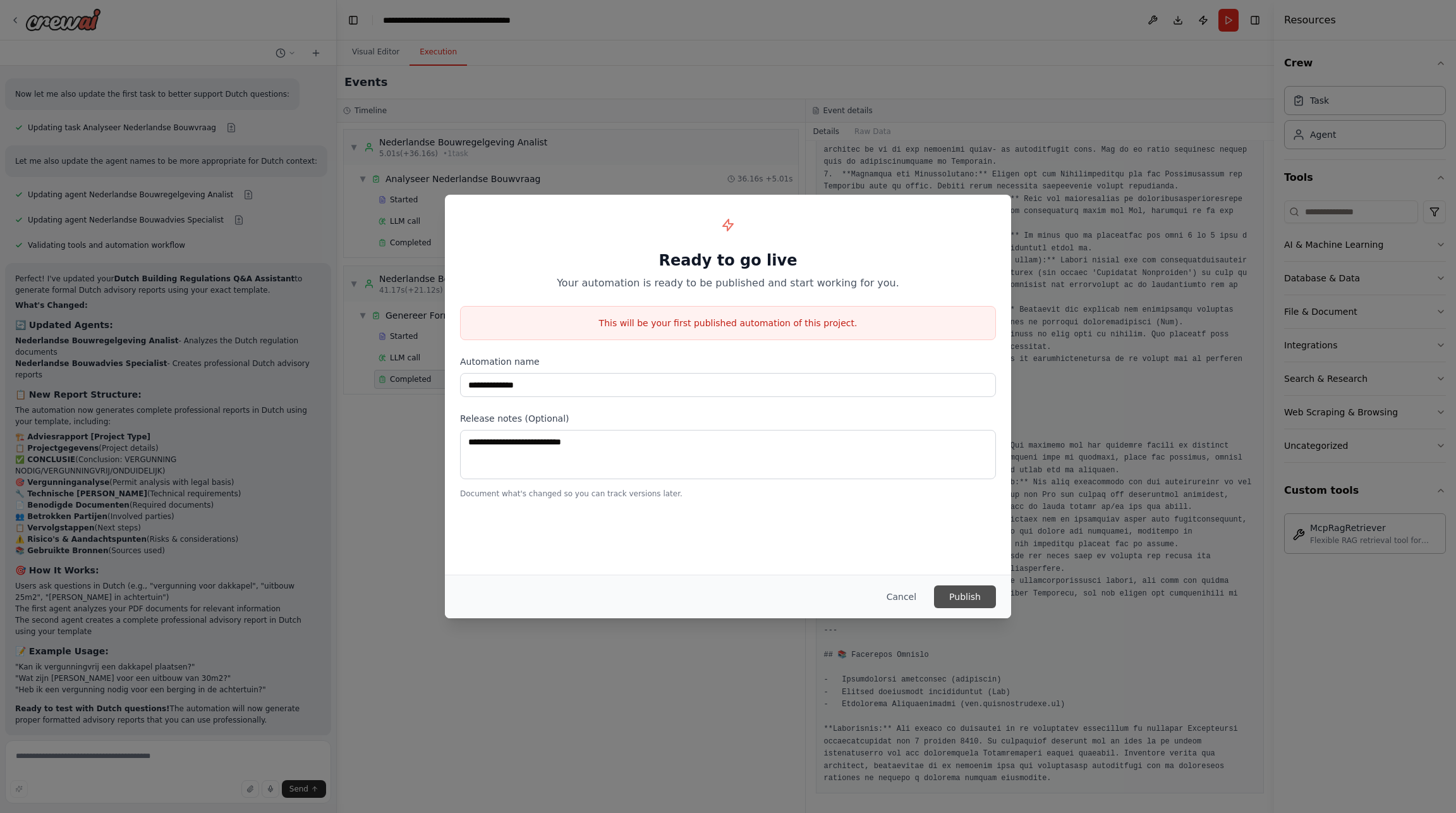
click at [967, 592] on button "Publish" at bounding box center [964, 596] width 62 height 23
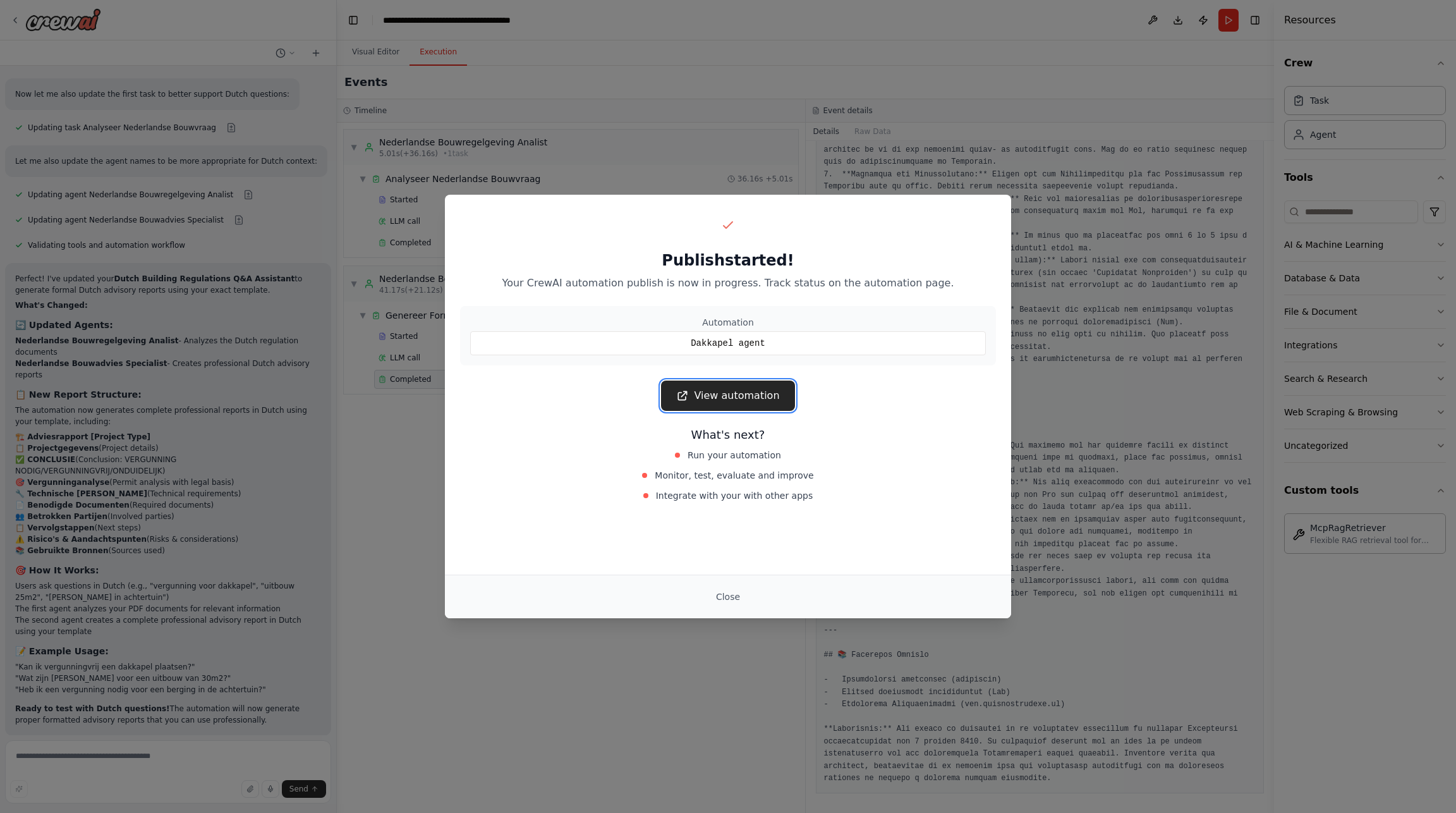
click at [719, 391] on link "View automation" at bounding box center [727, 395] width 133 height 30
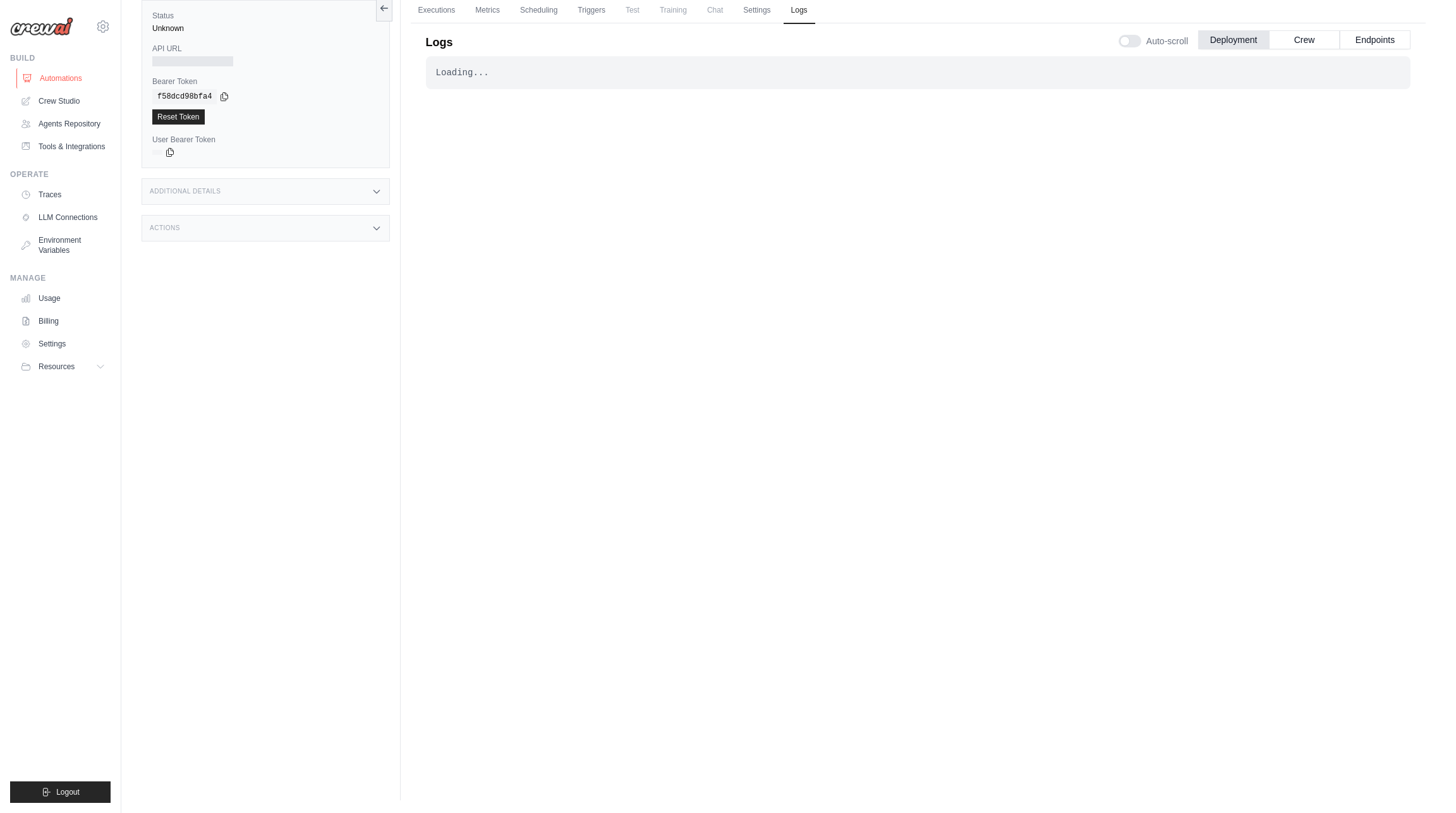
click at [51, 76] on link "Automations" at bounding box center [64, 79] width 95 height 20
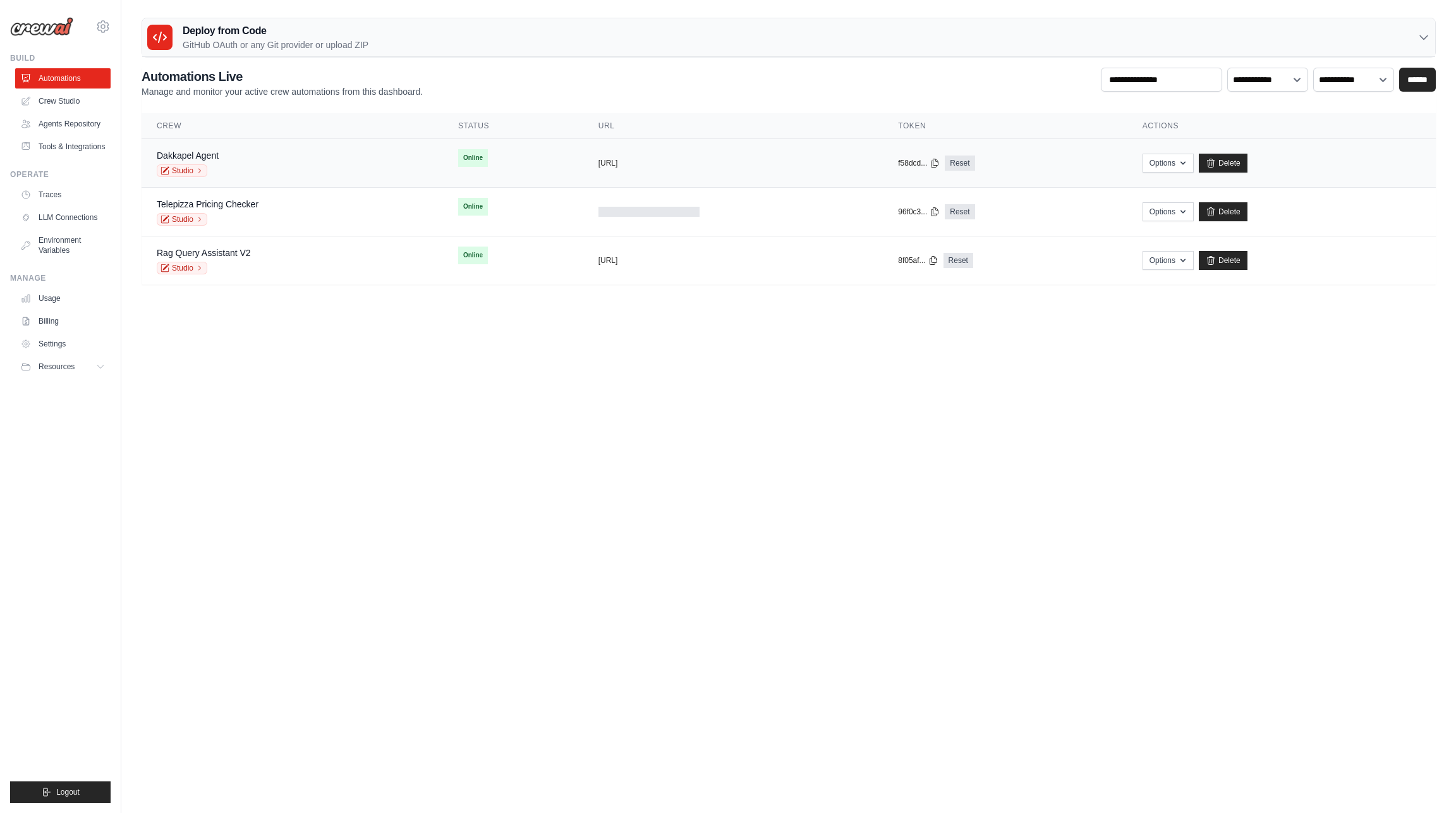
click at [361, 166] on div "Dakkapel Agent Studio" at bounding box center [292, 163] width 271 height 28
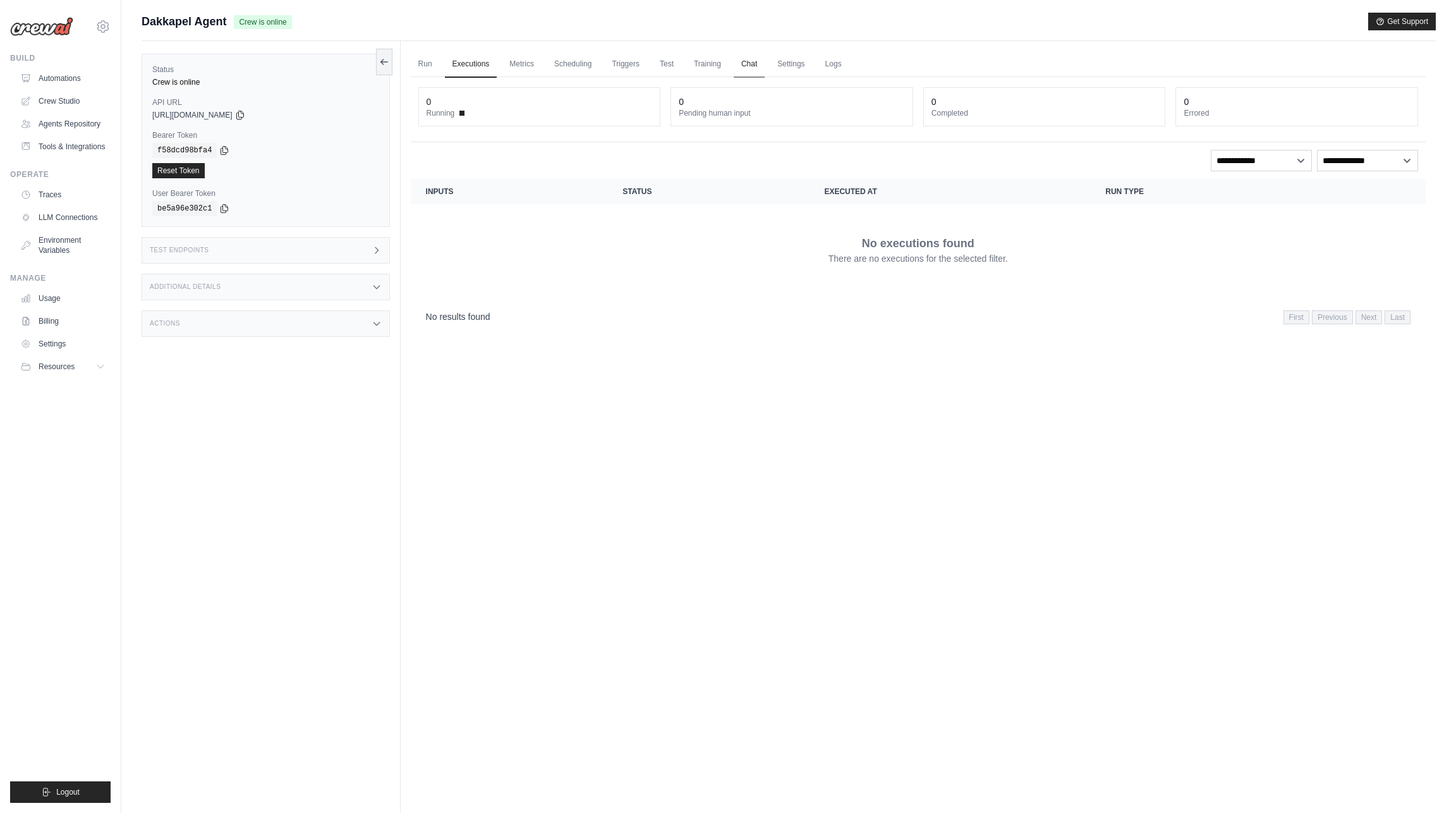
click at [747, 62] on link "Chat" at bounding box center [749, 65] width 31 height 27
click at [51, 76] on link "Automations" at bounding box center [64, 79] width 95 height 20
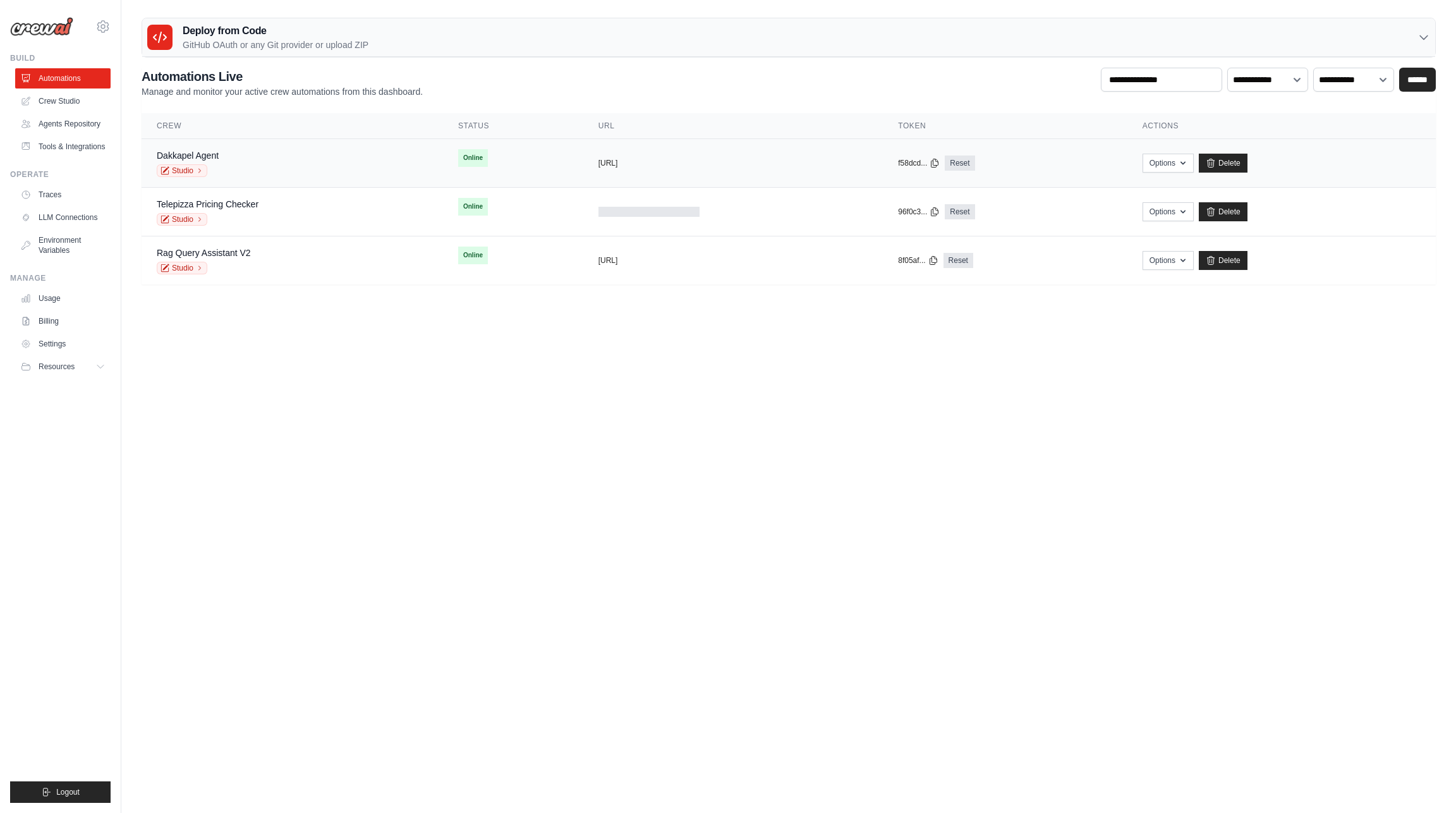
click at [740, 157] on td "copied https://dakkapel-agent-9d397f37-816" at bounding box center [733, 163] width 300 height 48
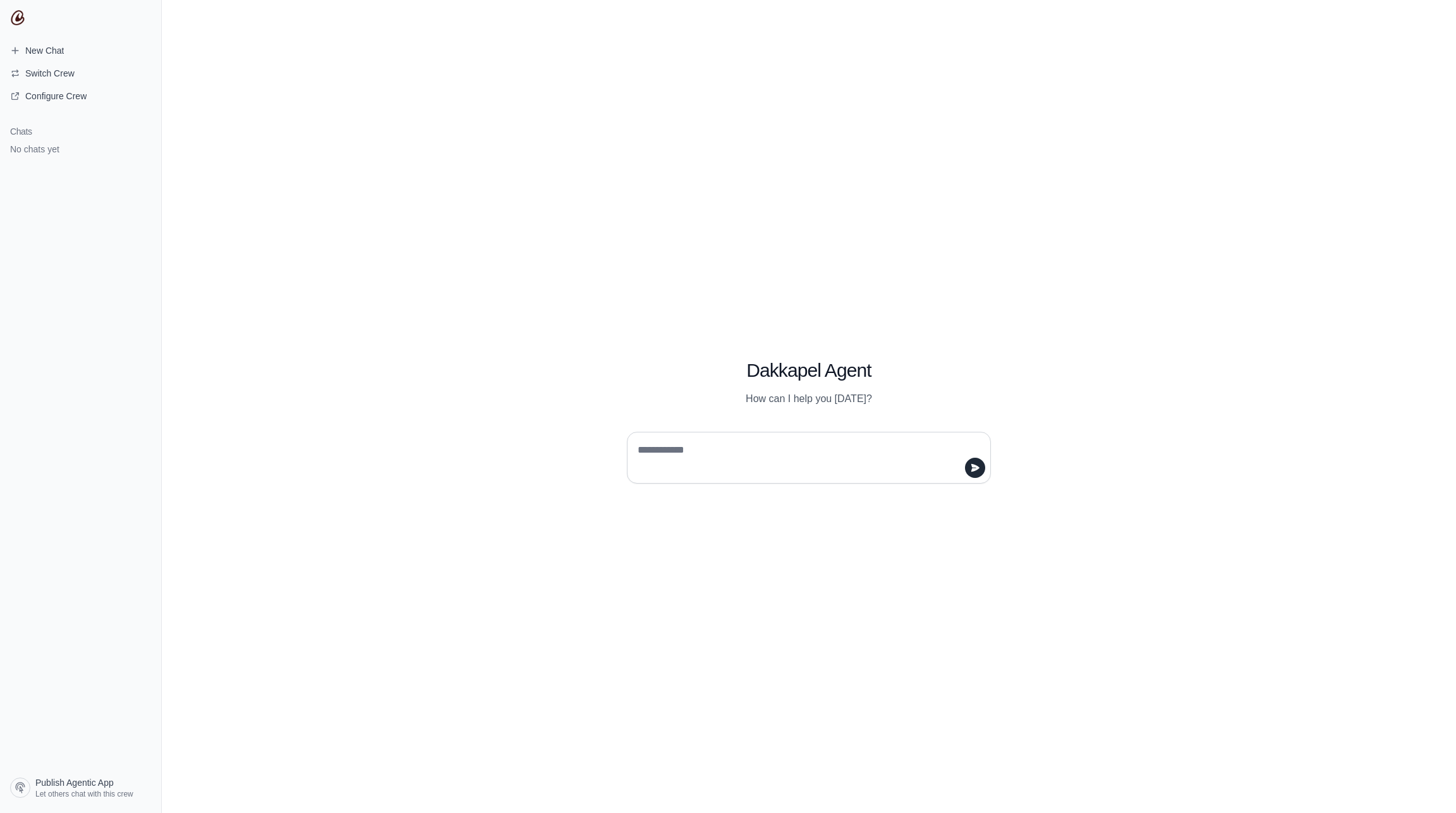
click at [677, 449] on textarea at bounding box center [805, 457] width 340 height 35
type textarea "**********"
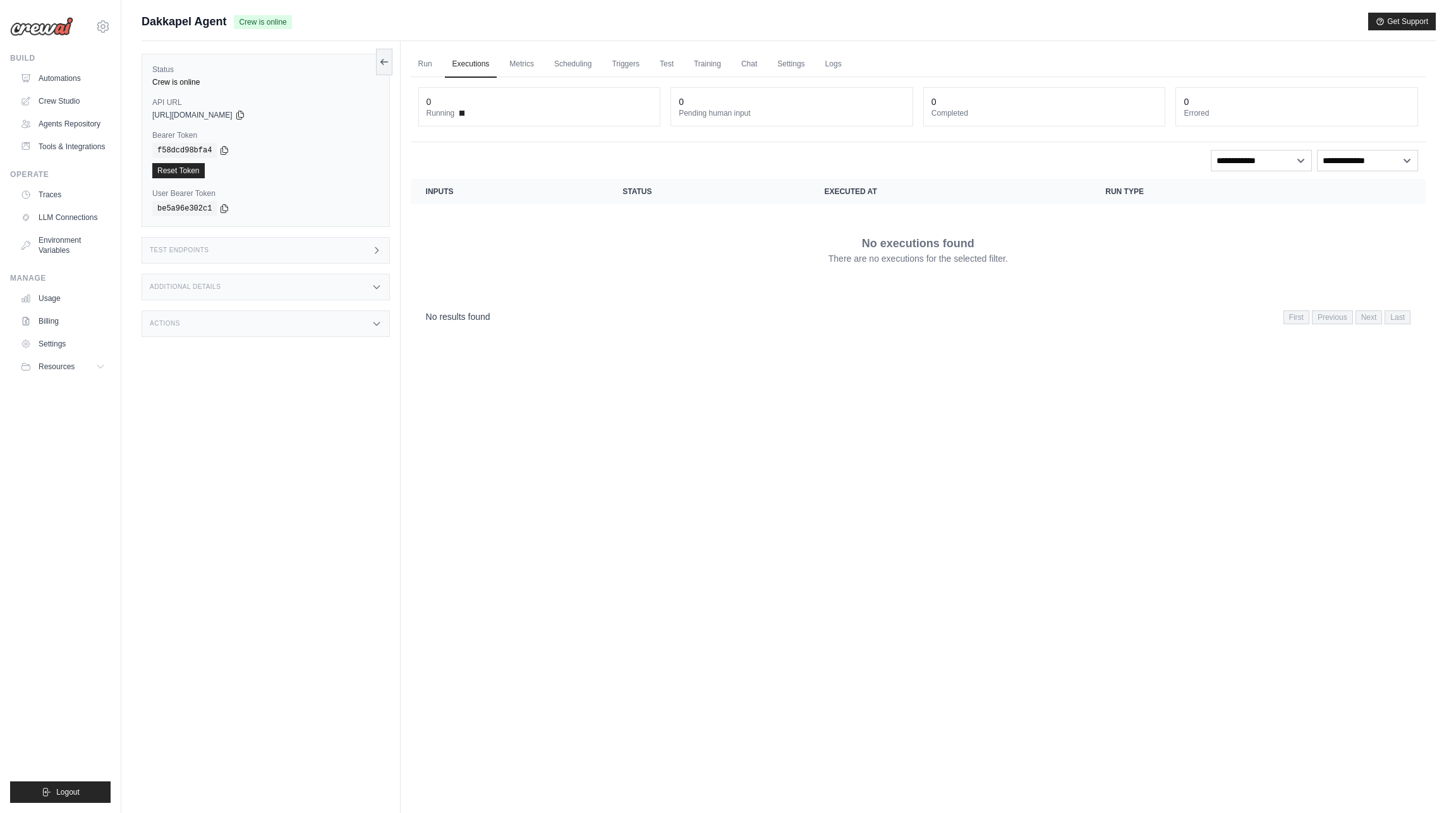
click at [322, 252] on div "Test Endpoints" at bounding box center [266, 250] width 249 height 27
click at [476, 334] on h1 "/kickoff" at bounding box center [468, 337] width 103 height 12
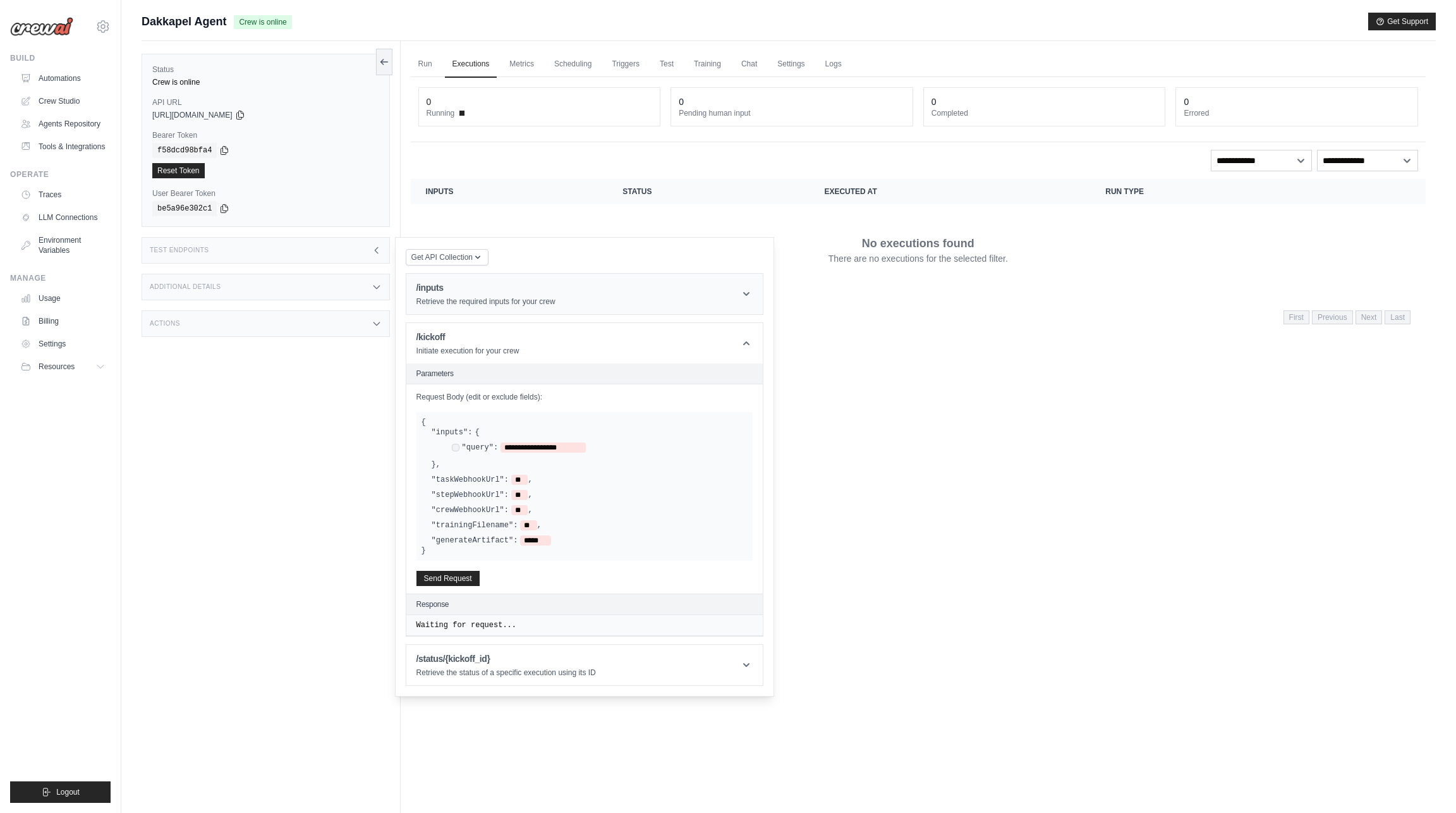
click at [479, 302] on p "Retrieve the required inputs for your crew" at bounding box center [486, 301] width 139 height 10
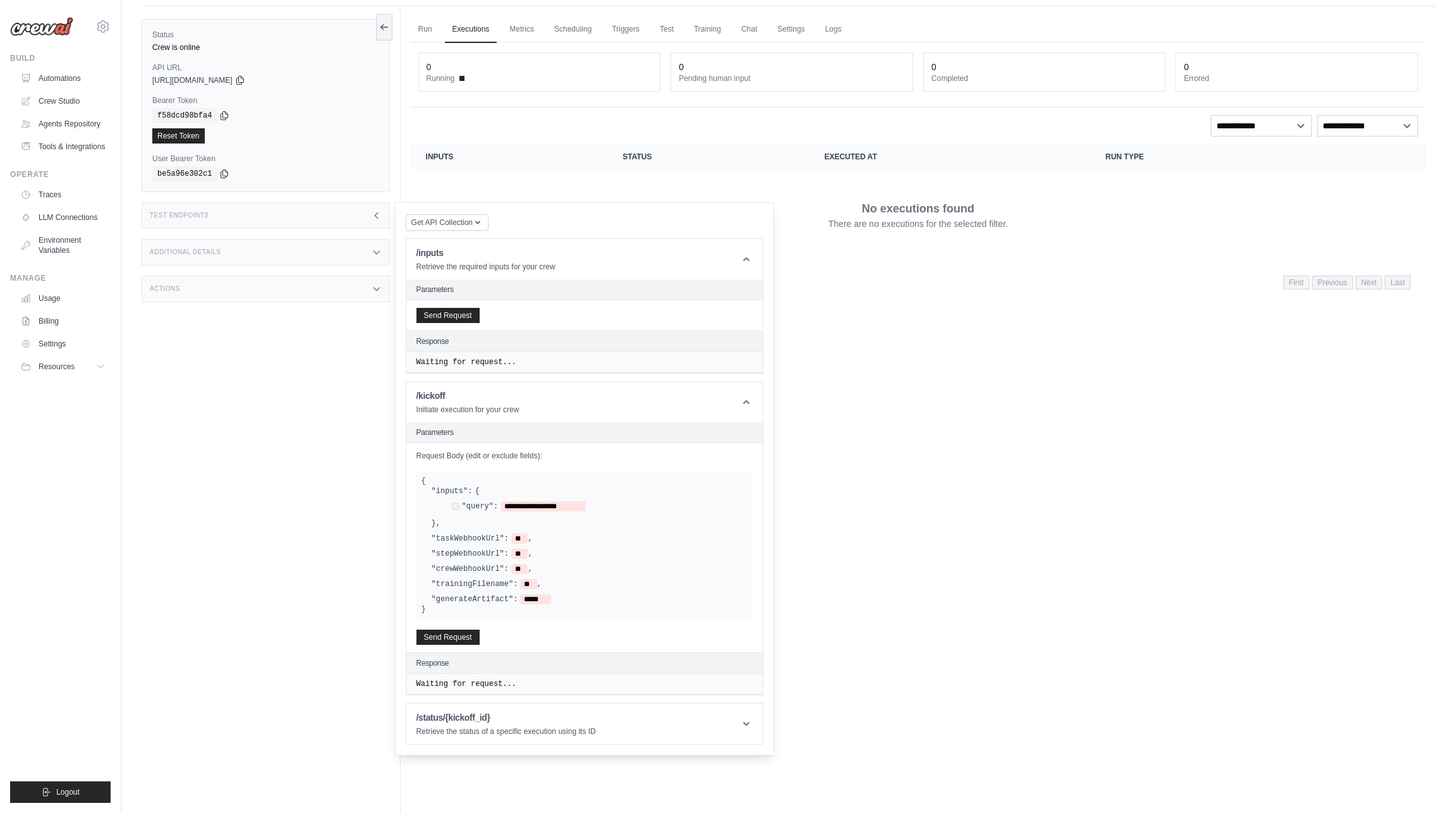
scroll to position [54, 0]
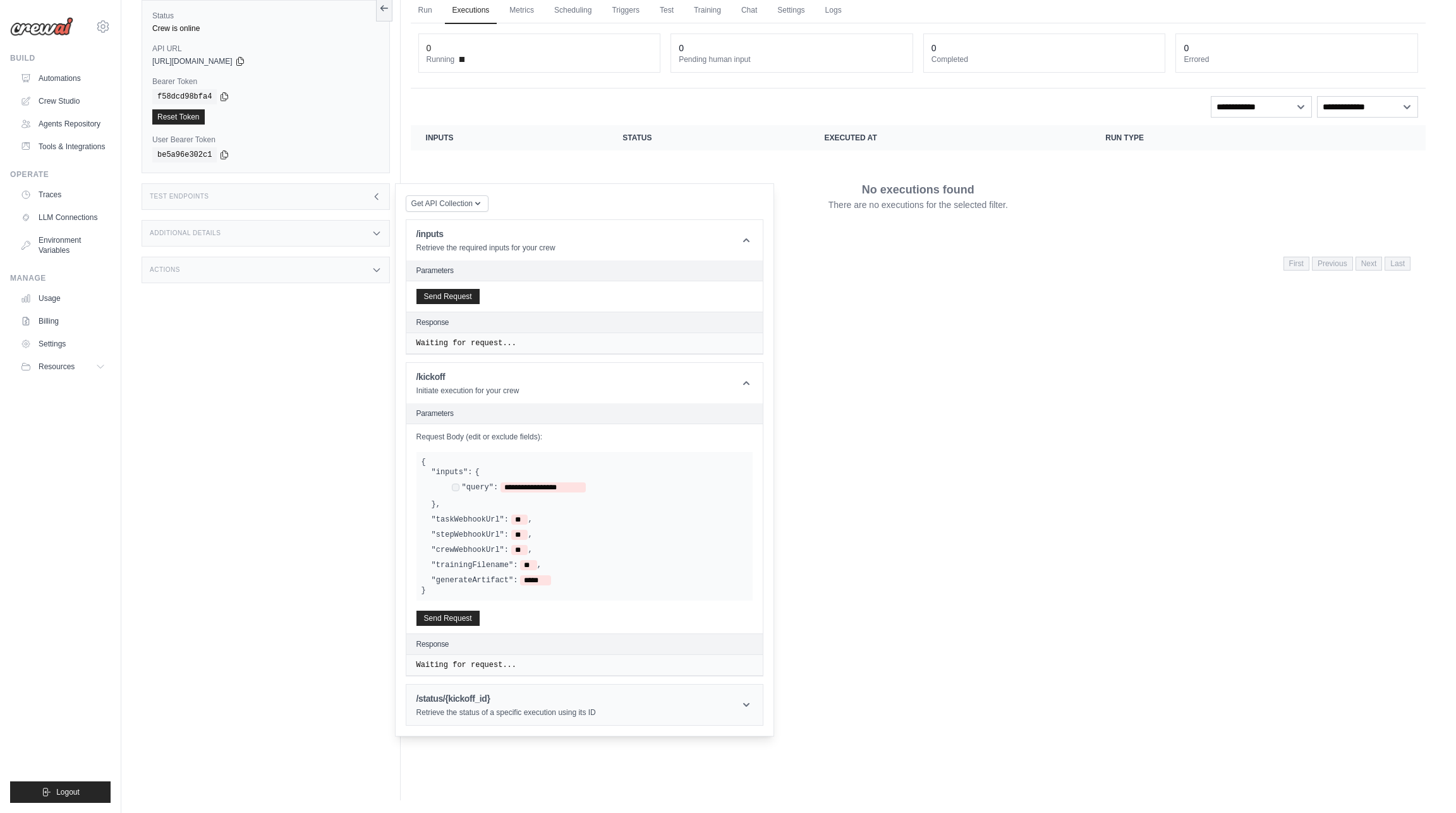
click at [484, 700] on h1 "/status/{kickoff_id}" at bounding box center [506, 698] width 179 height 12
click at [868, 366] on div "Run Executions Metrics Scheduling Triggers Test Training Chat Settings Logs 0 R…" at bounding box center [918, 394] width 1035 height 813
click at [656, 183] on div "Get API Collection Postman API Collection /inputs Retrieve the required inputs …" at bounding box center [585, 526] width 379 height 686
click at [532, 172] on div "No executions found There are no executions for the selected filter." at bounding box center [917, 196] width 984 height 71
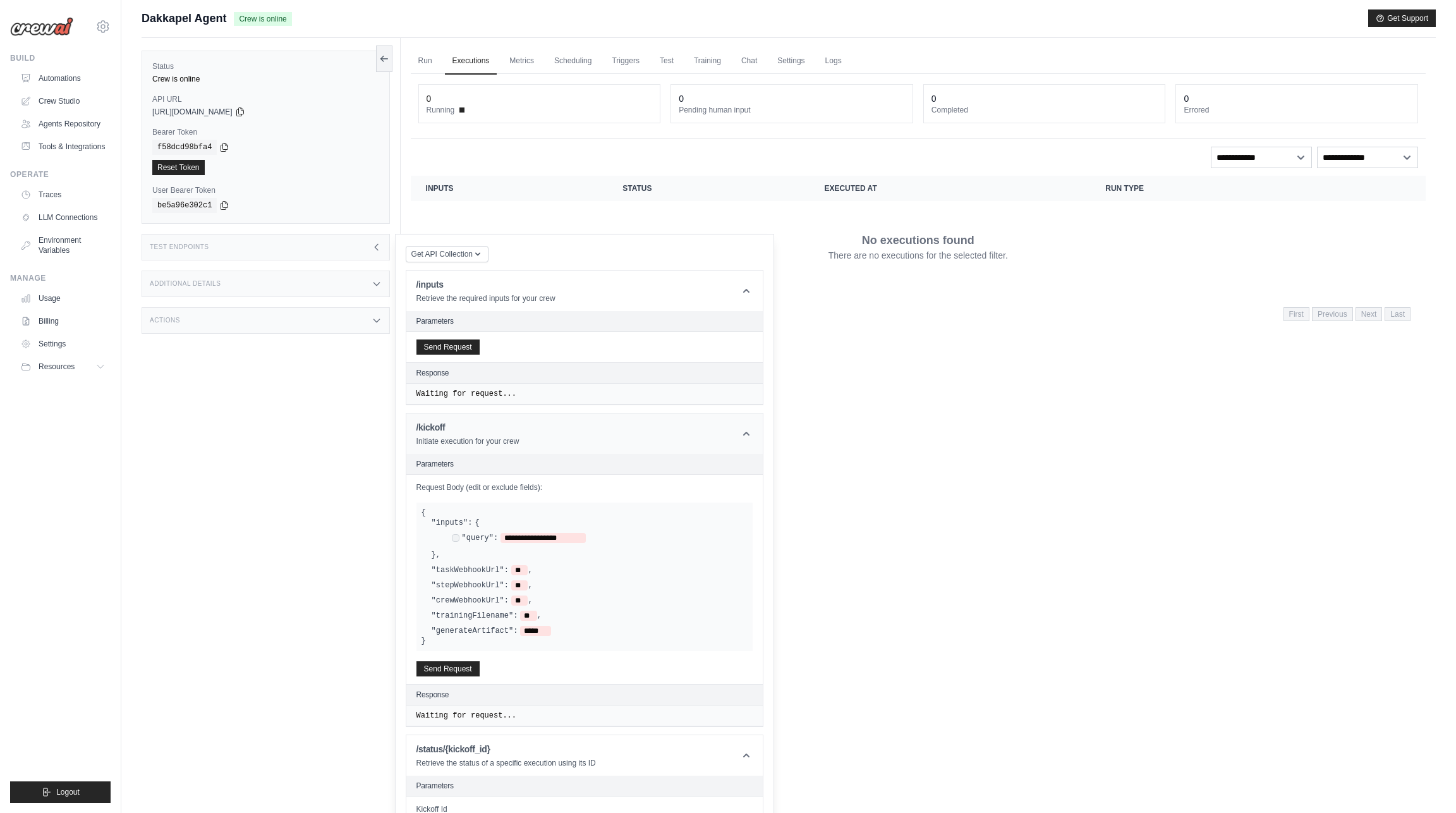
scroll to position [0, 0]
click at [839, 331] on div "No results found First Previous Next Last" at bounding box center [918, 316] width 1015 height 32
click at [420, 65] on link "Run" at bounding box center [425, 65] width 29 height 27
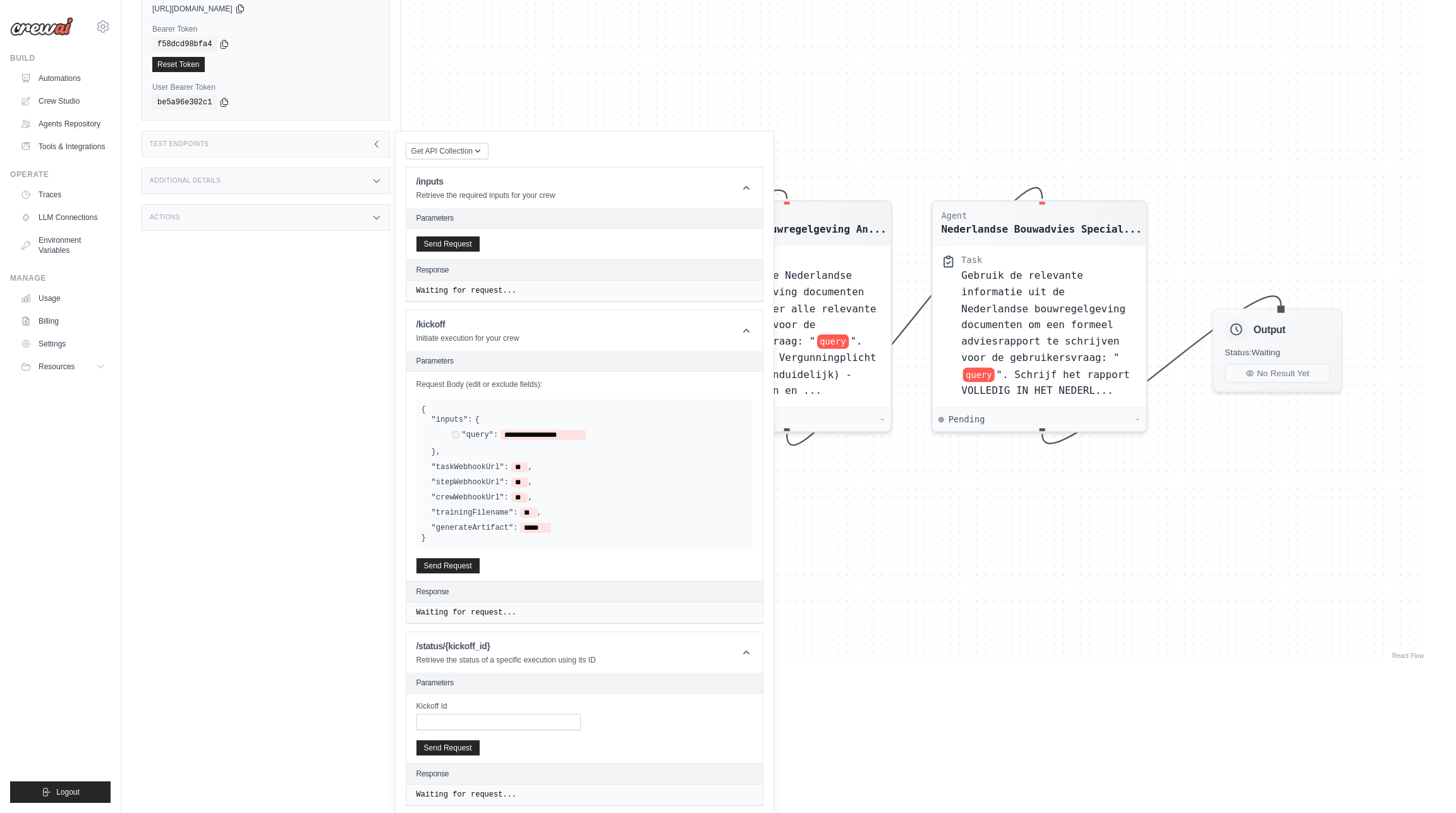
scroll to position [109, 0]
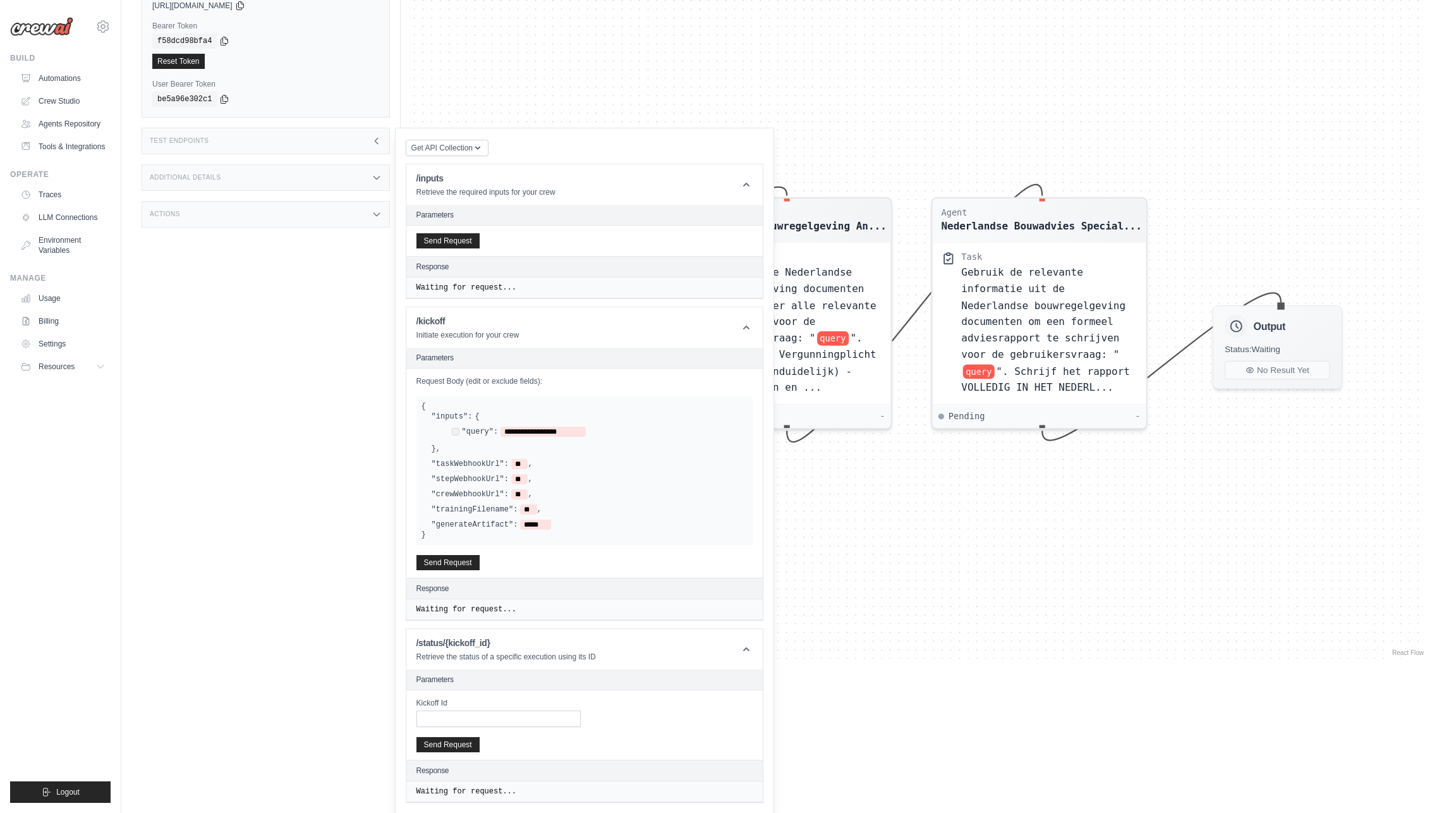
click at [347, 138] on div "Test Endpoints" at bounding box center [266, 141] width 249 height 27
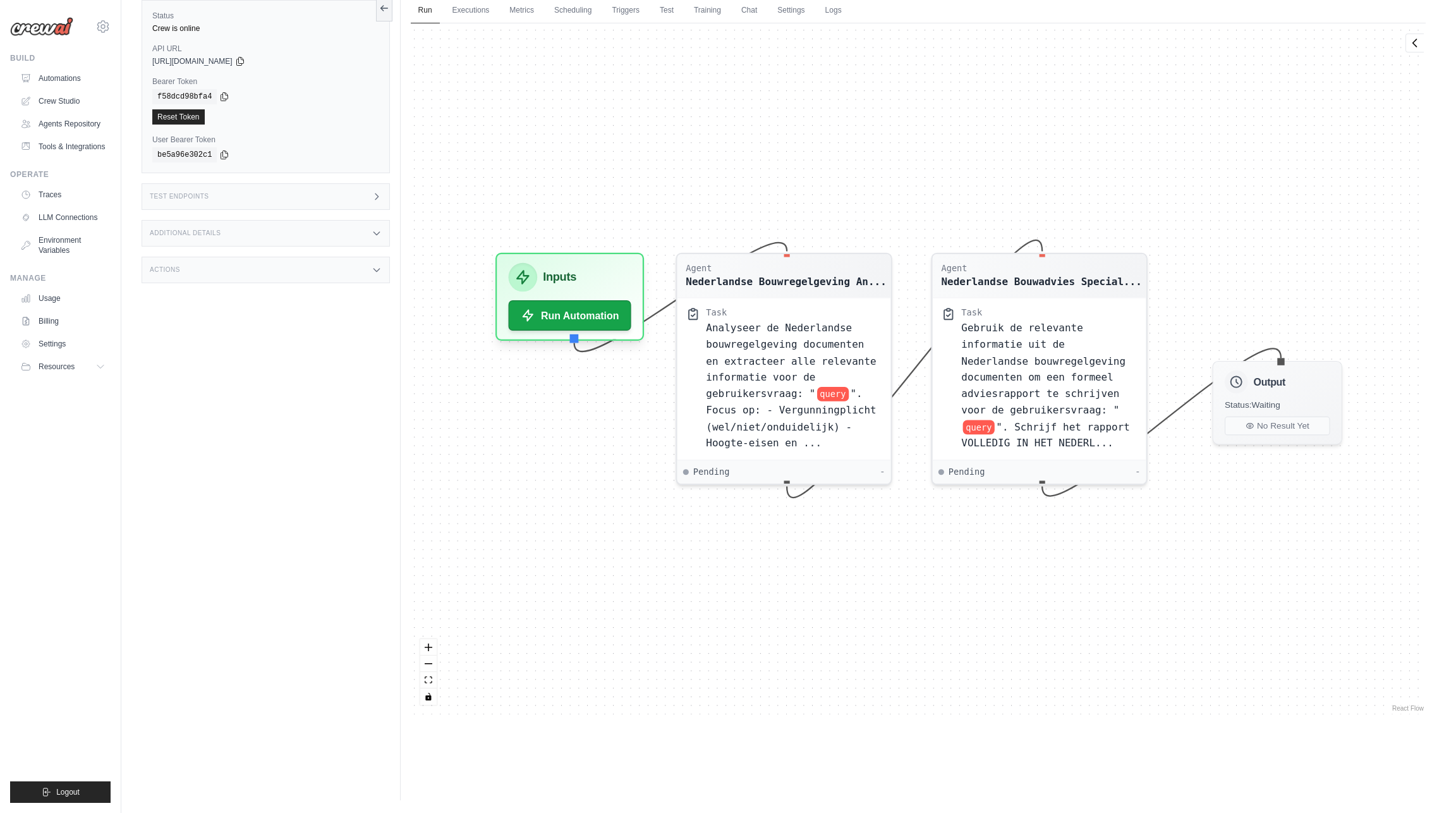
scroll to position [54, 0]
click at [598, 311] on button "Run Automation" at bounding box center [569, 309] width 129 height 32
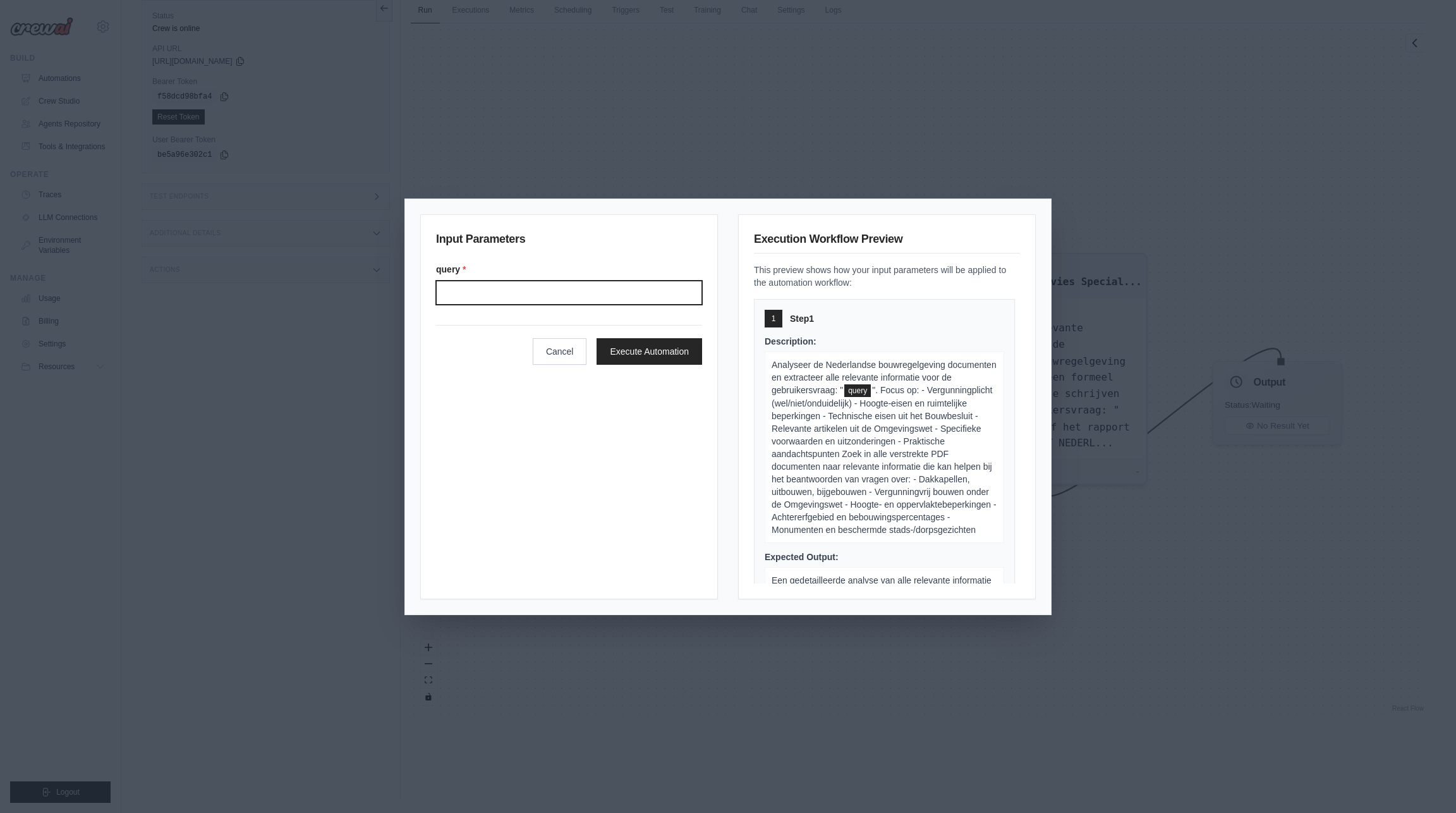
click at [510, 294] on input "Query" at bounding box center [568, 292] width 266 height 24
paste input "**********"
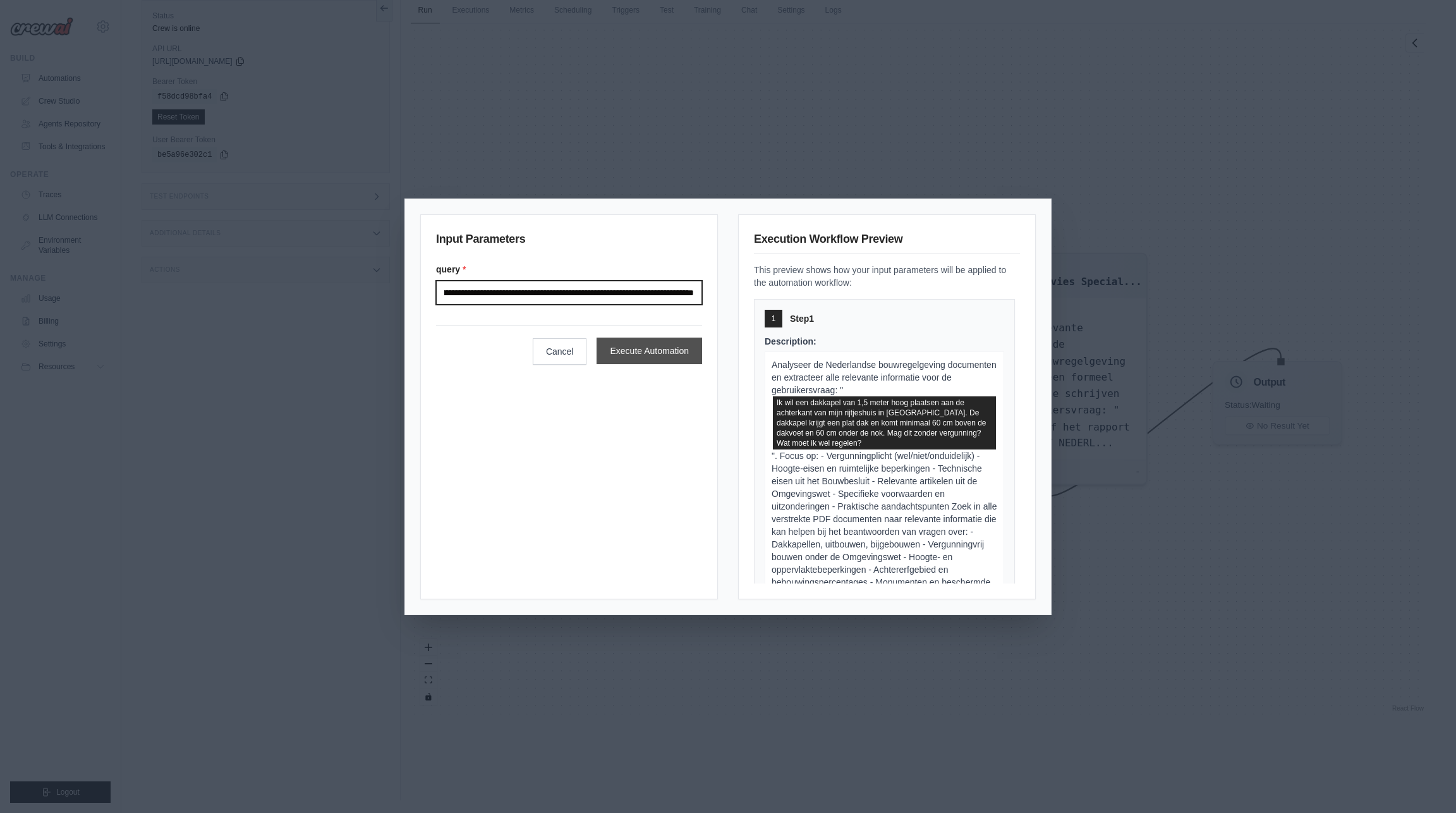
type input "**********"
click at [670, 354] on button "Execute Automation" at bounding box center [648, 351] width 105 height 27
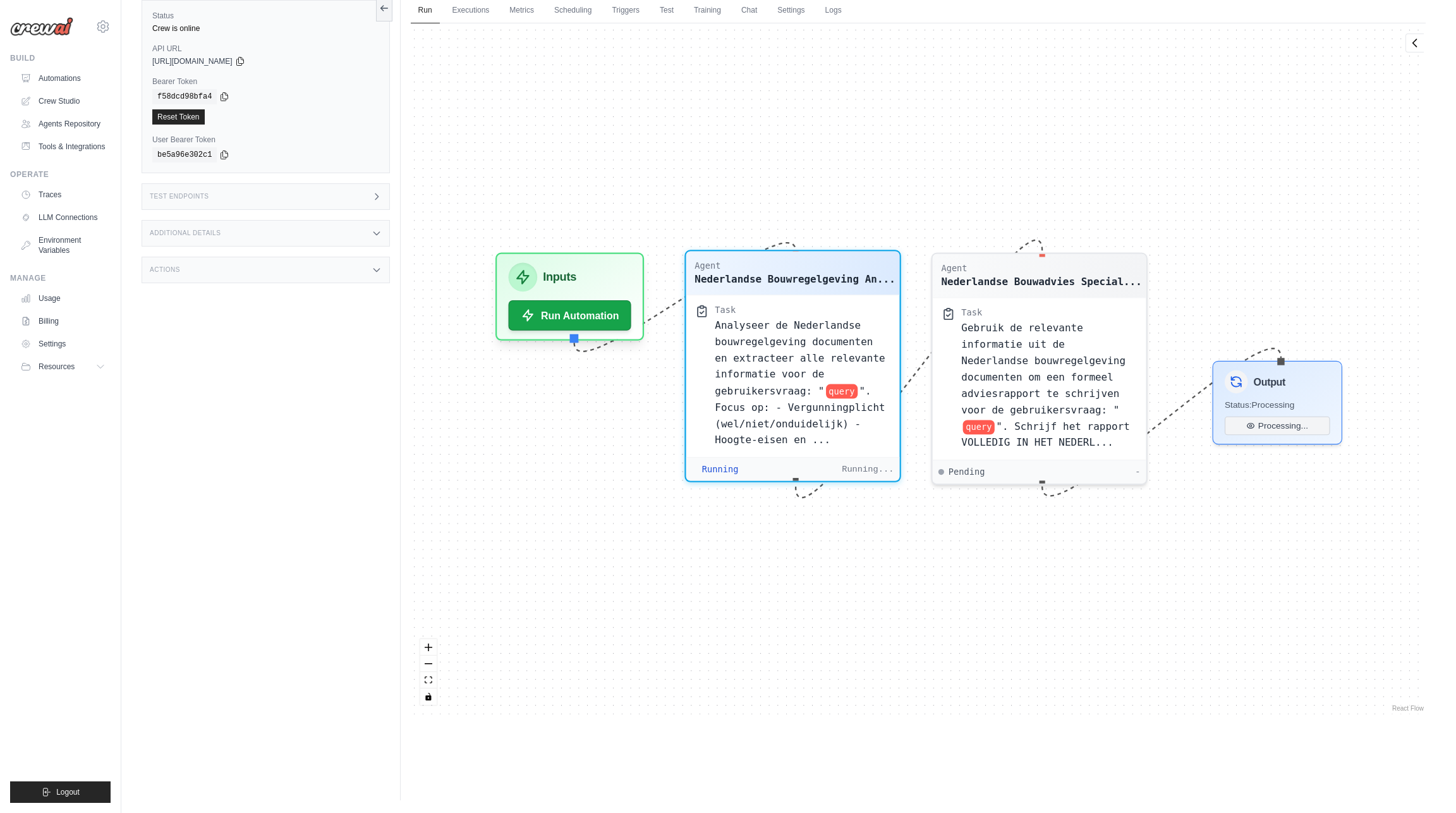
drag, startPoint x: 823, startPoint y: 260, endPoint x: 833, endPoint y: 263, distance: 10.4
click at [833, 263] on div "Agent" at bounding box center [794, 265] width 200 height 12
click at [808, 416] on div "Analyseer de Nederlandse bouwregelgeving documenten en extracteer alle relevant…" at bounding box center [803, 382] width 176 height 132
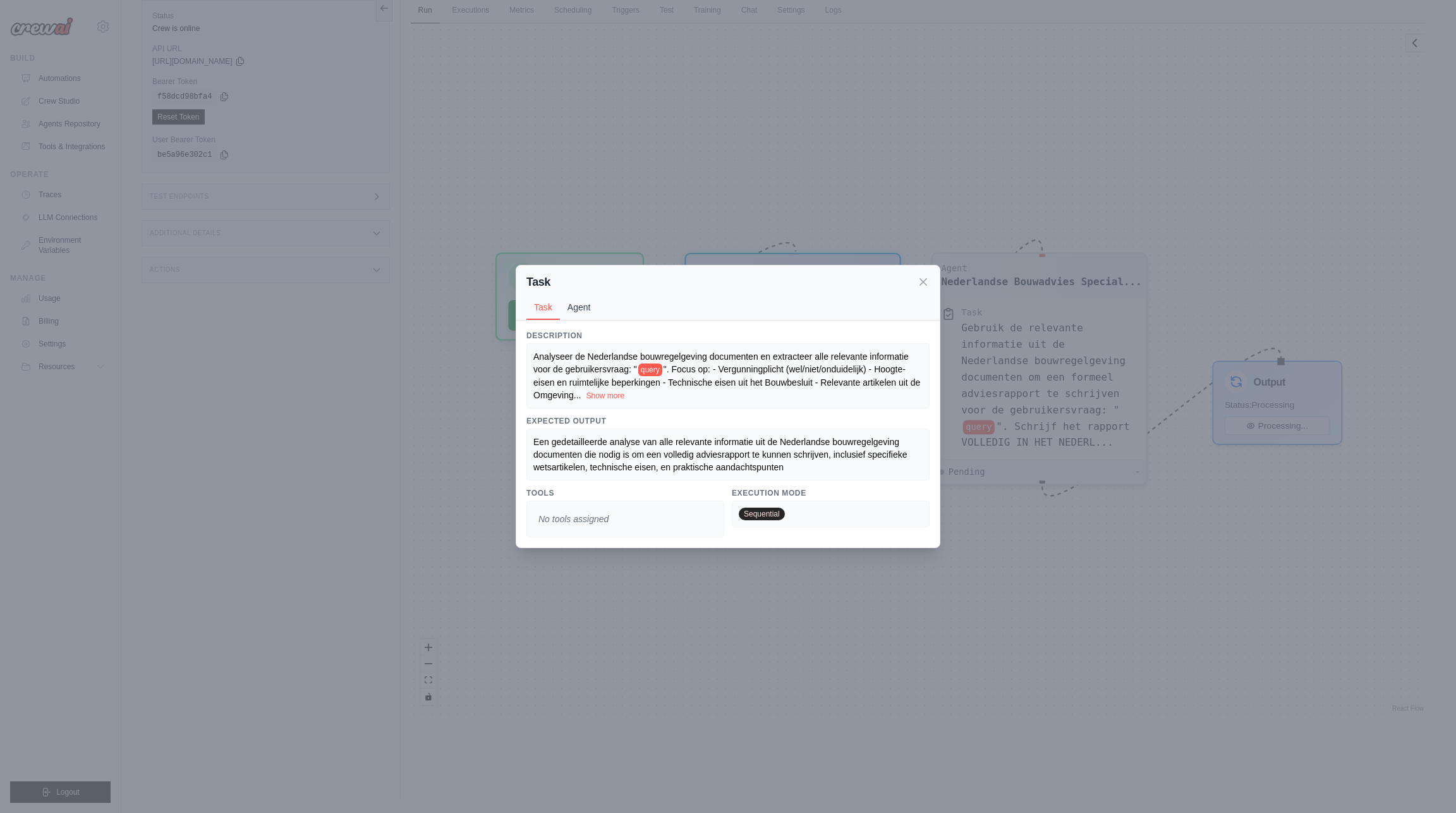
click at [576, 305] on button "Agent" at bounding box center [578, 307] width 38 height 24
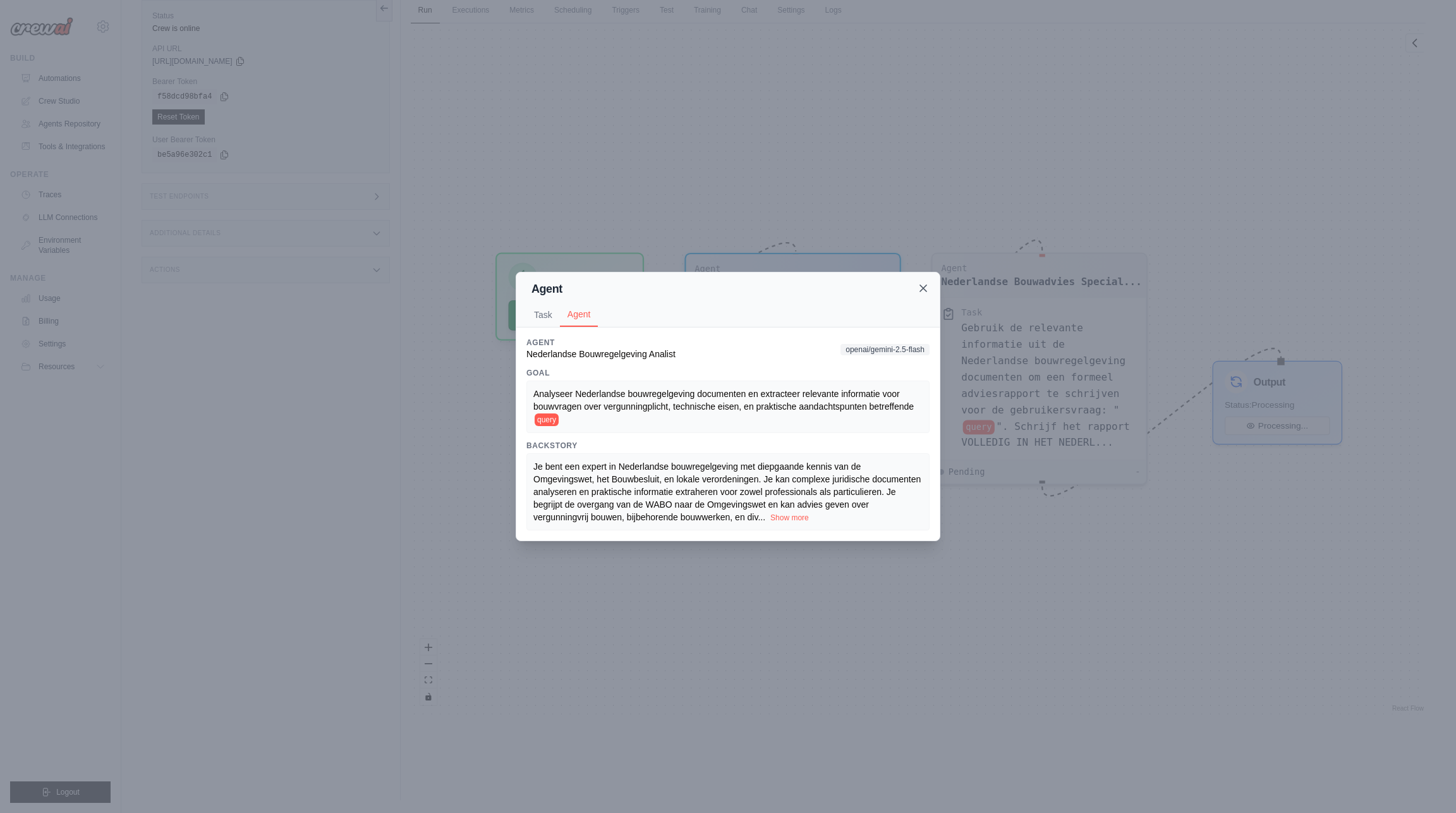
click at [926, 288] on icon at bounding box center [923, 288] width 12 height 12
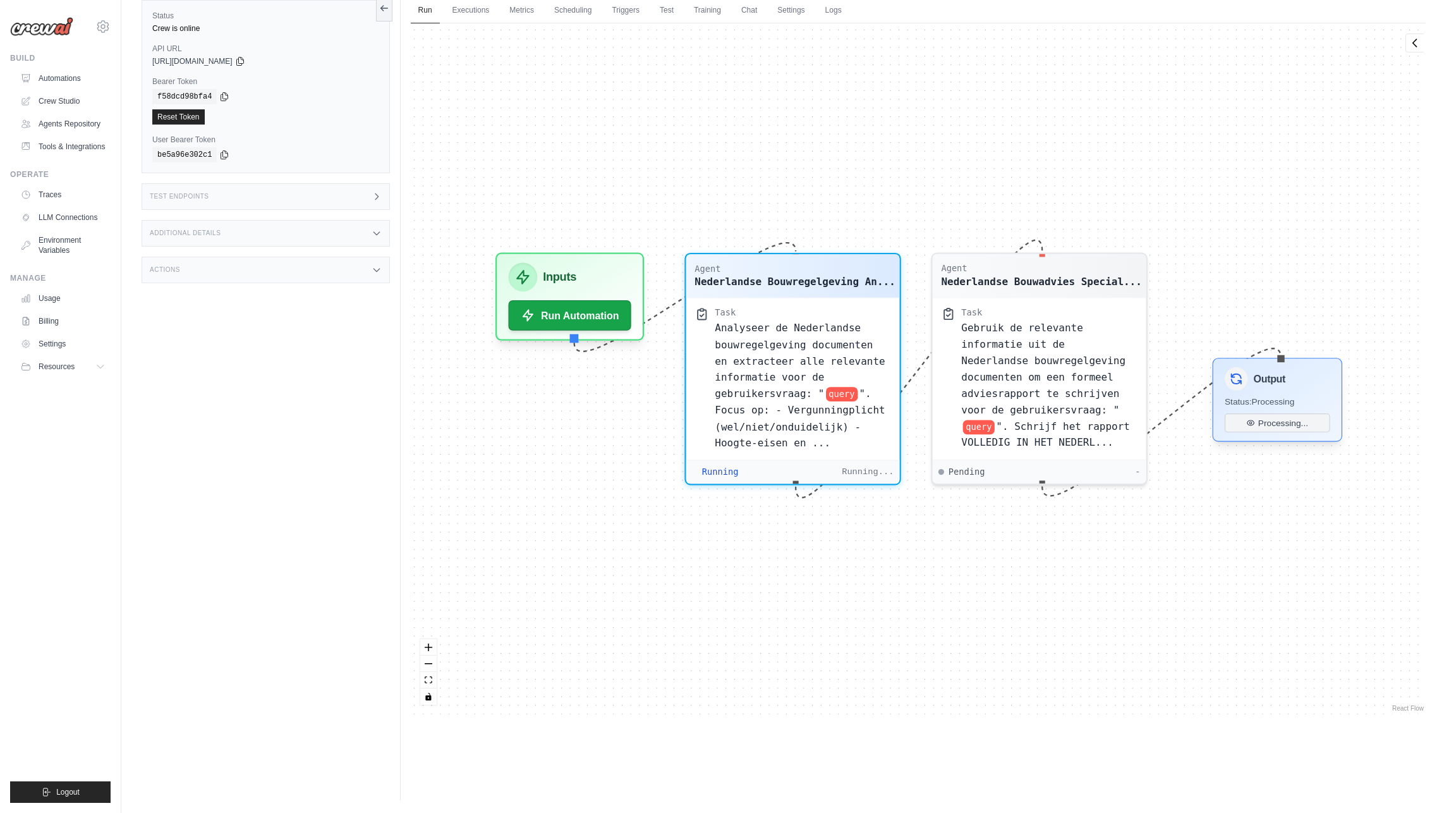
click at [1287, 392] on div "Output Status: Processing Processing..." at bounding box center [1277, 399] width 129 height 83
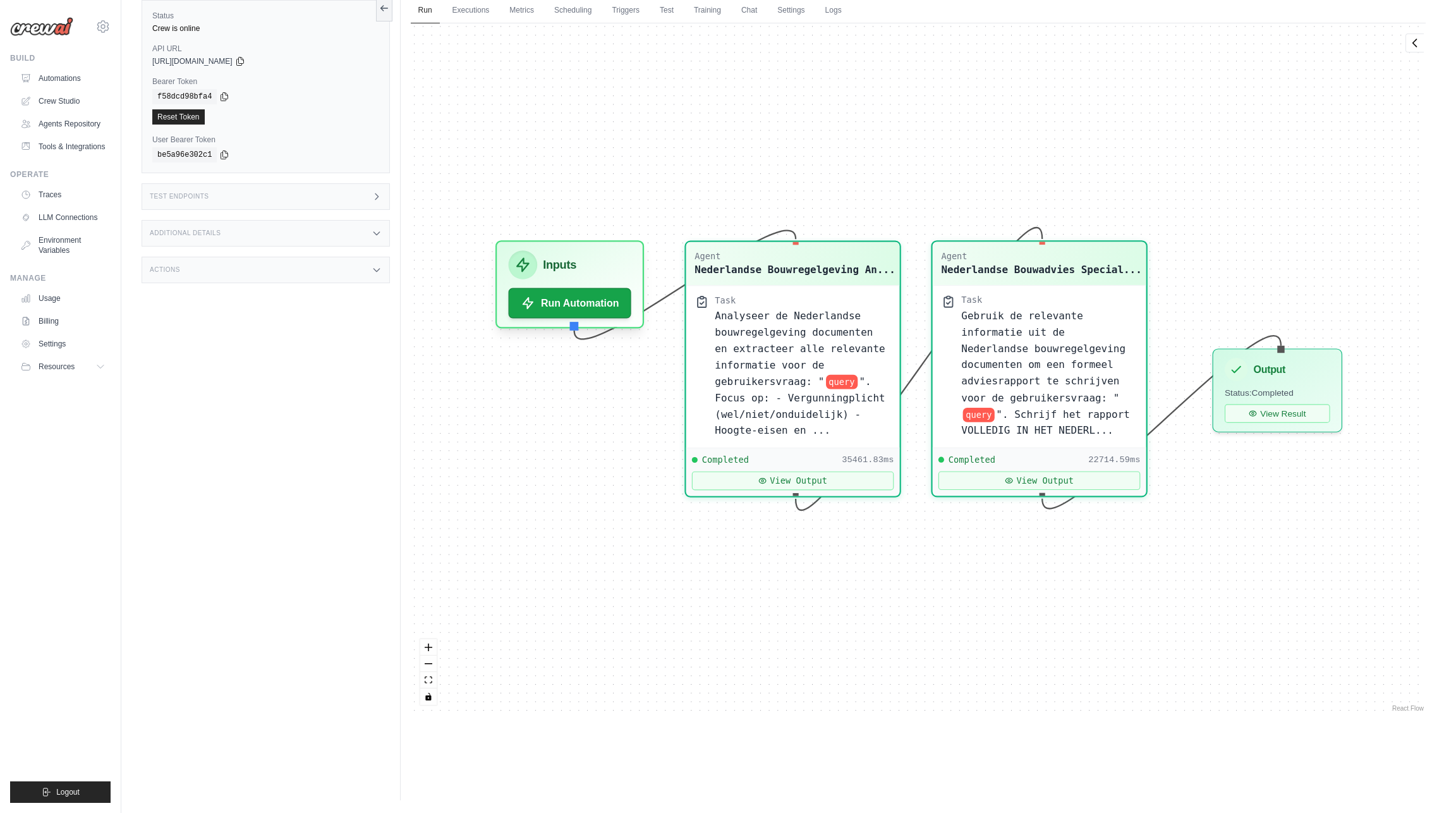
scroll to position [13339, 0]
click at [1281, 376] on div "Output" at bounding box center [1277, 367] width 105 height 23
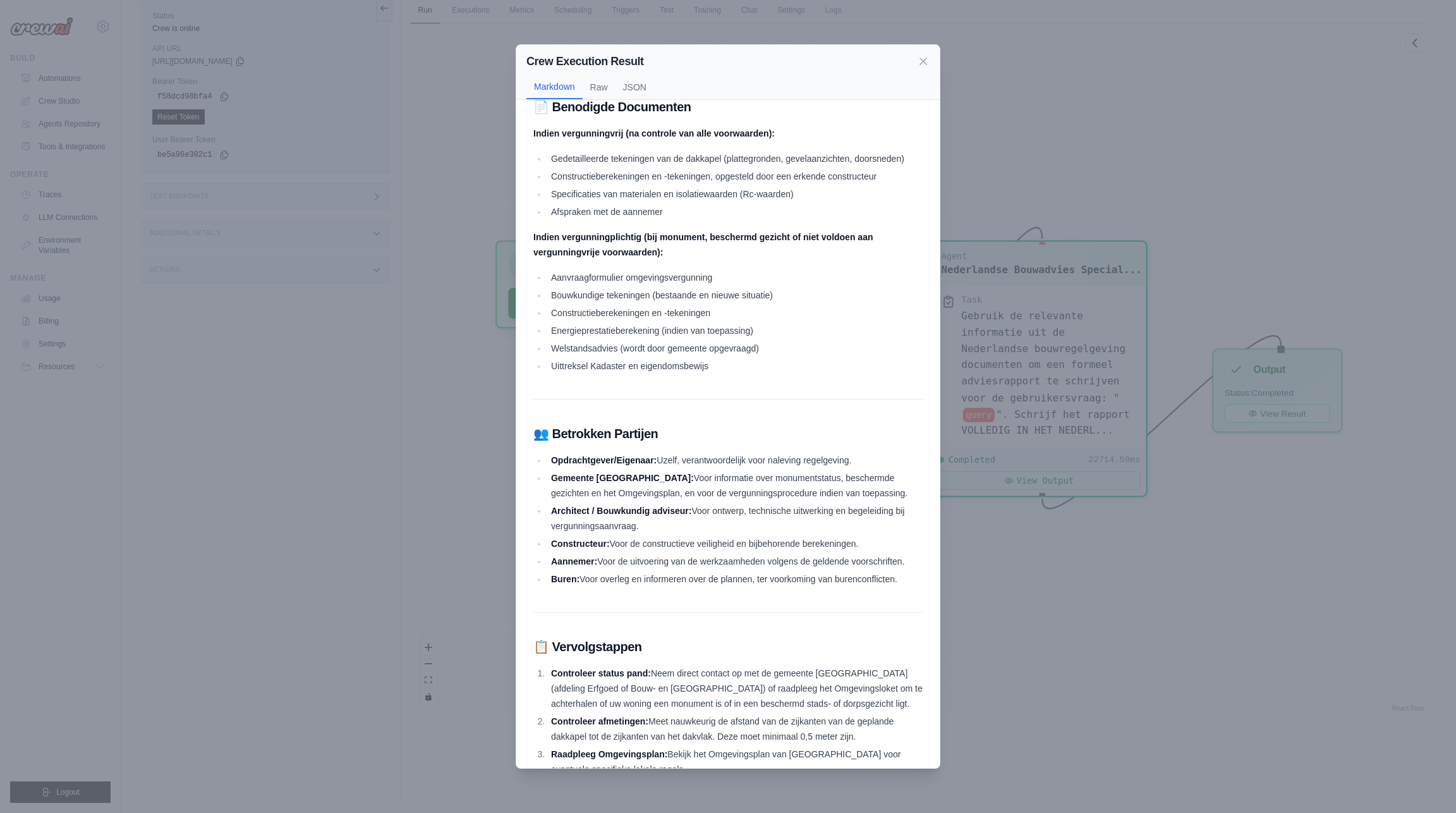
scroll to position [1678, 0]
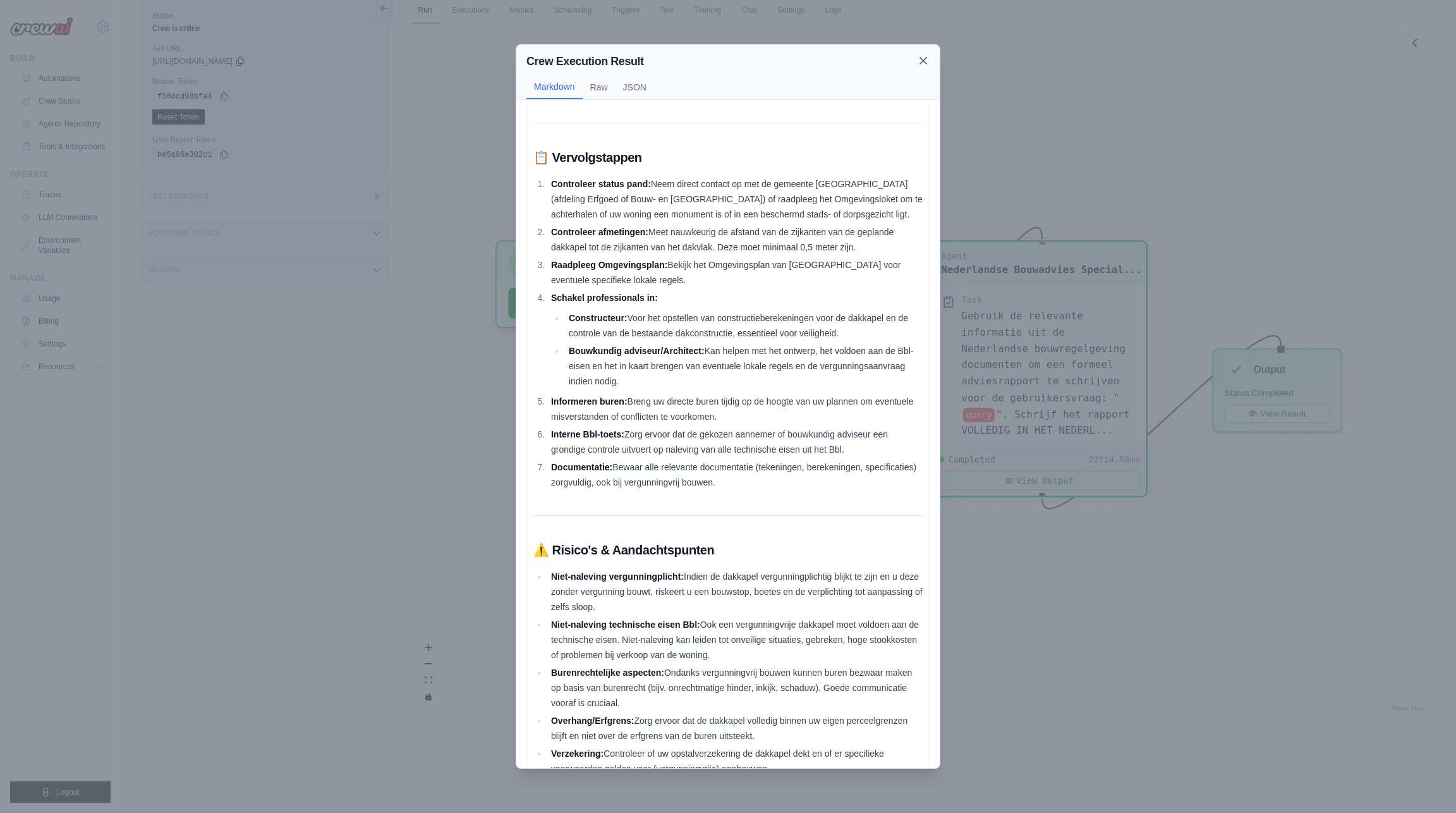
click at [923, 62] on icon at bounding box center [923, 61] width 12 height 12
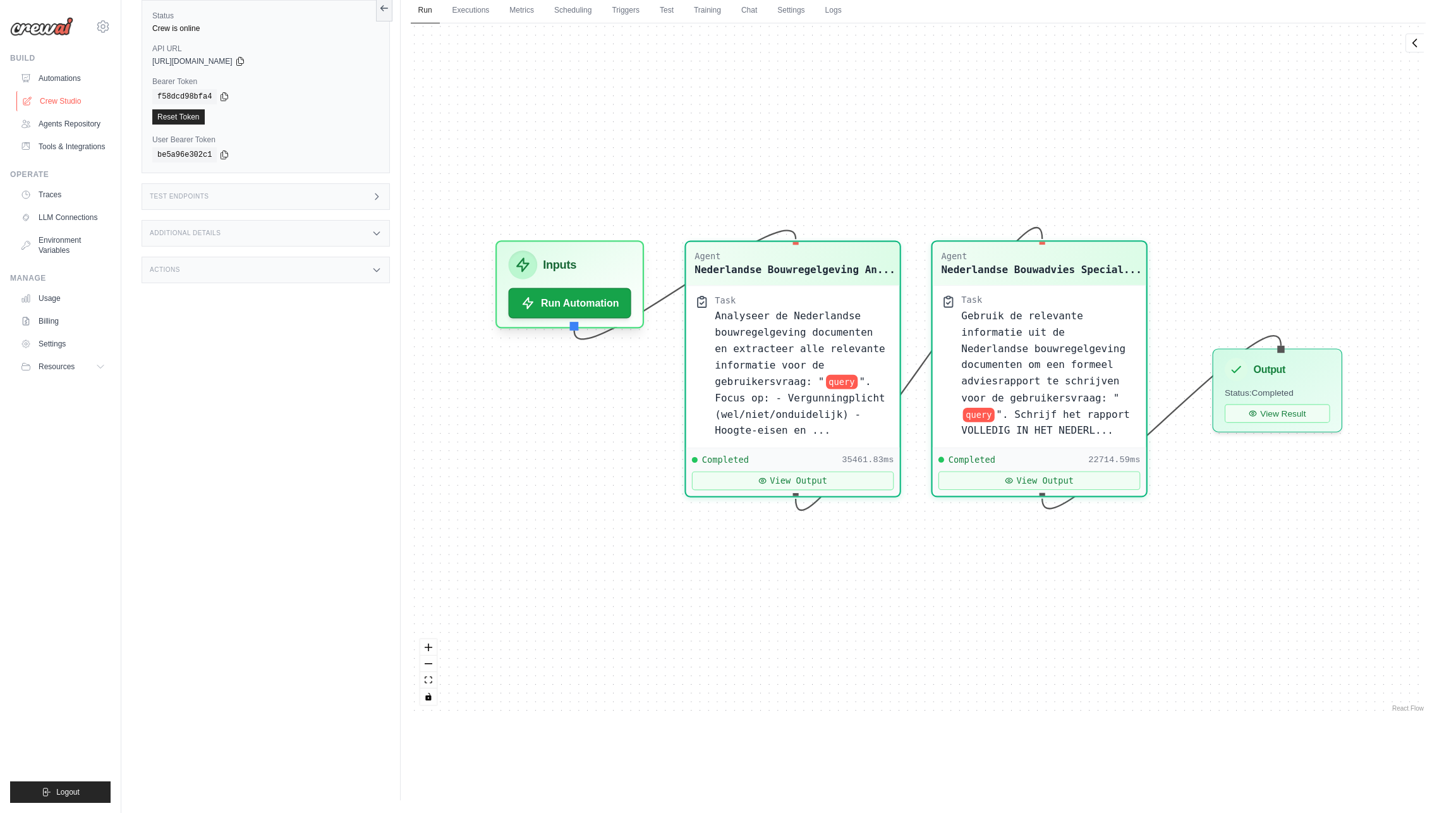
click at [58, 102] on link "Crew Studio" at bounding box center [64, 101] width 95 height 20
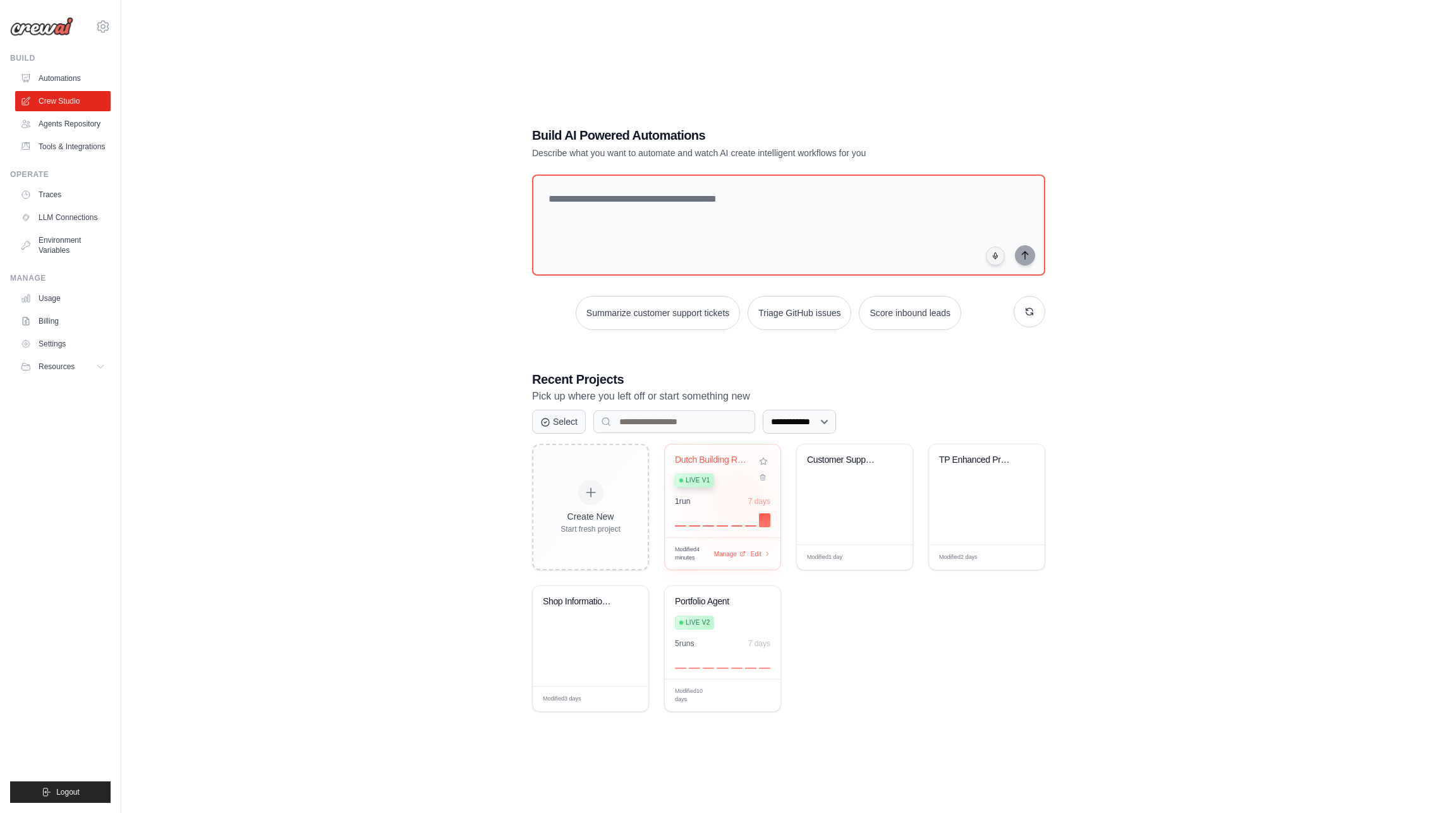
click at [740, 499] on div "1 run 7 days" at bounding box center [723, 500] width 95 height 10
click at [58, 95] on link "Crew Studio" at bounding box center [64, 101] width 95 height 20
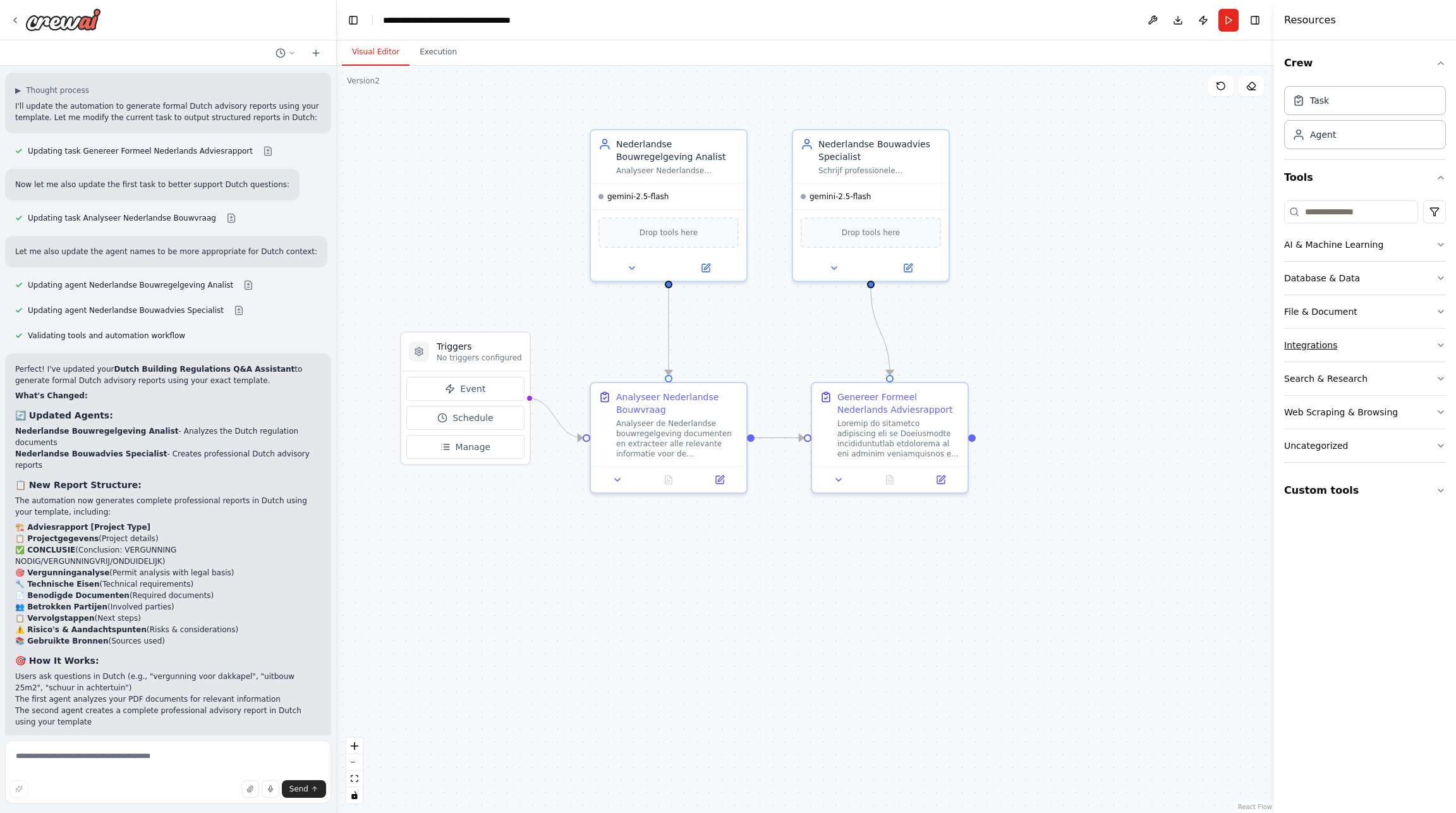
scroll to position [3406, 0]
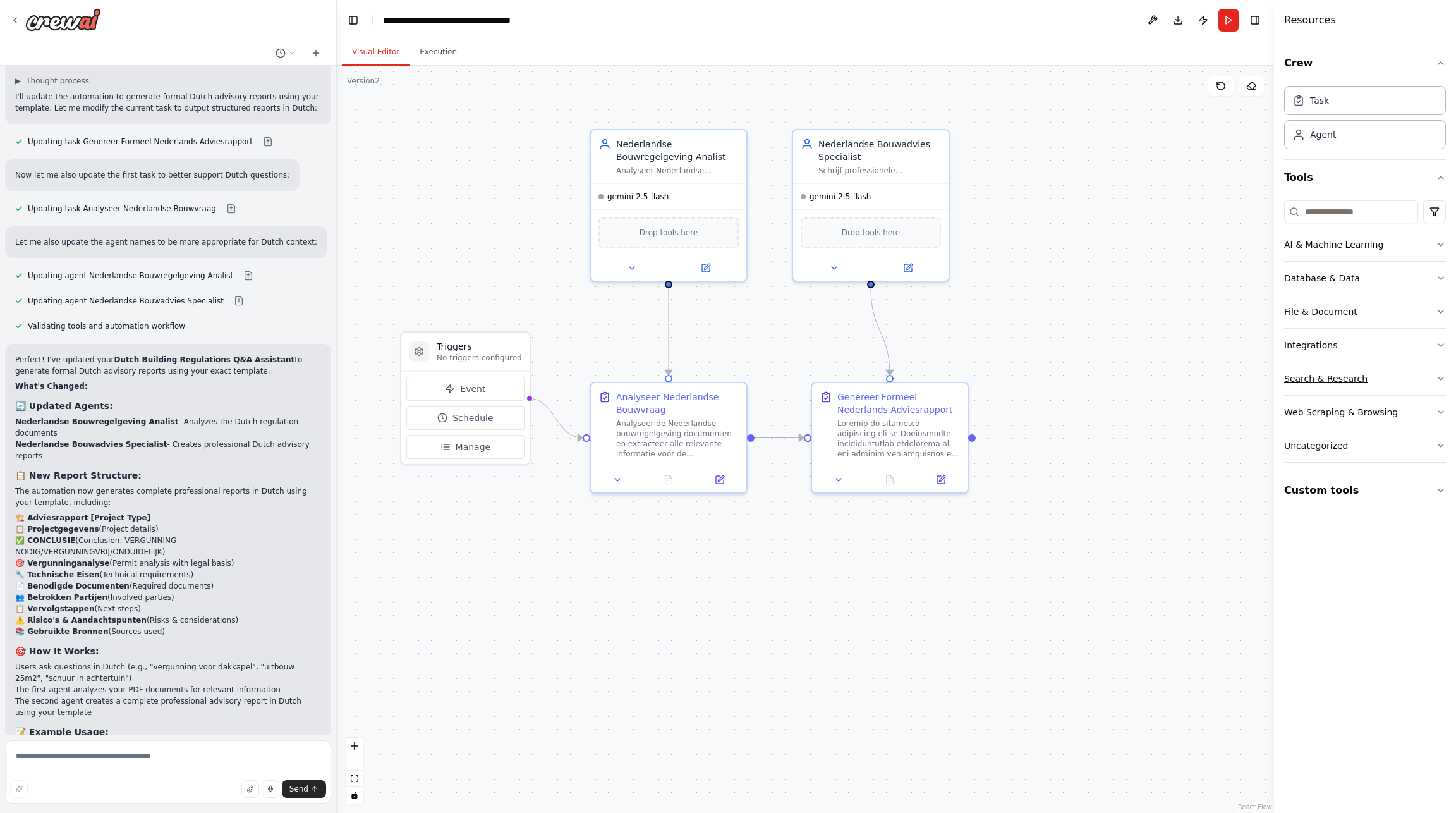
click at [1426, 382] on button "Search & Research" at bounding box center [1365, 379] width 162 height 33
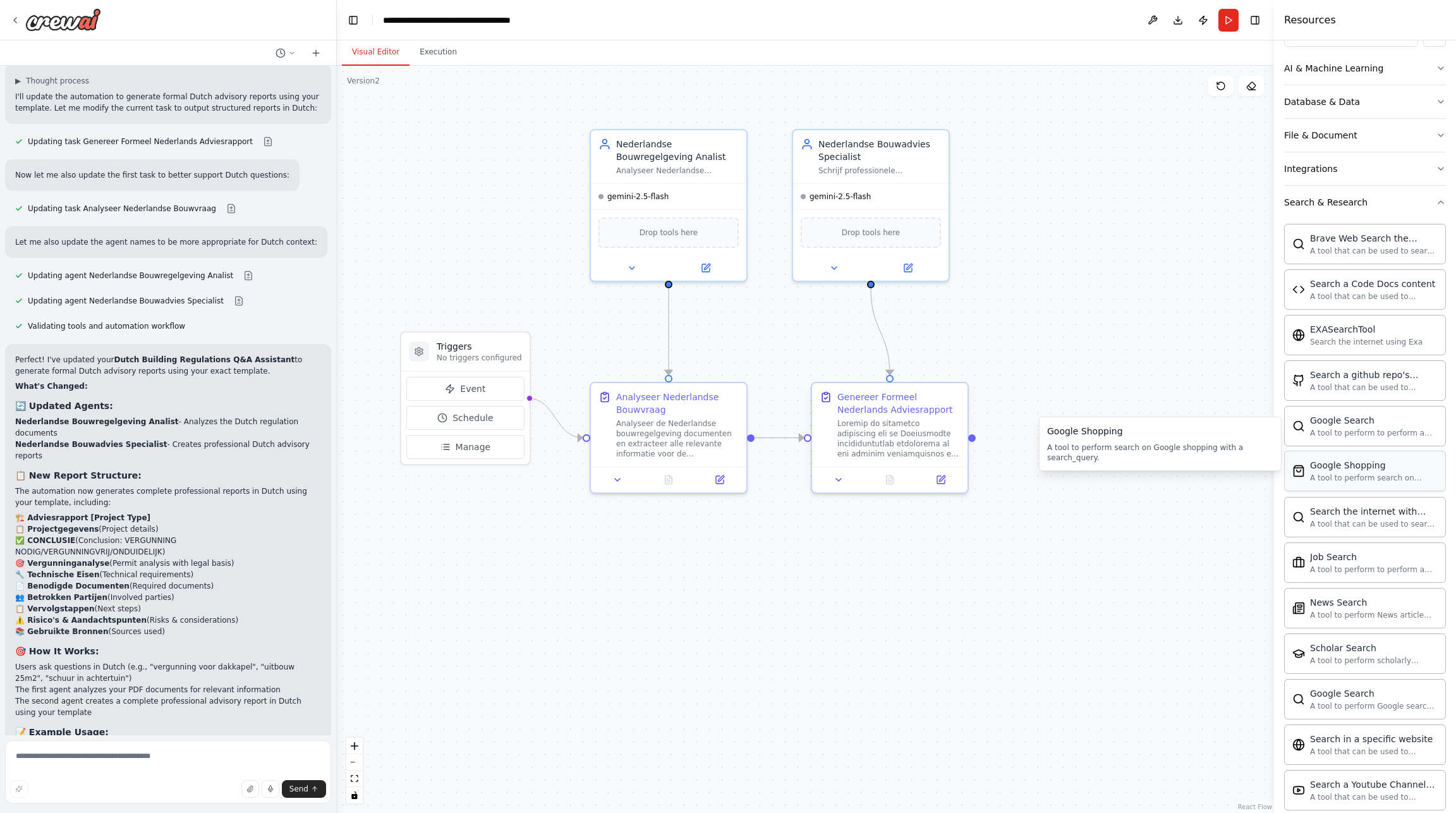
scroll to position [204, 0]
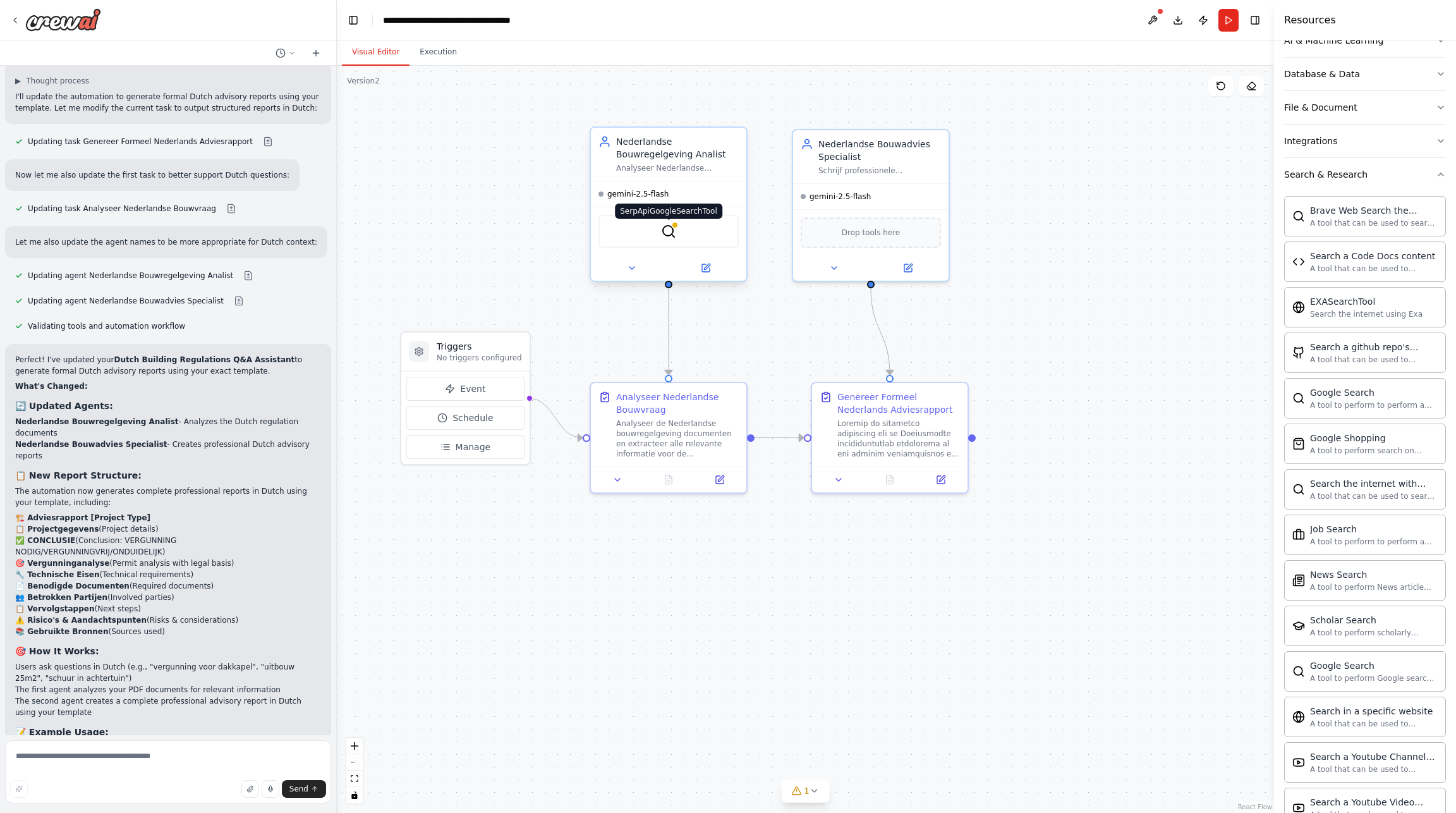
click at [672, 235] on img at bounding box center [668, 231] width 15 height 15
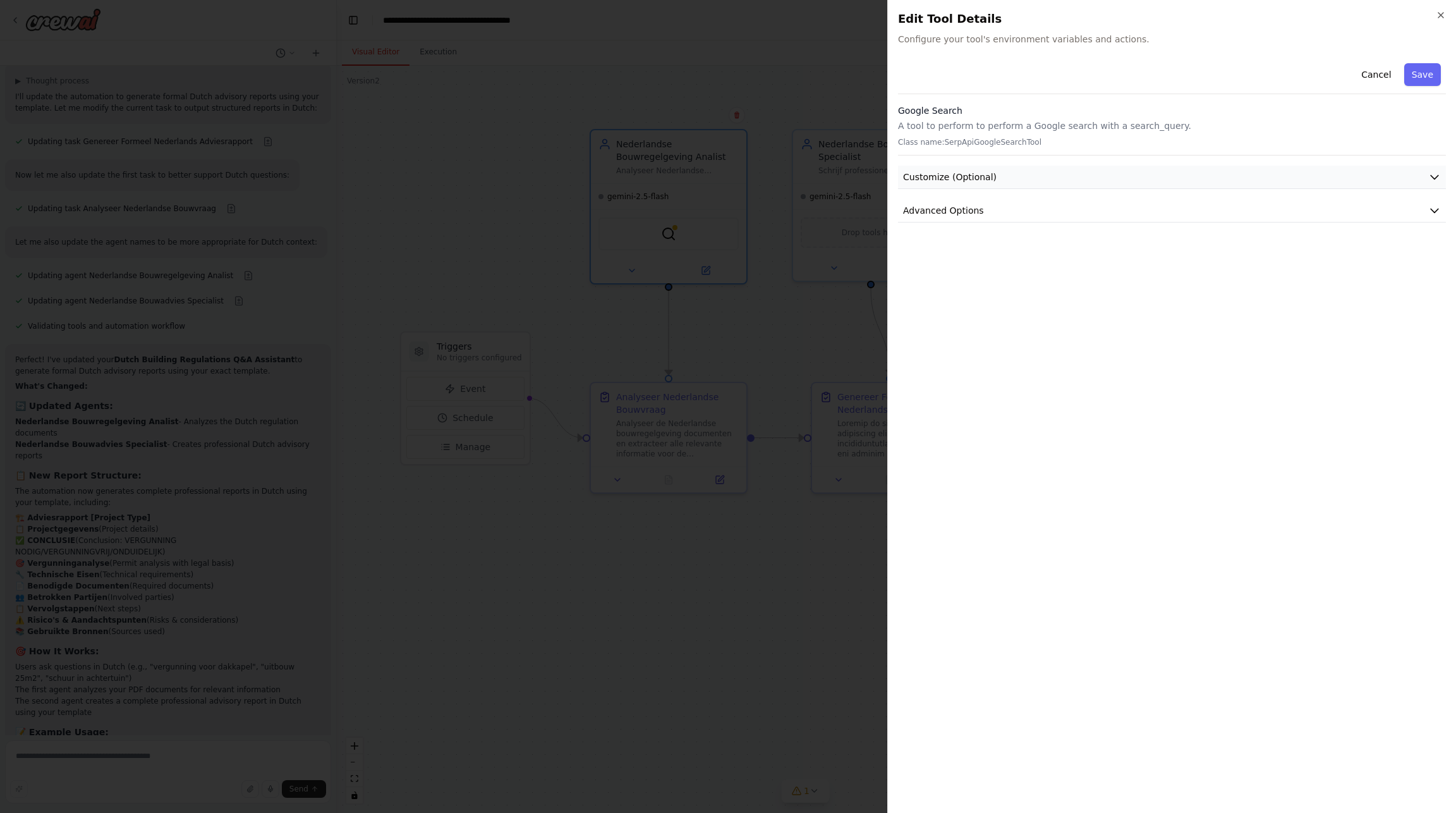
click at [1410, 171] on button "Customize (Optional)" at bounding box center [1172, 177] width 548 height 23
click at [1437, 176] on icon "button" at bounding box center [1434, 177] width 12 height 12
click at [1432, 211] on icon "button" at bounding box center [1434, 210] width 12 height 12
click at [1437, 17] on icon "button" at bounding box center [1440, 15] width 10 height 10
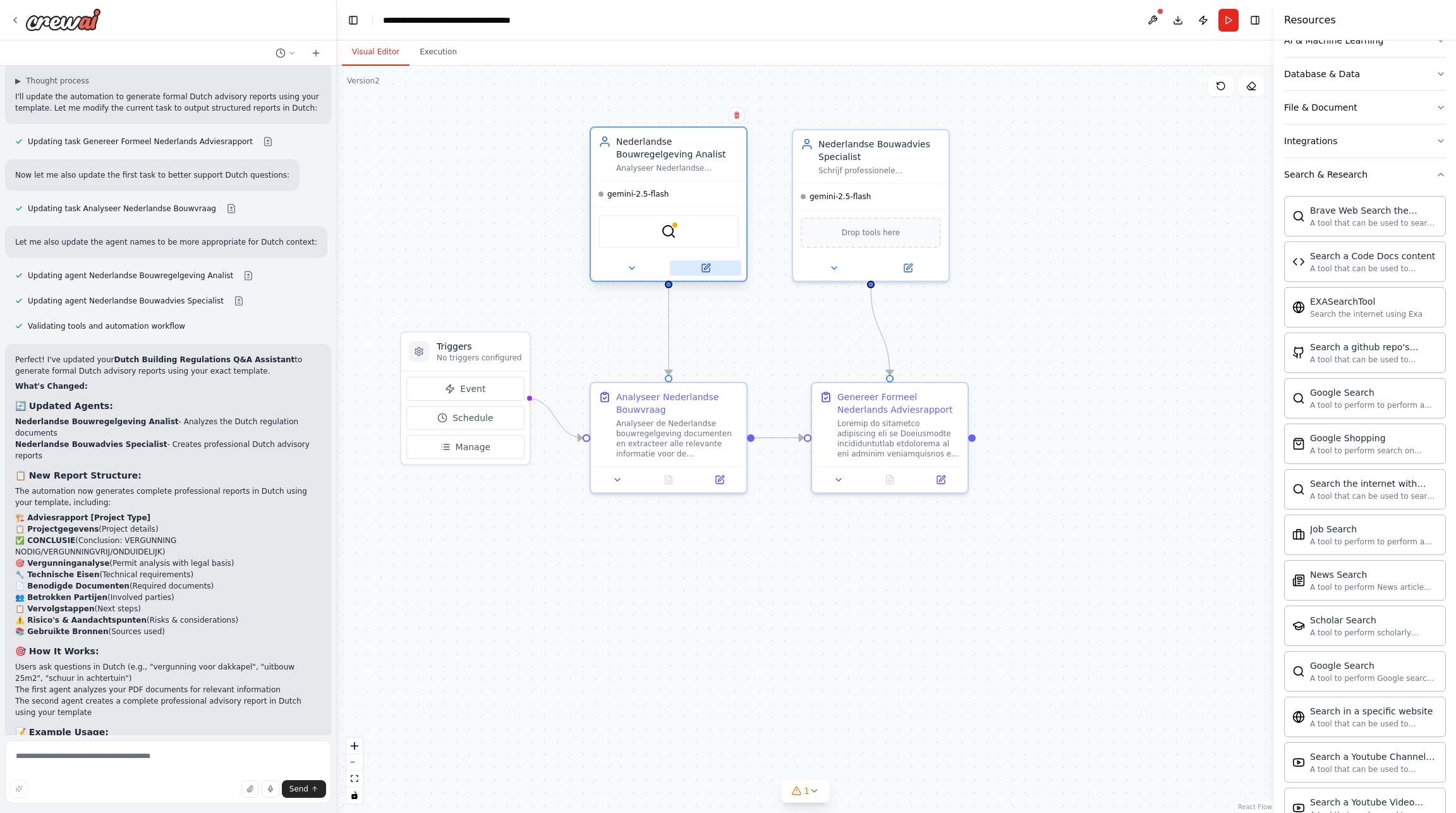
click at [711, 268] on button at bounding box center [705, 267] width 72 height 15
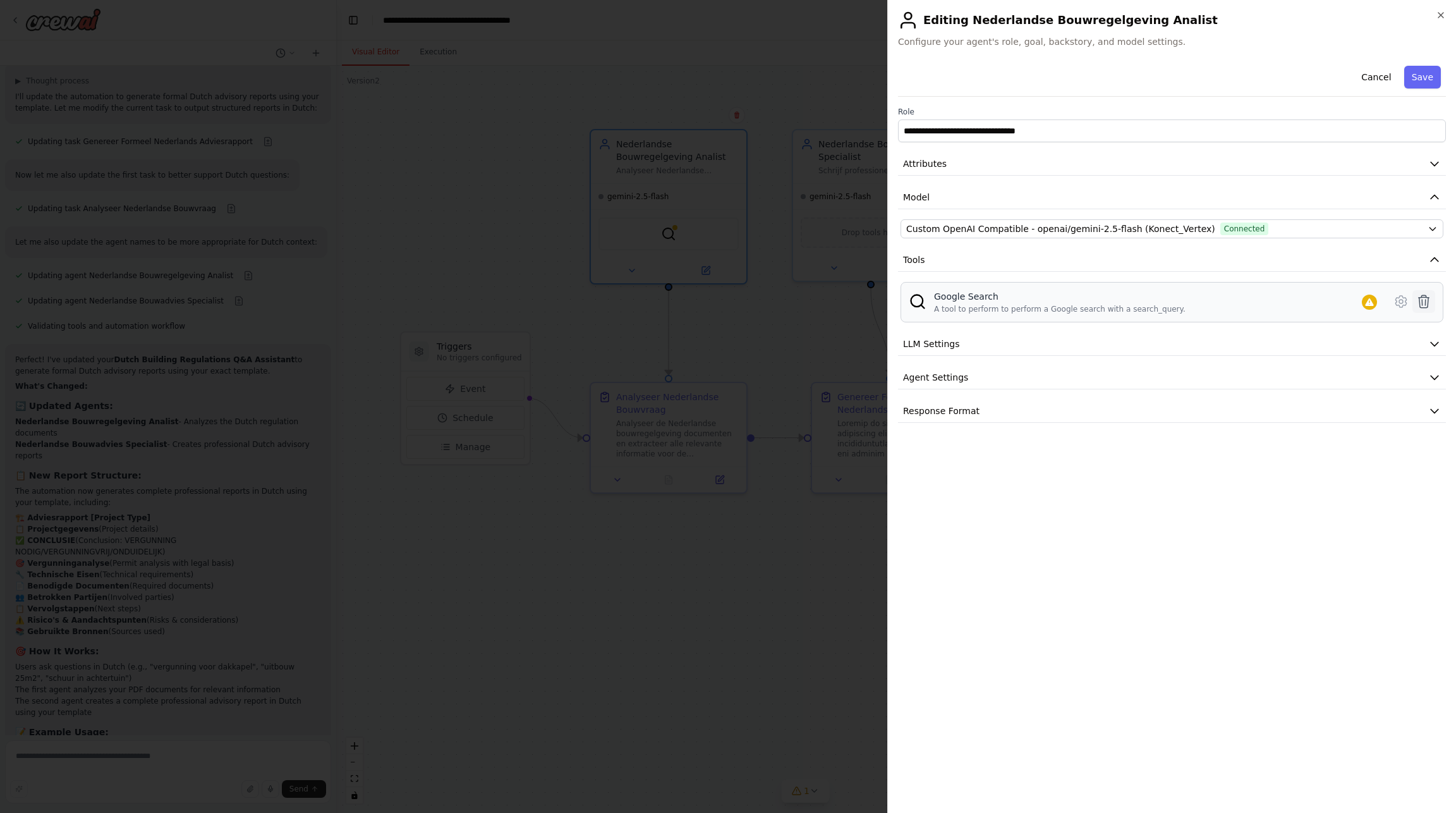
click at [1420, 301] on icon at bounding box center [1423, 301] width 15 height 15
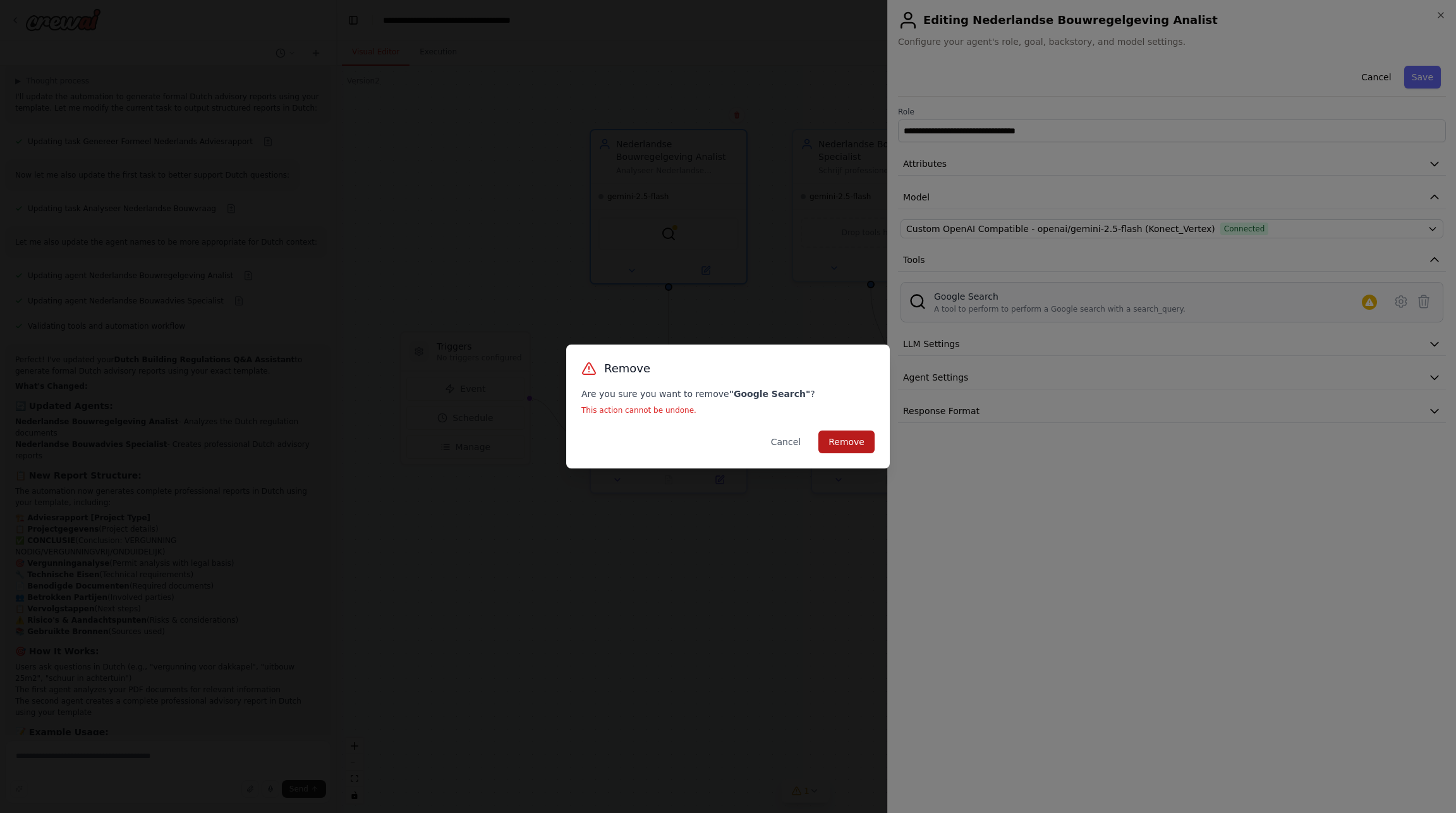
click at [850, 443] on button "Remove" at bounding box center [846, 441] width 56 height 23
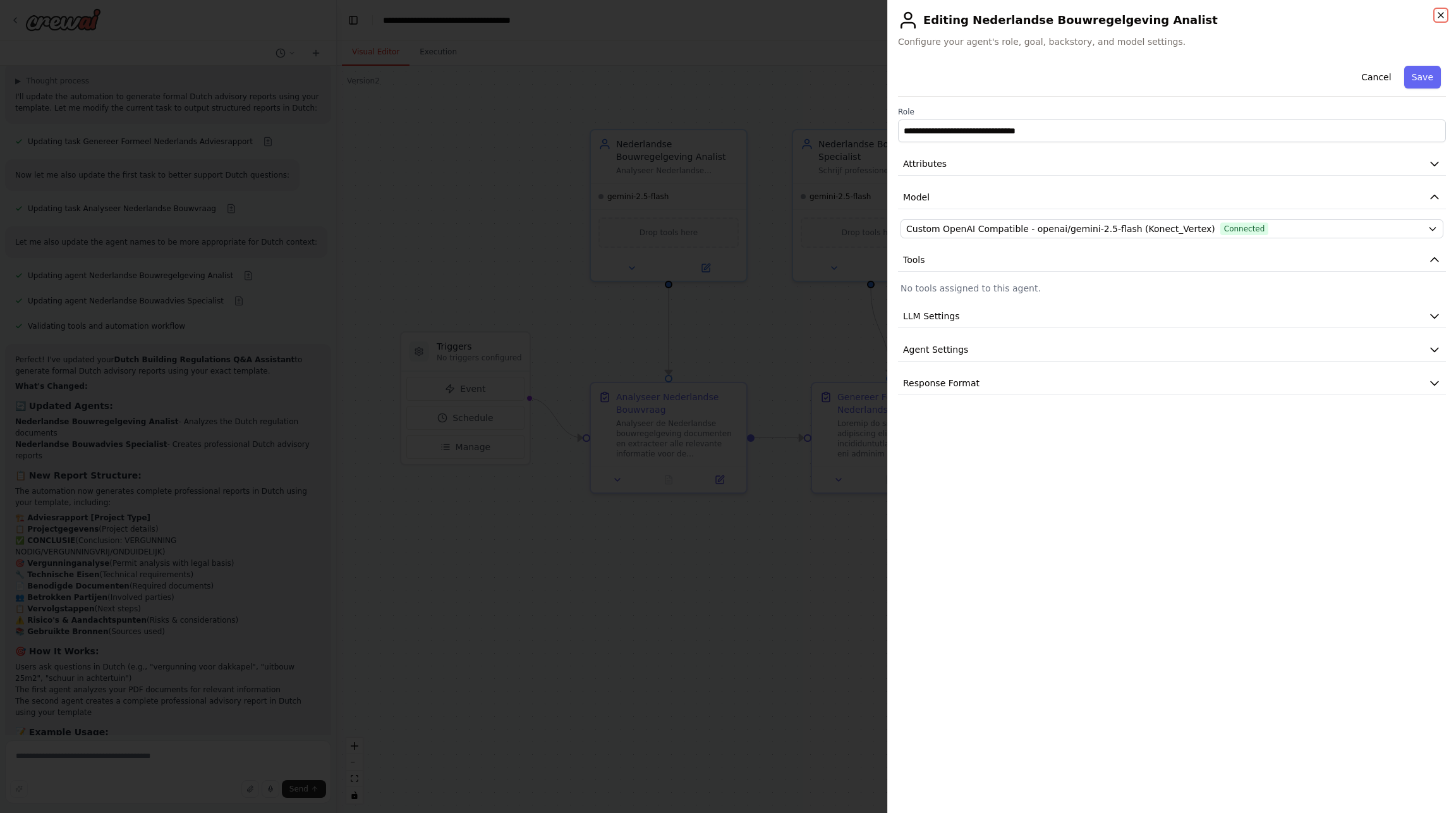
click at [1440, 16] on icon "button" at bounding box center [1440, 15] width 10 height 10
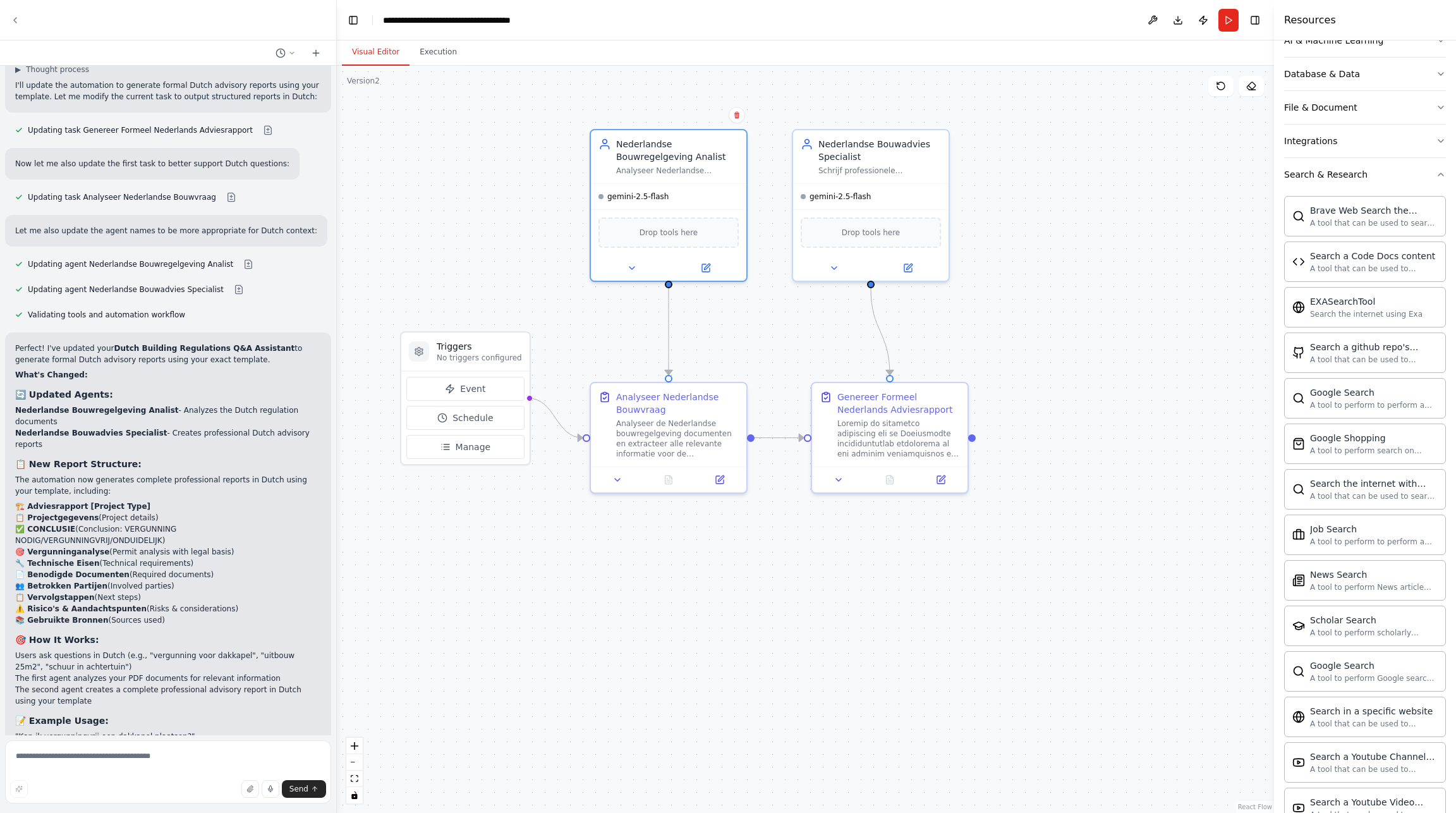
scroll to position [3406, 0]
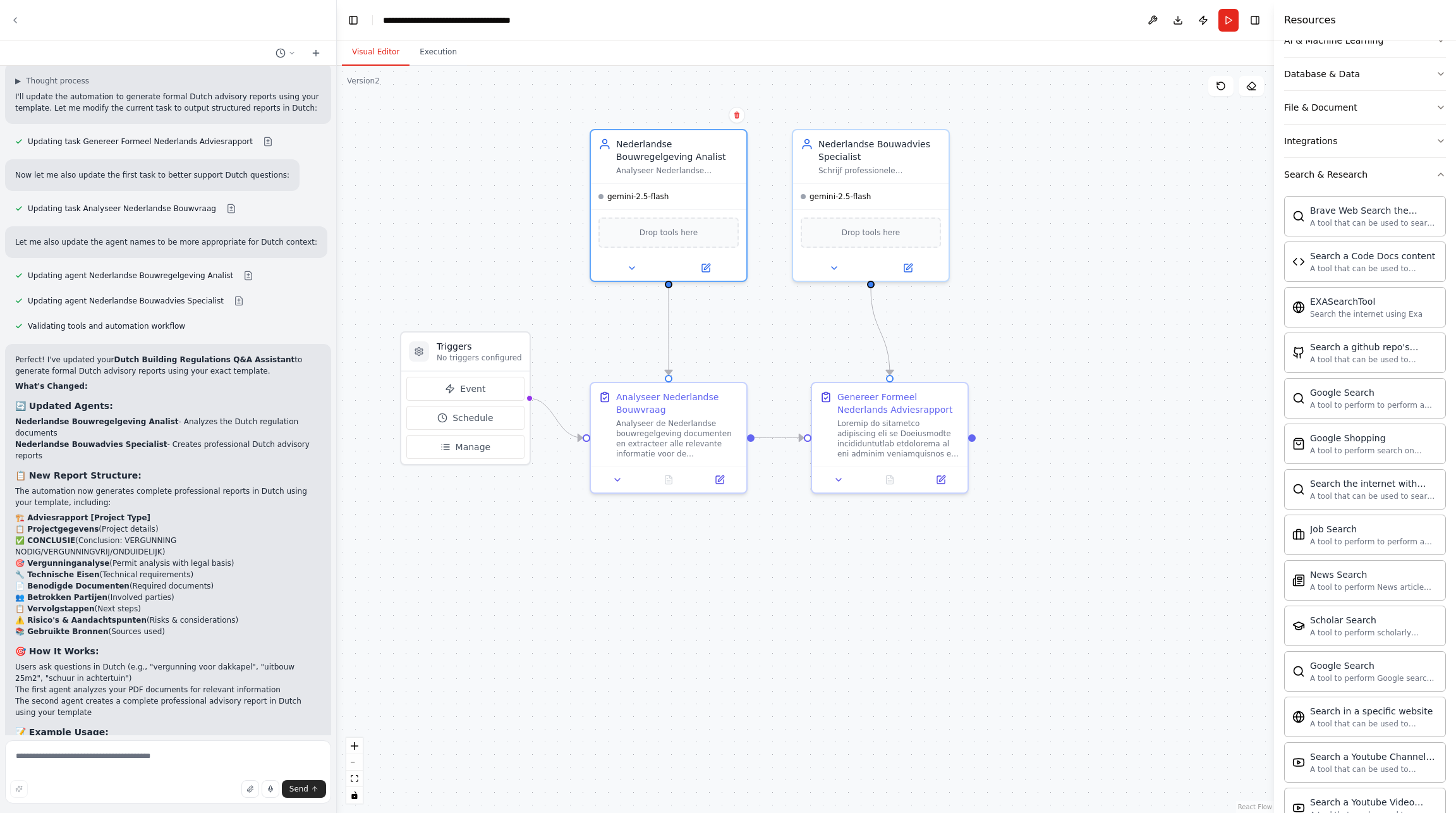
click at [15, 19] on icon at bounding box center [15, 19] width 10 height 10
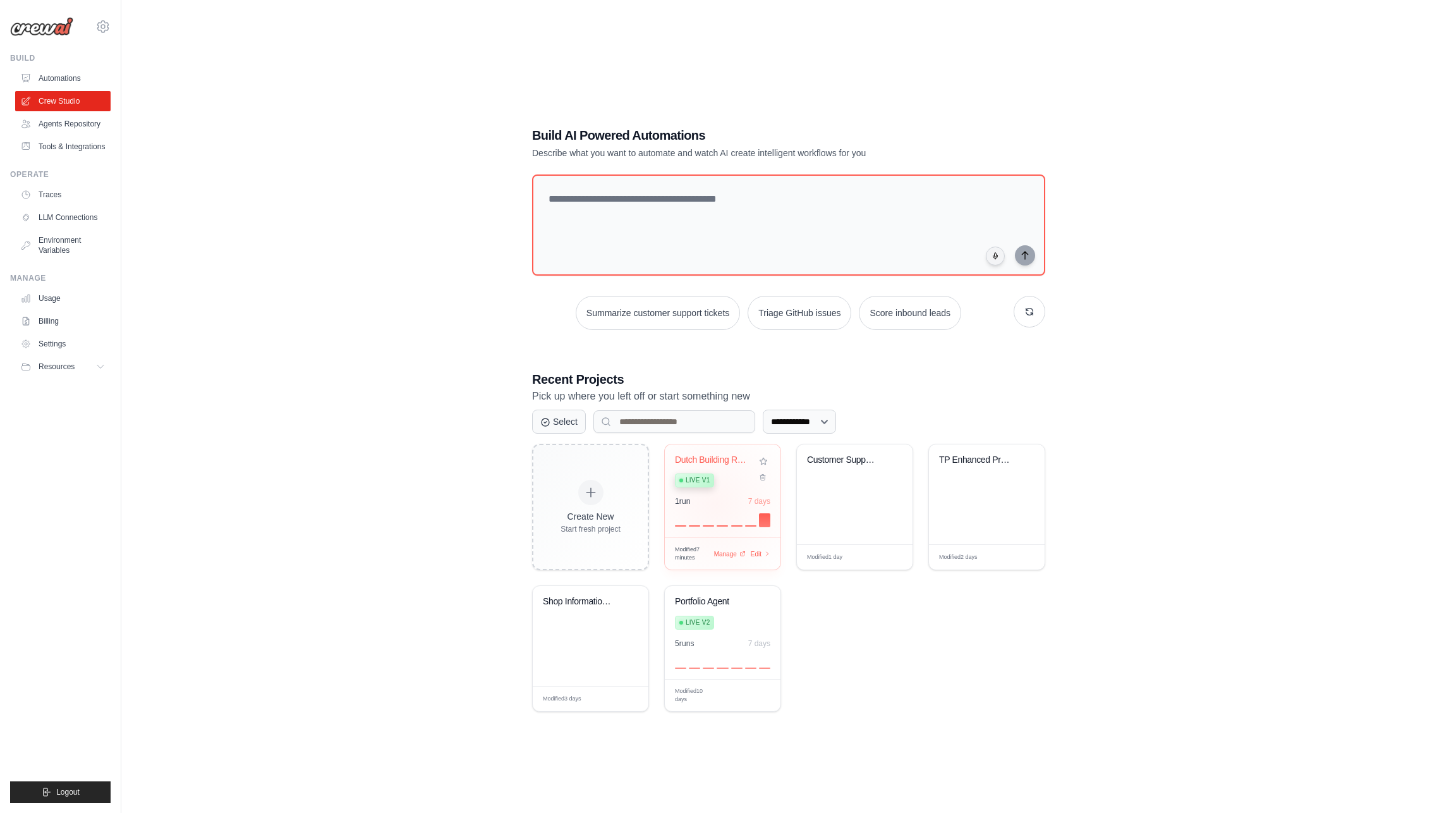
click at [719, 505] on div "1 run 7 days" at bounding box center [723, 511] width 95 height 30
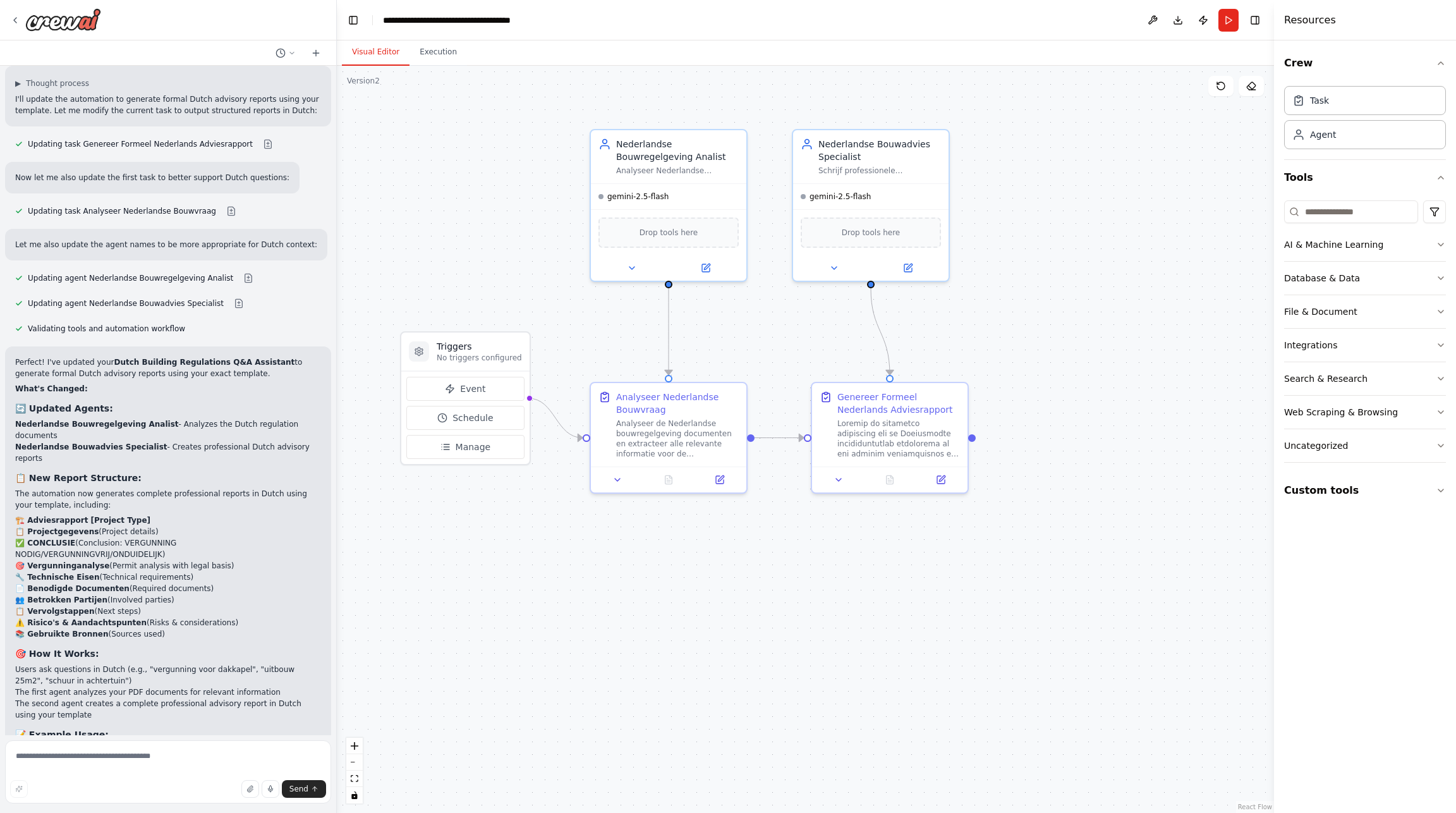
scroll to position [3406, 0]
